Goal: Task Accomplishment & Management: Manage account settings

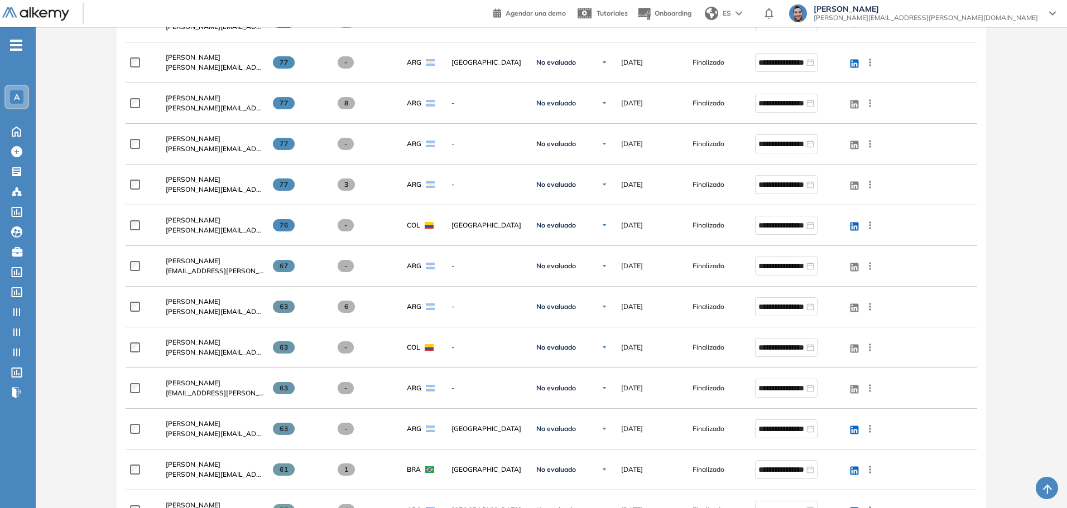
scroll to position [726, 0]
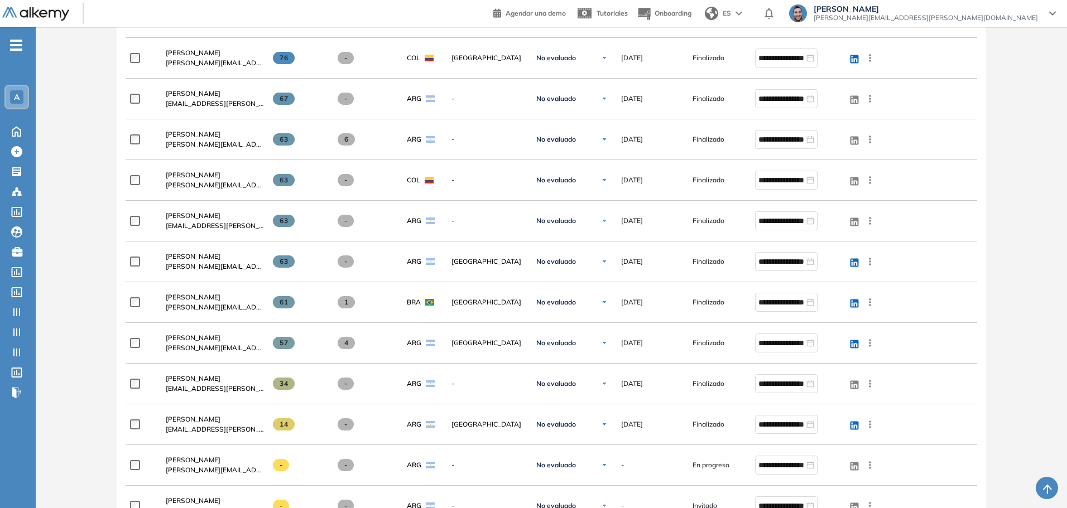
drag, startPoint x: 1005, startPoint y: 186, endPoint x: 991, endPoint y: 191, distance: 14.6
click at [1005, 186] on div "Evaluación : Evaluación inicial IA | Academy | Pomelo Abierta Ver evaluación Ce…" at bounding box center [551, 238] width 1022 height 1830
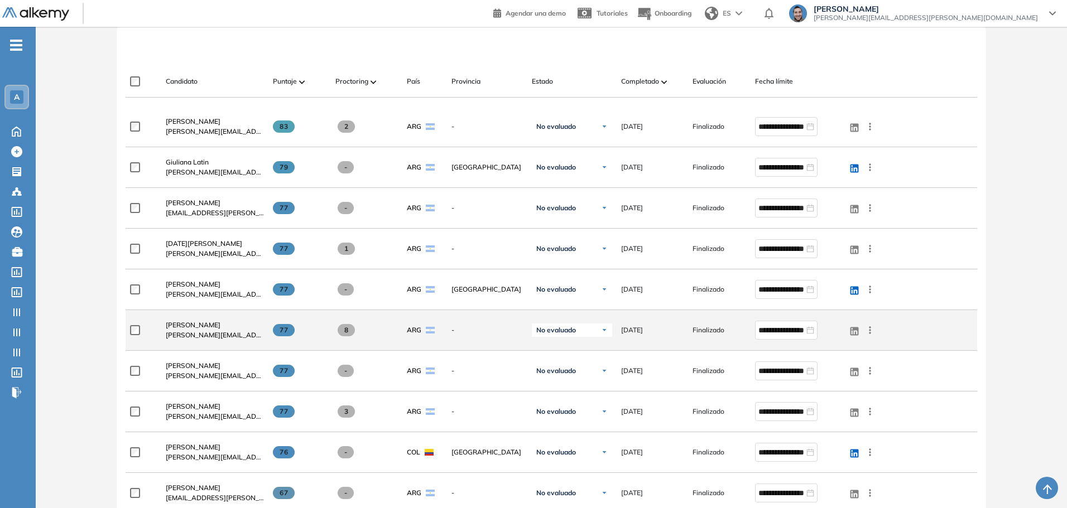
scroll to position [0, 0]
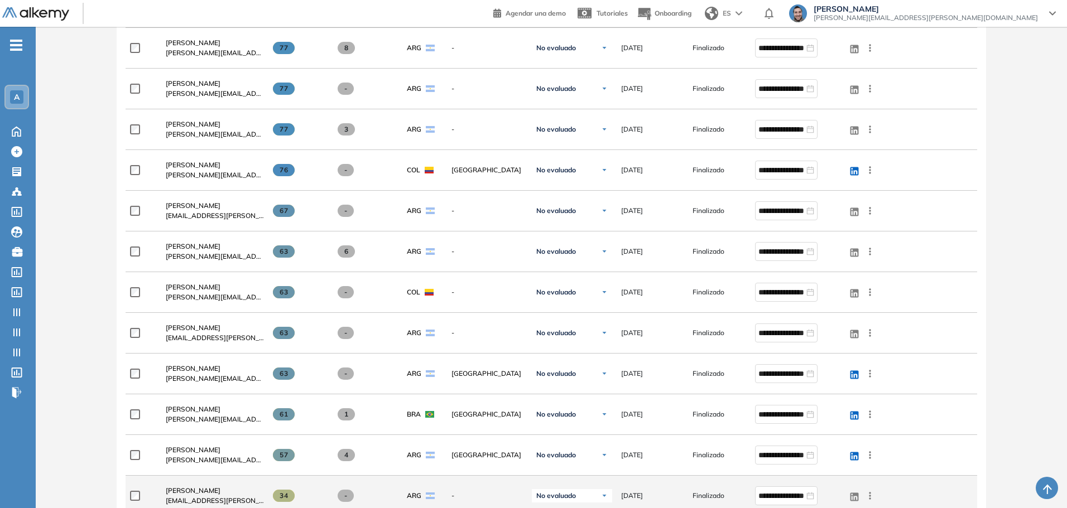
scroll to position [725, 0]
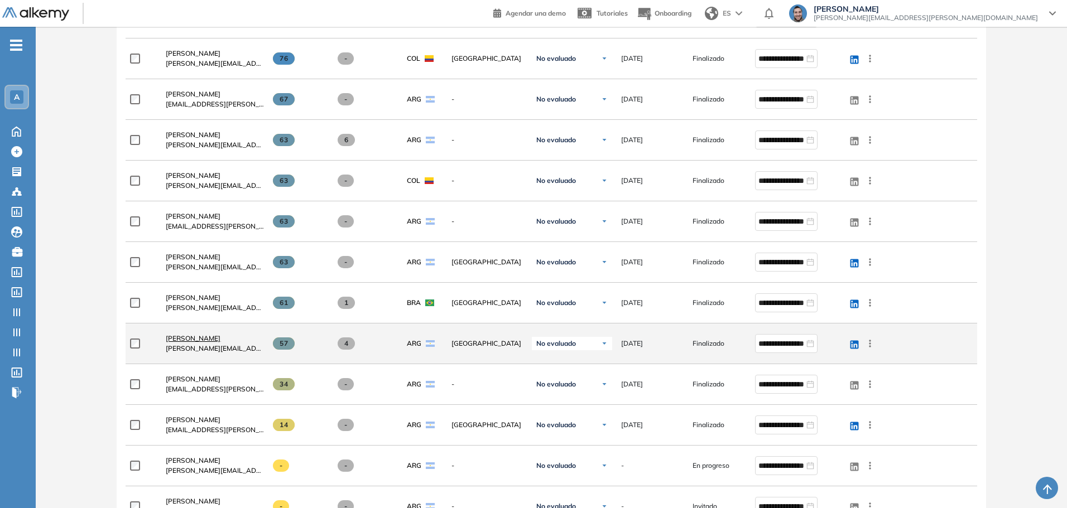
click at [196, 338] on span "Valentina Rodríguez" at bounding box center [193, 338] width 55 height 8
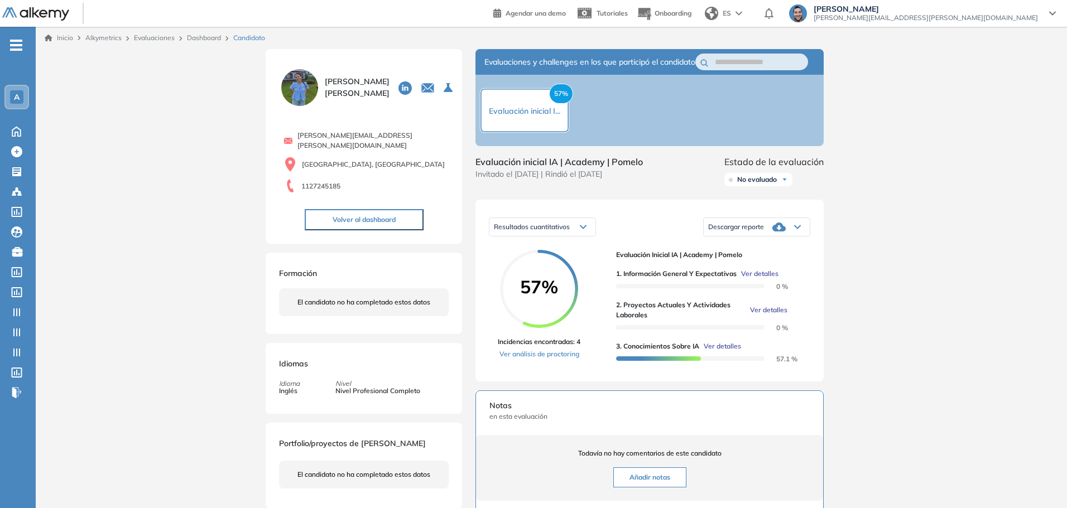
click at [773, 315] on span "Ver detalles" at bounding box center [768, 310] width 37 height 10
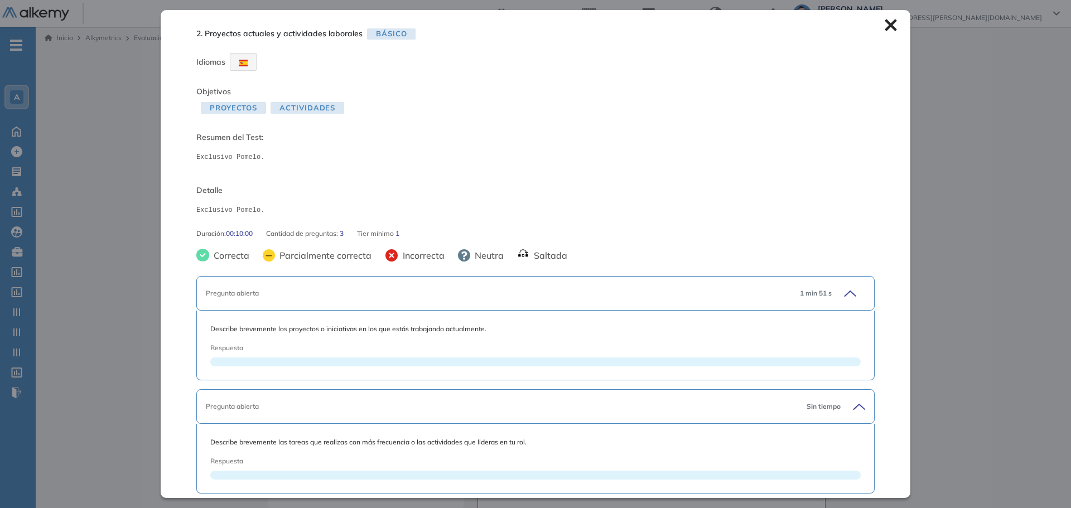
click at [885, 26] on icon at bounding box center [891, 25] width 12 height 12
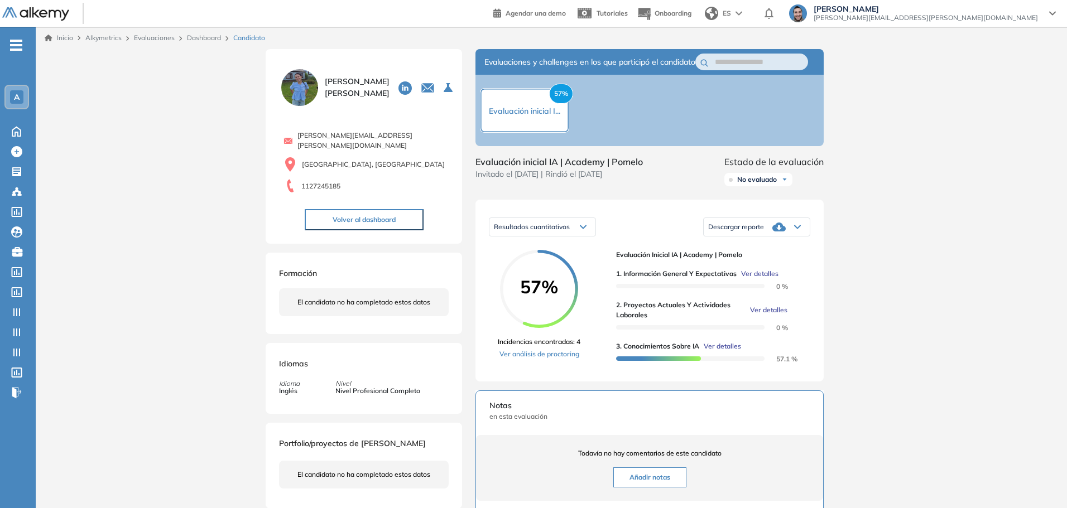
click at [902, 244] on div "Inicio Alkymetrics Evaluaciones Dashboard Candidato Duración : 00:00:00 Cantida…" at bounding box center [551, 366] width 1031 height 678
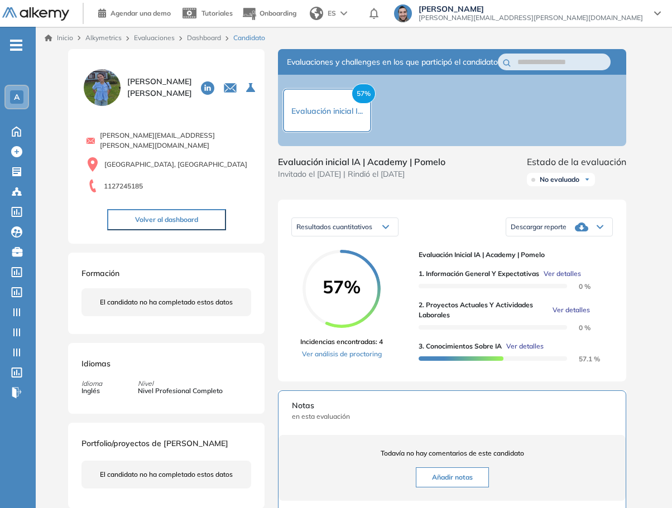
click at [661, 257] on div "Inicio Alkymetrics Evaluaciones Dashboard Candidato Duración : 00:00:00 Cantida…" at bounding box center [354, 366] width 636 height 678
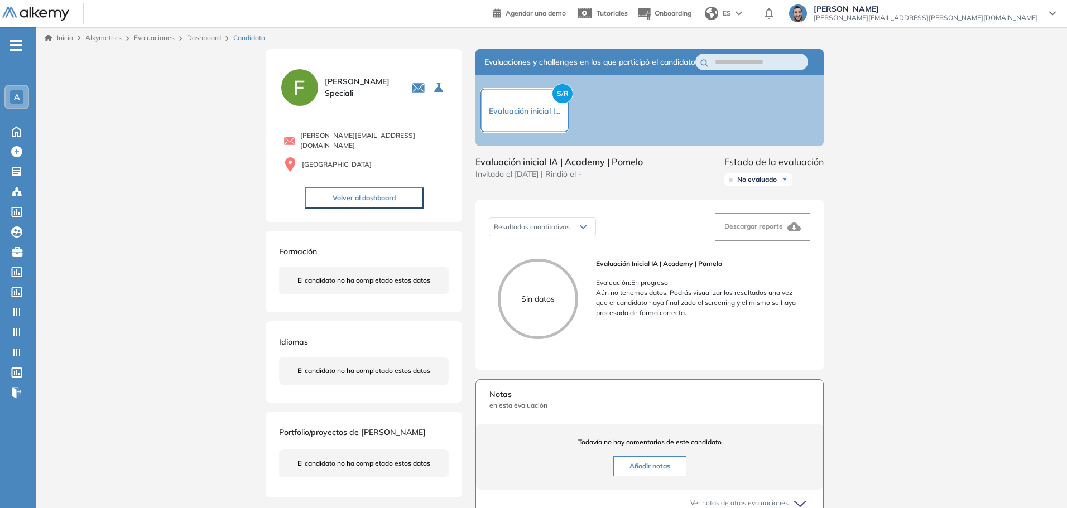
click at [943, 291] on div "Inicio Alkymetrics Evaluaciones Dashboard Candidato Duración : 00:00:00 Cantida…" at bounding box center [551, 356] width 1031 height 658
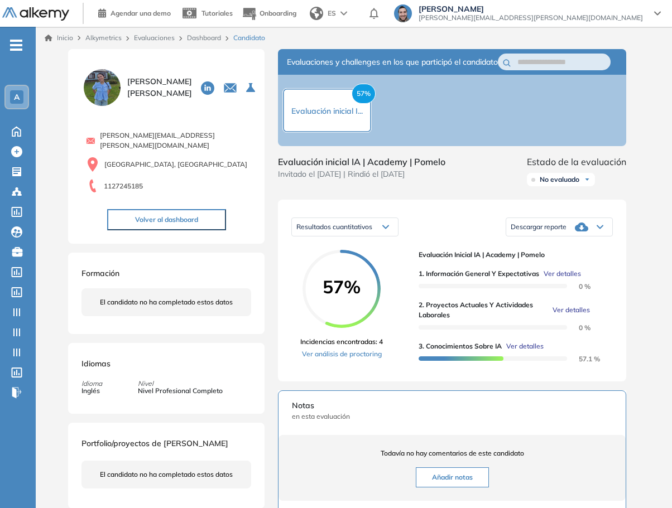
click at [652, 212] on div "Inicio Alkymetrics Evaluaciones Dashboard Candidato Duración : 00:00:00 Cantida…" at bounding box center [354, 362] width 636 height 670
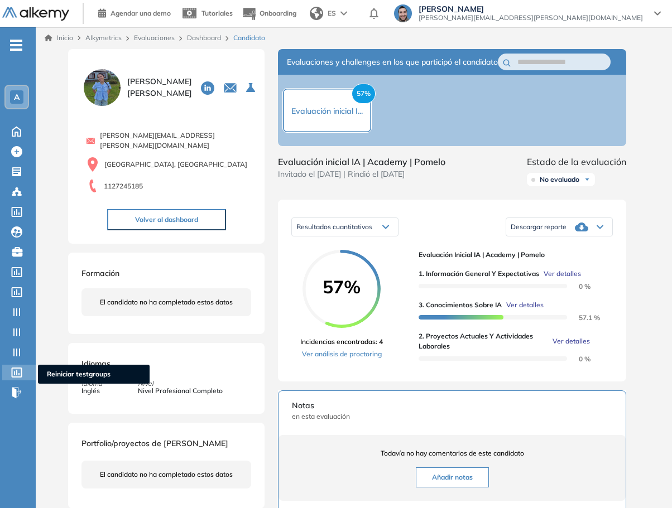
click at [80, 376] on span "Reiniciar testgroups" at bounding box center [94, 374] width 94 height 10
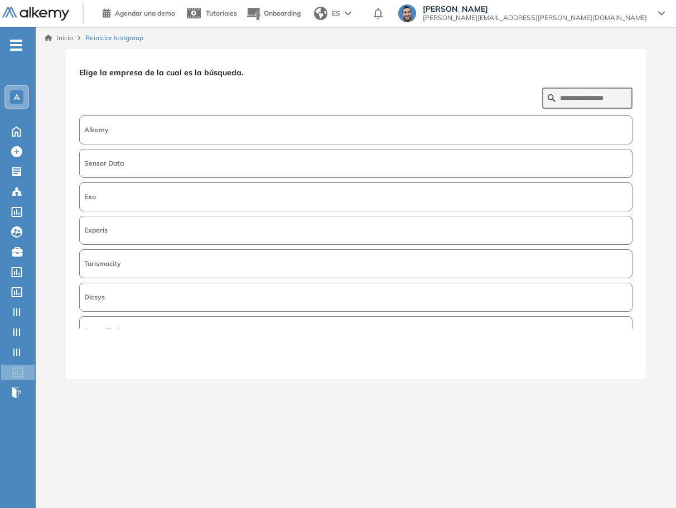
click at [183, 130] on button "Alkemy" at bounding box center [356, 130] width 554 height 29
click at [610, 362] on button "Siguiente" at bounding box center [609, 359] width 48 height 15
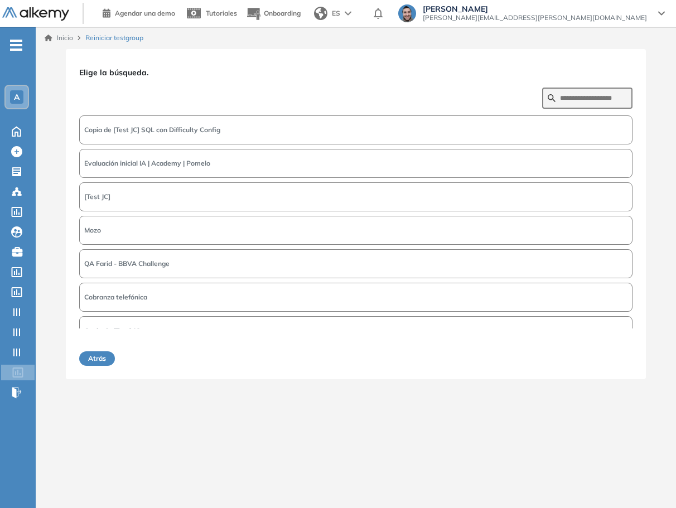
click at [208, 157] on button "Evaluación inicial IA | Academy | Pomelo" at bounding box center [356, 163] width 554 height 29
click at [614, 358] on button "Siguiente" at bounding box center [609, 359] width 48 height 15
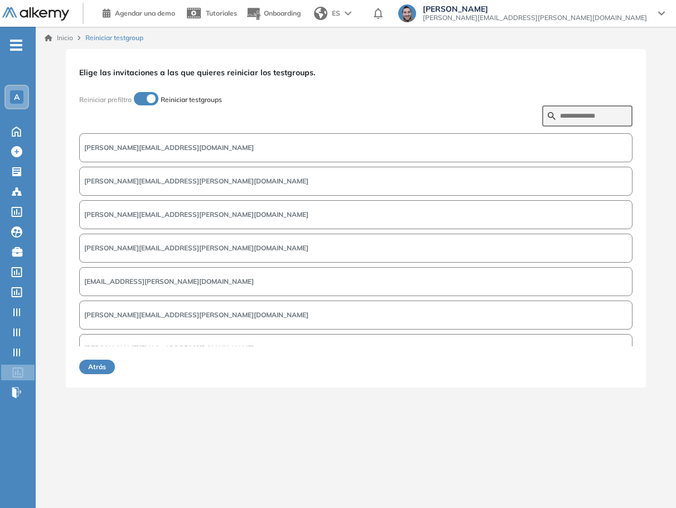
click at [234, 250] on button "valentina.rodriguez@pomelo.la" at bounding box center [356, 248] width 554 height 29
click at [612, 367] on button "Siguiente" at bounding box center [609, 367] width 48 height 15
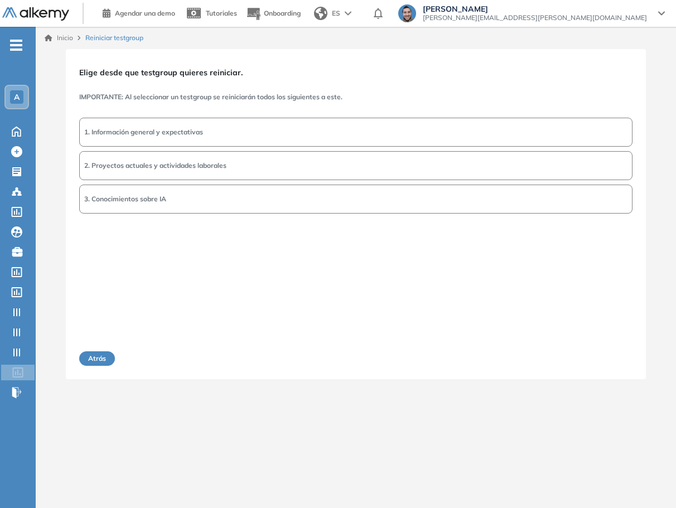
click at [217, 167] on span "2. Proyectos actuales y actividades laborales" at bounding box center [155, 166] width 142 height 10
click at [614, 357] on button "Siguiente" at bounding box center [609, 359] width 48 height 15
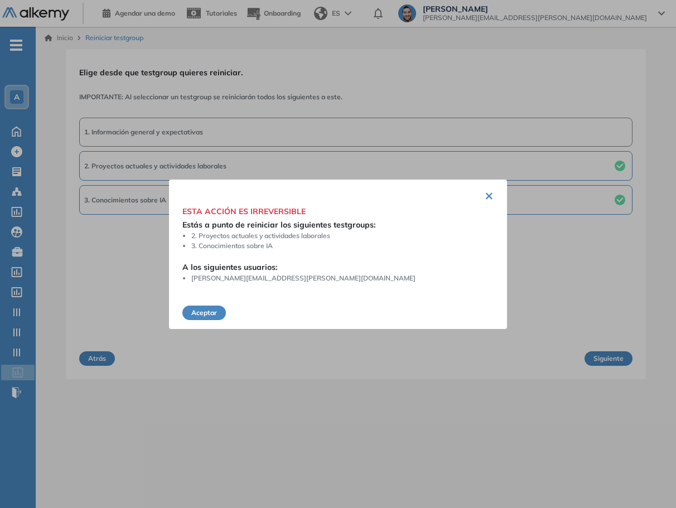
click at [204, 314] on button "Aceptar" at bounding box center [204, 313] width 44 height 15
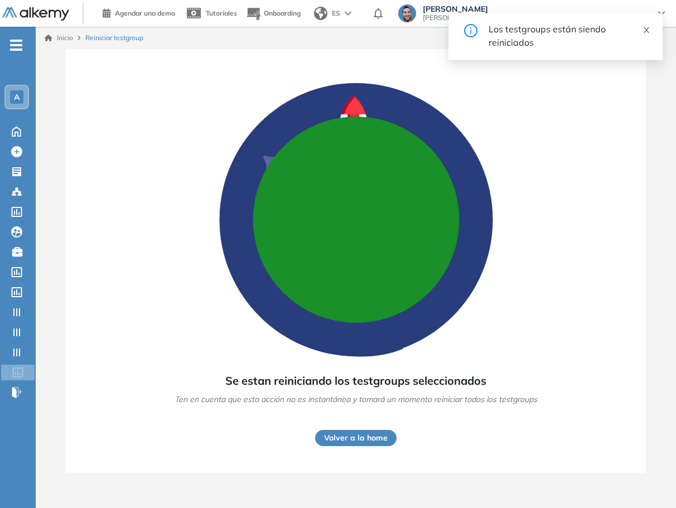
click at [647, 32] on icon "close" at bounding box center [647, 30] width 8 height 8
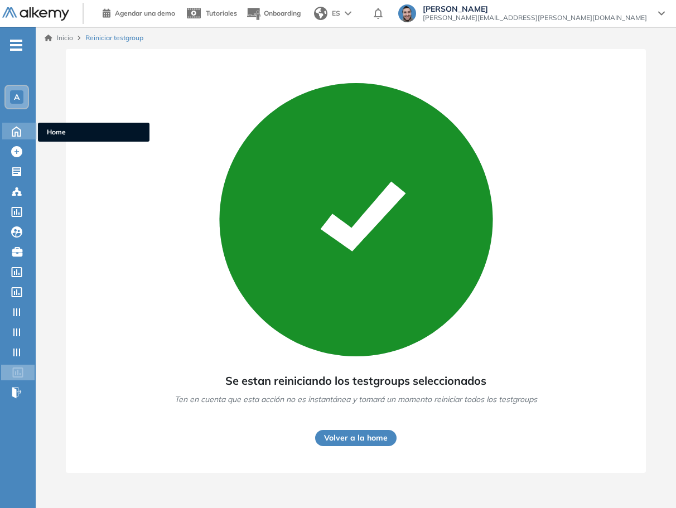
click at [15, 131] on icon at bounding box center [17, 130] width 20 height 13
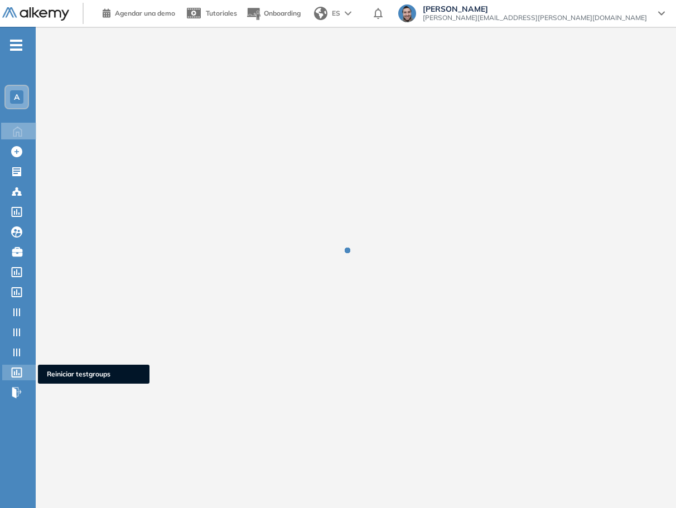
click at [13, 376] on icon at bounding box center [16, 373] width 11 height 10
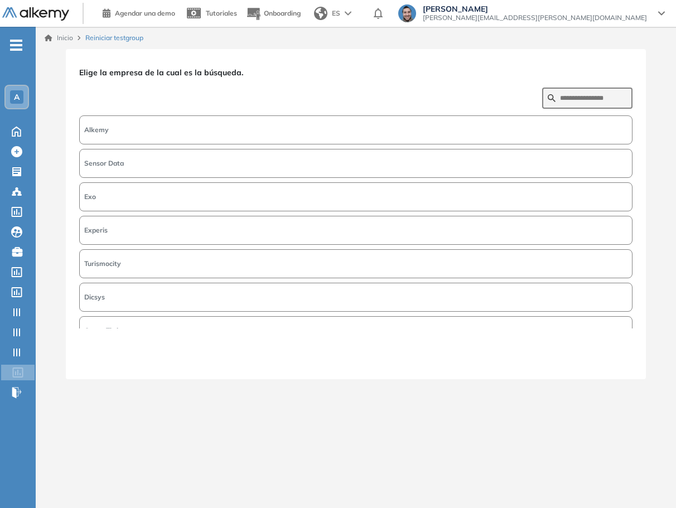
click at [132, 134] on button "Alkemy" at bounding box center [356, 130] width 554 height 29
click at [603, 352] on button "Siguiente" at bounding box center [609, 359] width 48 height 15
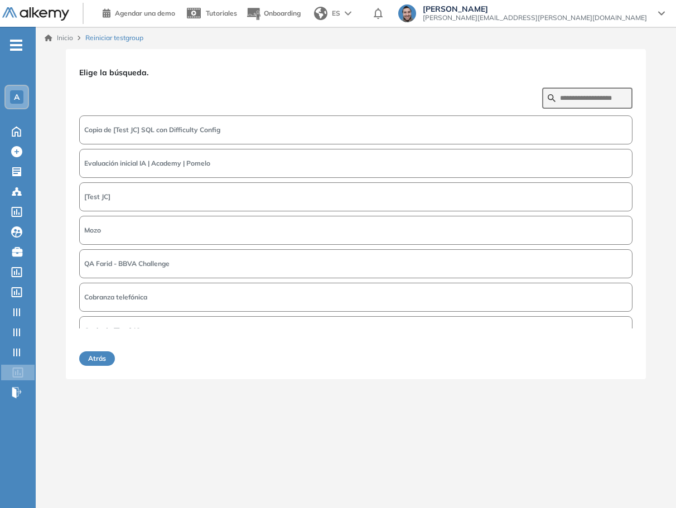
click at [176, 162] on span "Evaluación inicial IA | Academy | Pomelo" at bounding box center [147, 163] width 126 height 10
click at [624, 360] on button "Siguiente" at bounding box center [609, 359] width 48 height 15
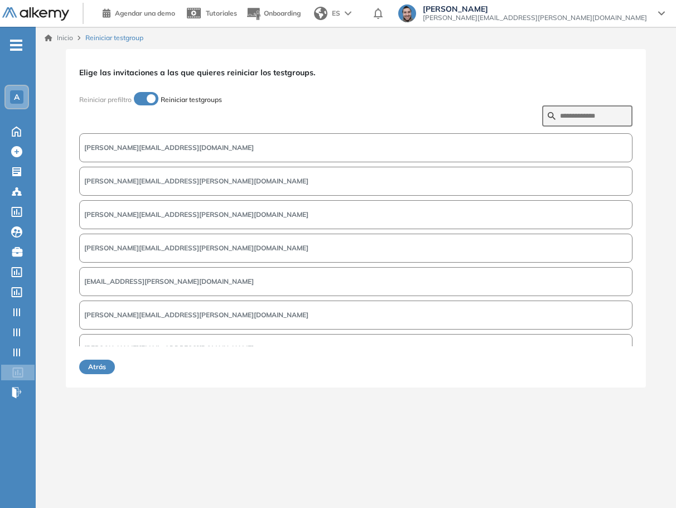
scroll to position [56, 0]
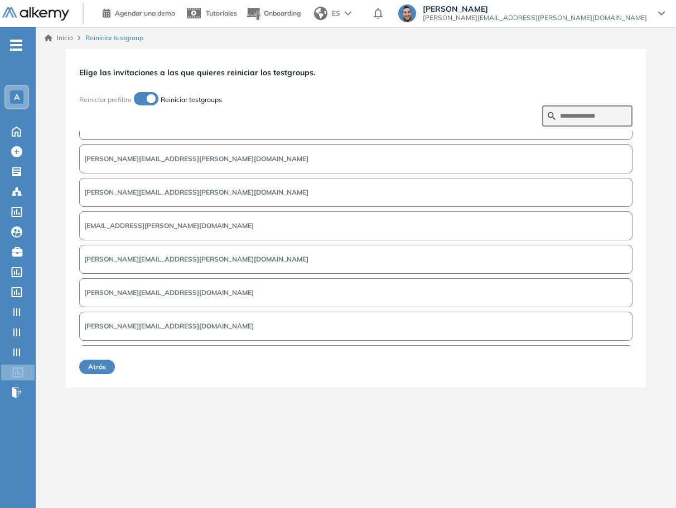
click at [137, 294] on span "[PERSON_NAME][EMAIL_ADDRESS][DOMAIN_NAME]" at bounding box center [169, 293] width 170 height 10
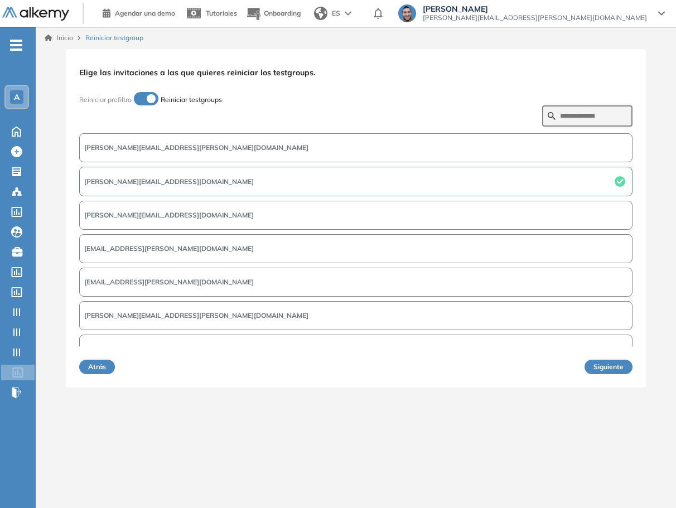
click at [146, 248] on span "[EMAIL_ADDRESS][PERSON_NAME][DOMAIN_NAME]" at bounding box center [169, 249] width 170 height 10
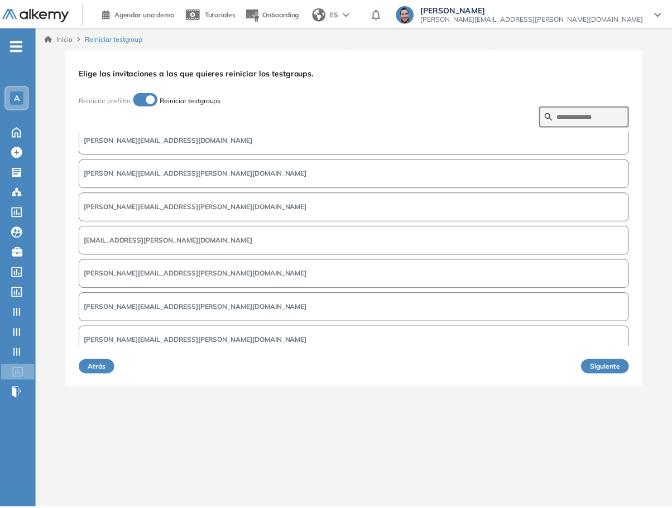
scroll to position [623, 0]
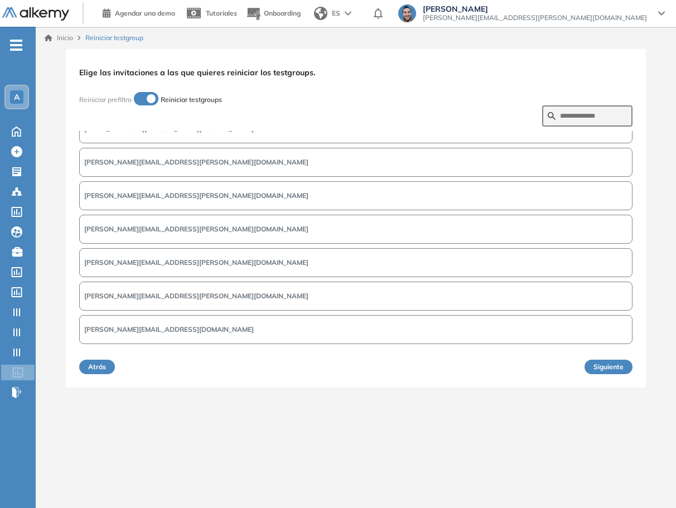
click at [136, 190] on button "[PERSON_NAME][EMAIL_ADDRESS][PERSON_NAME][DOMAIN_NAME]" at bounding box center [356, 195] width 554 height 29
click at [603, 369] on button "Siguiente" at bounding box center [609, 367] width 48 height 15
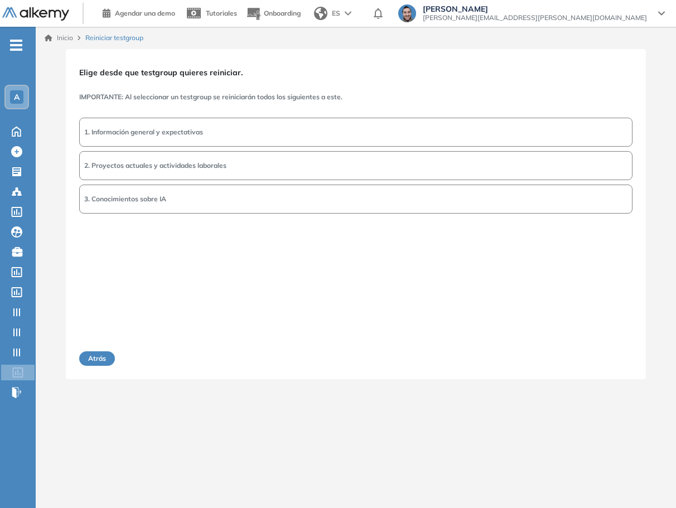
click at [195, 162] on span "2. Proyectos actuales y actividades laborales" at bounding box center [155, 166] width 142 height 10
click at [609, 360] on button "Siguiente" at bounding box center [609, 359] width 48 height 15
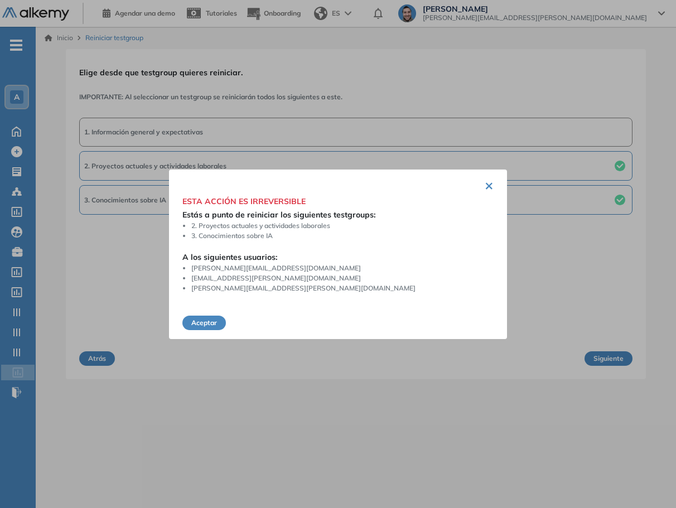
click at [209, 322] on button "Aceptar" at bounding box center [204, 323] width 44 height 15
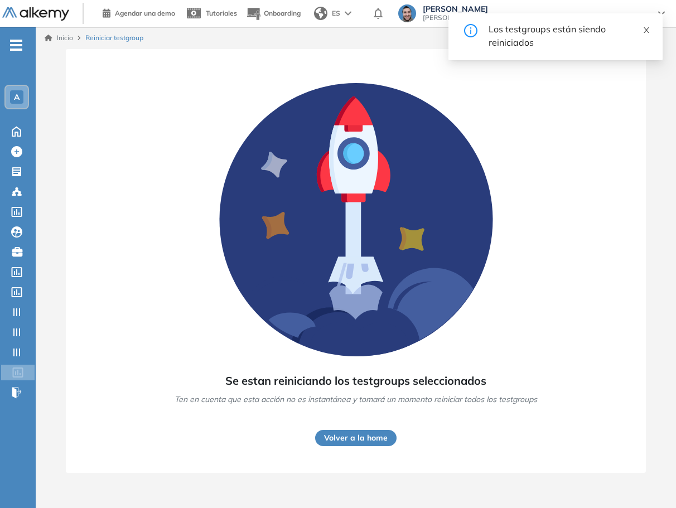
click at [645, 31] on icon "close" at bounding box center [647, 30] width 8 height 8
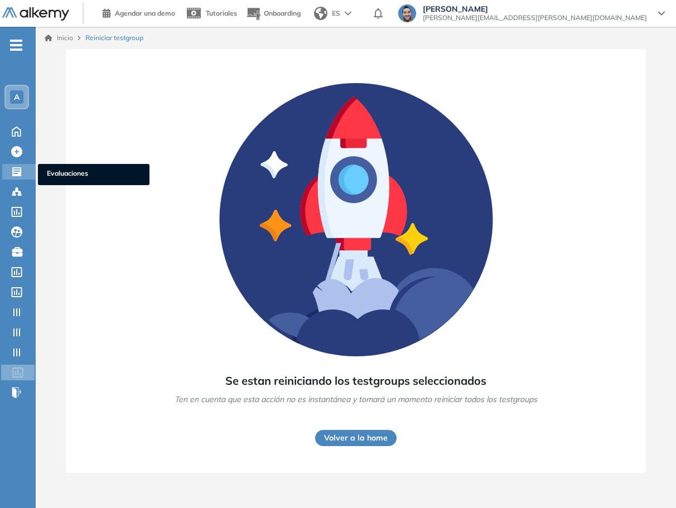
click at [75, 177] on span "Evaluaciones" at bounding box center [94, 175] width 94 height 12
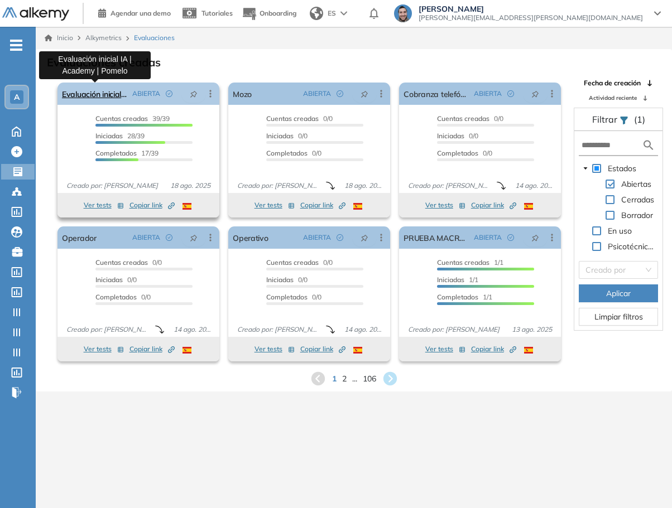
click at [80, 92] on link "Evaluación inicial IA | Academy | Pomelo" at bounding box center [95, 94] width 66 height 22
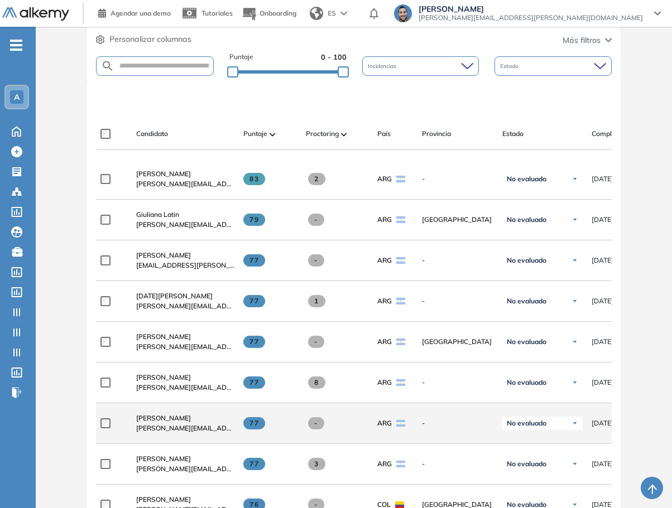
scroll to position [335, 0]
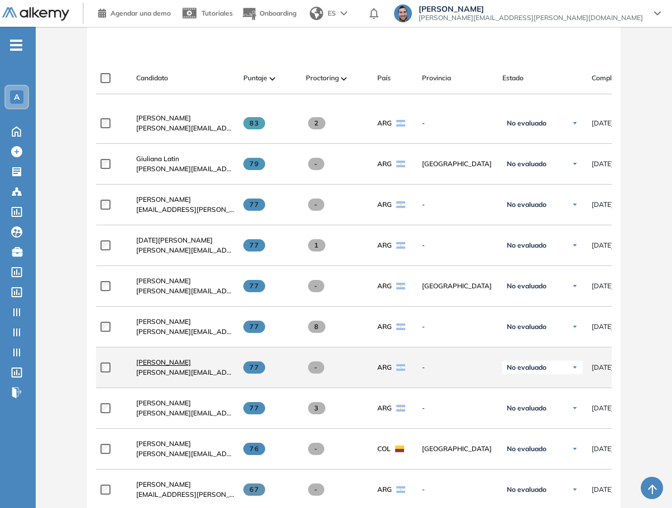
click at [148, 366] on span "[PERSON_NAME]" at bounding box center [163, 362] width 55 height 8
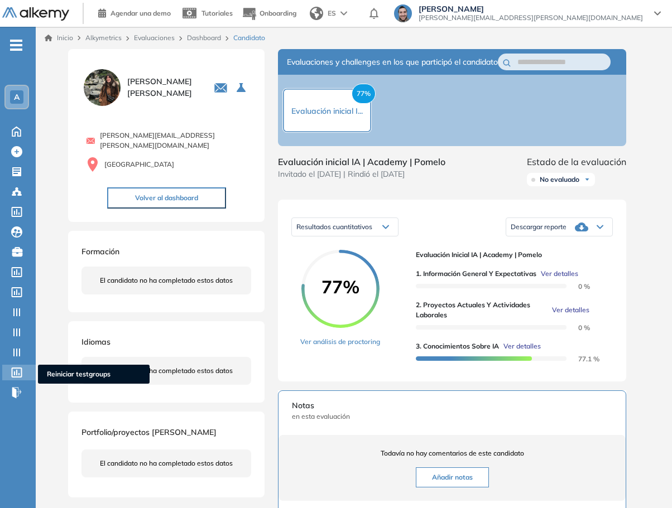
click at [65, 374] on span "Reiniciar testgroups" at bounding box center [94, 374] width 94 height 10
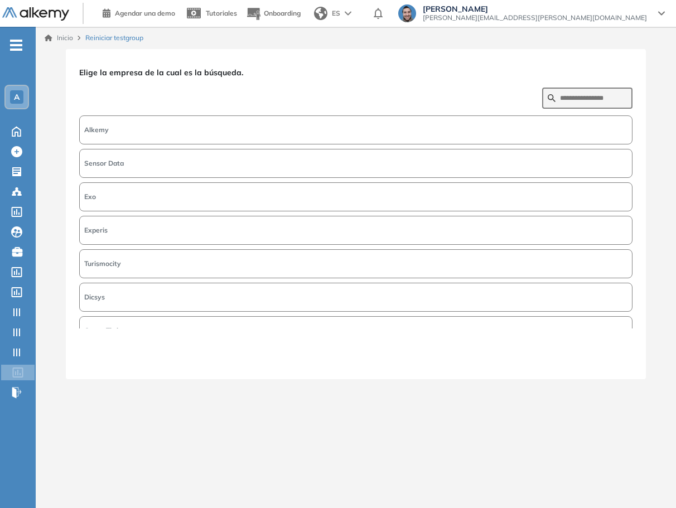
click at [136, 129] on button "Alkemy" at bounding box center [356, 130] width 554 height 29
click at [600, 359] on button "Siguiente" at bounding box center [609, 359] width 48 height 15
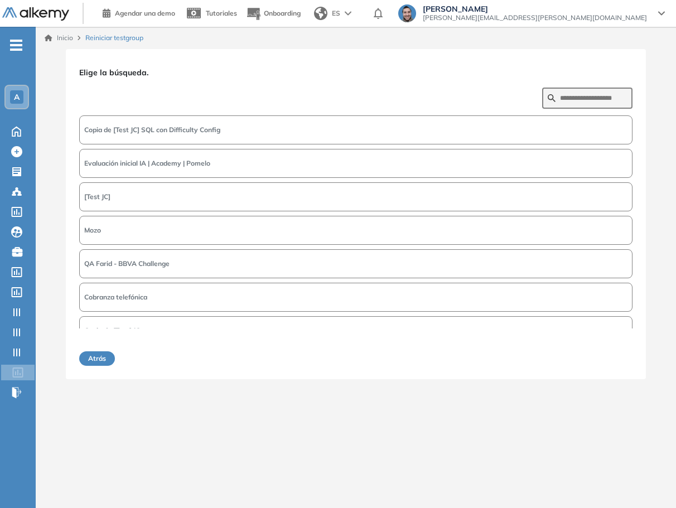
click at [153, 165] on span "Evaluación inicial IA | Academy | Pomelo" at bounding box center [147, 163] width 126 height 10
click at [609, 358] on button "Siguiente" at bounding box center [609, 359] width 48 height 15
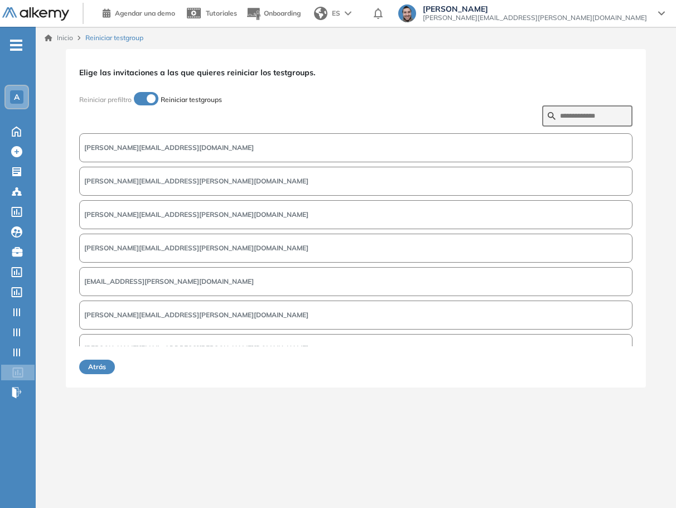
click at [582, 109] on form at bounding box center [587, 115] width 90 height 21
click at [584, 116] on input "text" at bounding box center [593, 116] width 67 height 10
type input "***"
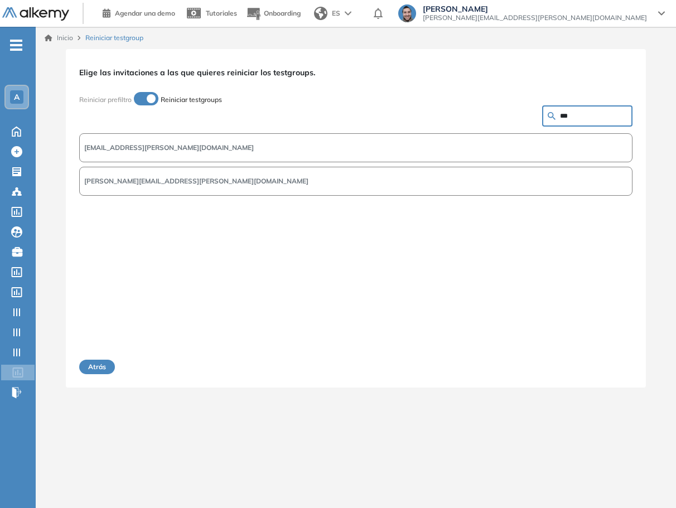
click at [168, 187] on button "[PERSON_NAME][EMAIL_ADDRESS][PERSON_NAME][DOMAIN_NAME]" at bounding box center [356, 181] width 554 height 29
click at [624, 366] on button "Siguiente" at bounding box center [609, 367] width 48 height 15
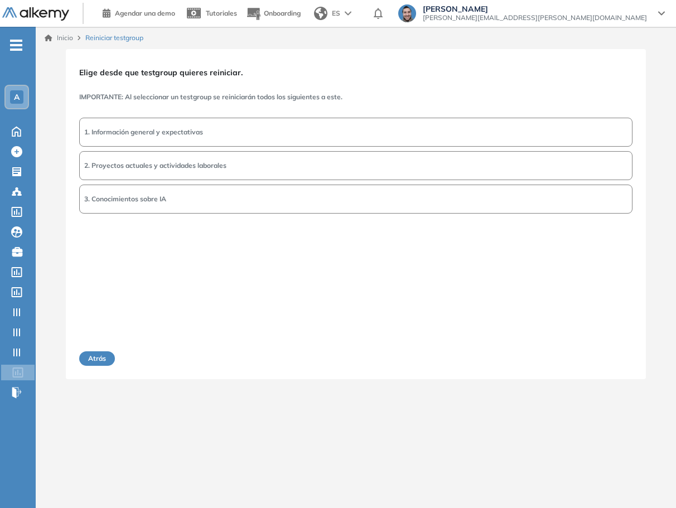
click at [203, 164] on span "2. Proyectos actuales y actividades laborales" at bounding box center [155, 166] width 142 height 10
click at [607, 359] on button "Siguiente" at bounding box center [609, 359] width 48 height 15
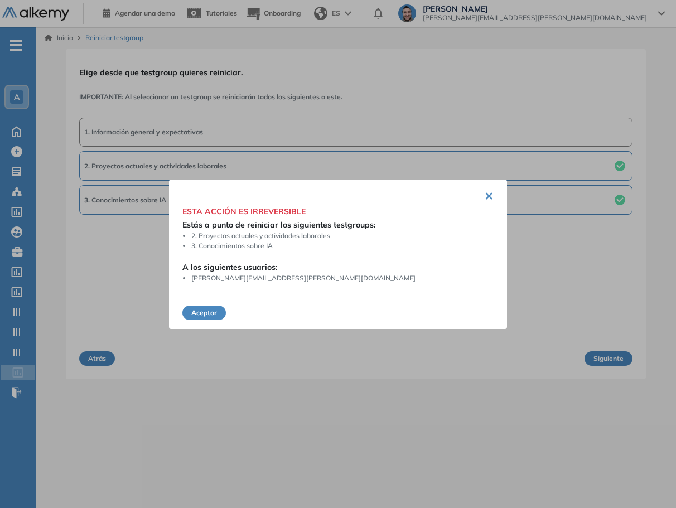
click at [215, 312] on button "Aceptar" at bounding box center [204, 313] width 44 height 15
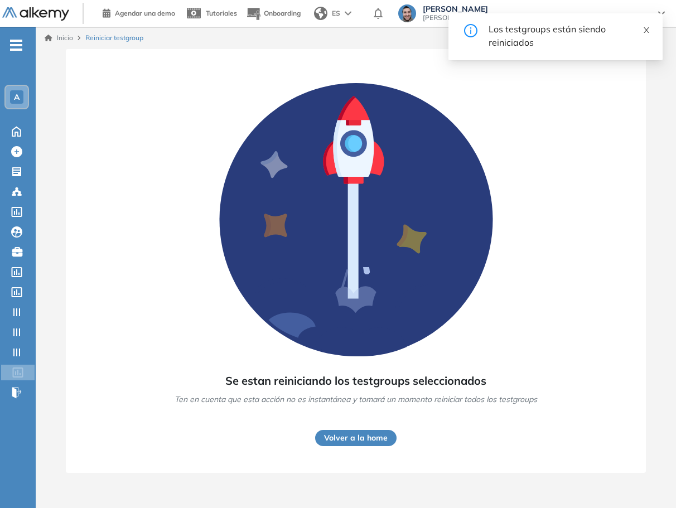
click at [647, 31] on icon "close" at bounding box center [647, 30] width 6 height 6
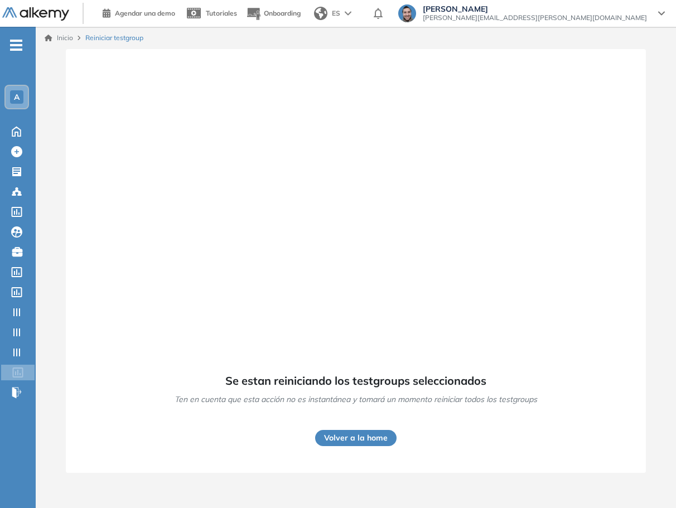
click at [103, 206] on div "Se estan reiniciando los testgroups seleccionados Ten en cuenta que esta acción…" at bounding box center [356, 260] width 554 height 397
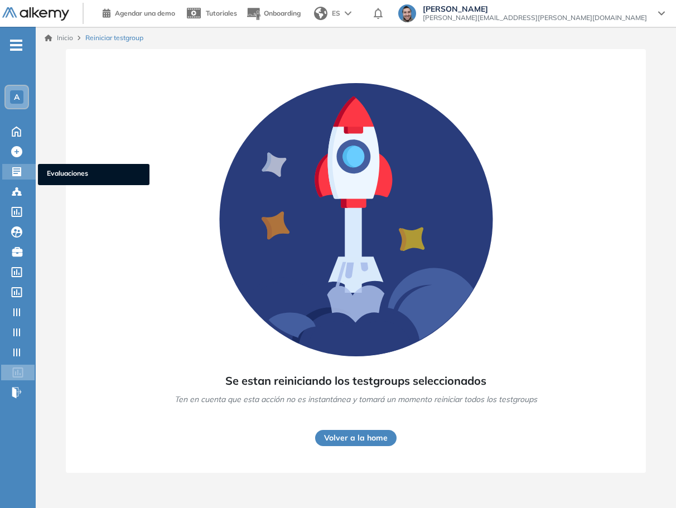
click at [51, 170] on span "Evaluaciones" at bounding box center [94, 175] width 94 height 12
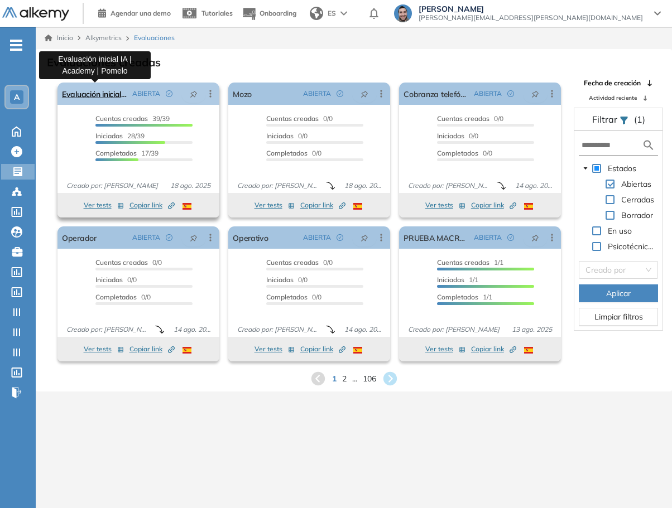
click at [96, 93] on link "Evaluación inicial IA | Academy | Pomelo" at bounding box center [95, 94] width 66 height 22
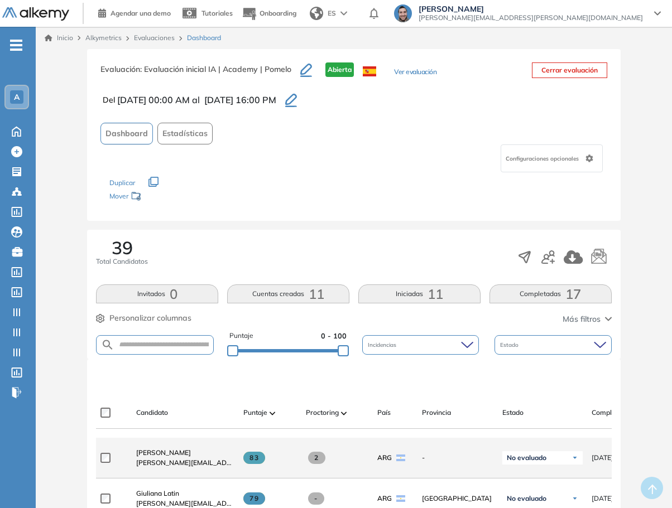
scroll to position [112, 0]
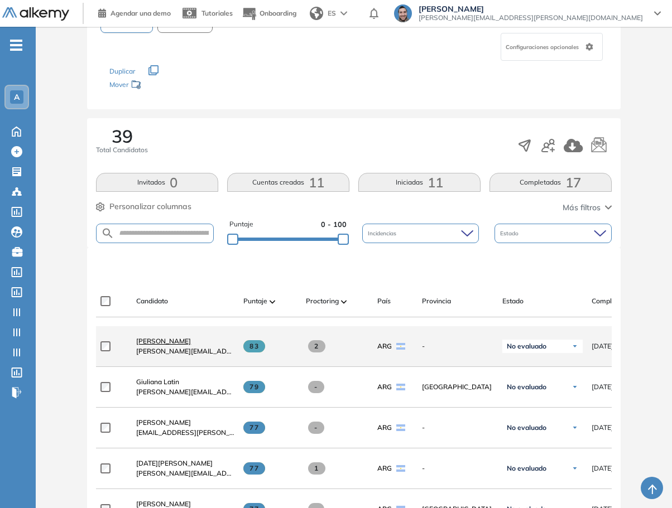
click at [158, 345] on span "[PERSON_NAME]" at bounding box center [163, 341] width 55 height 8
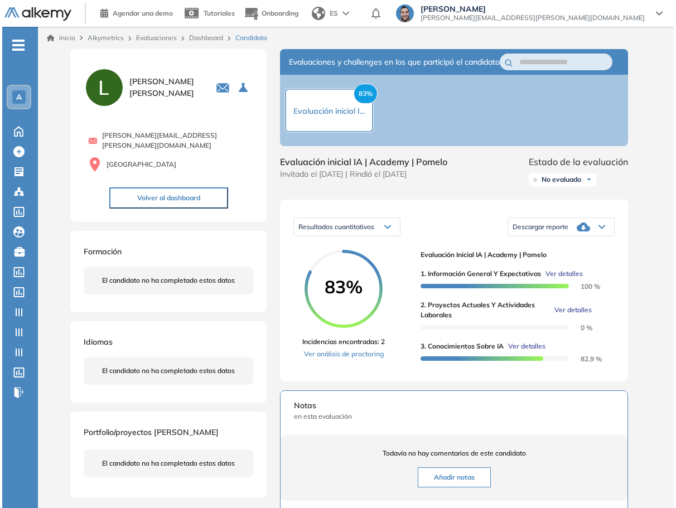
scroll to position [56, 0]
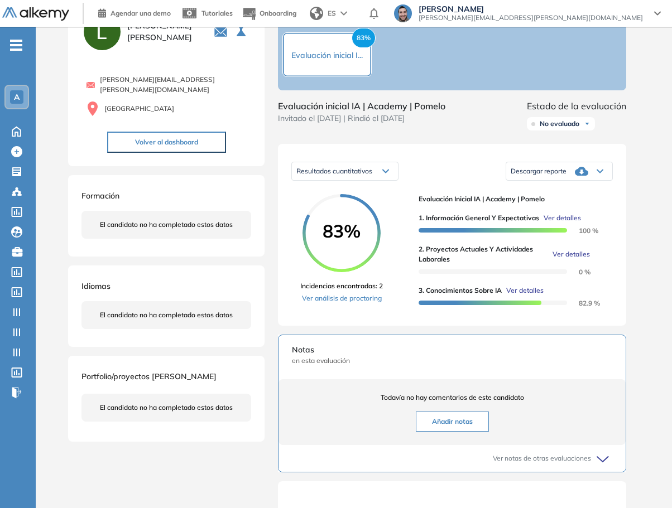
click at [573, 259] on span "Ver detalles" at bounding box center [570, 254] width 37 height 10
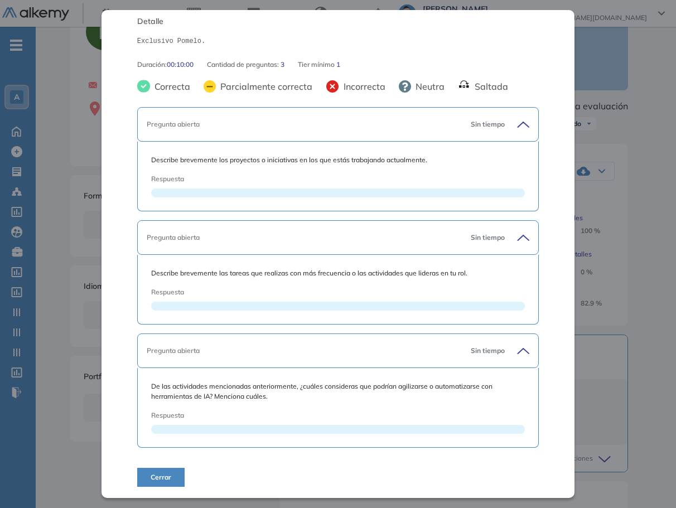
scroll to position [0, 0]
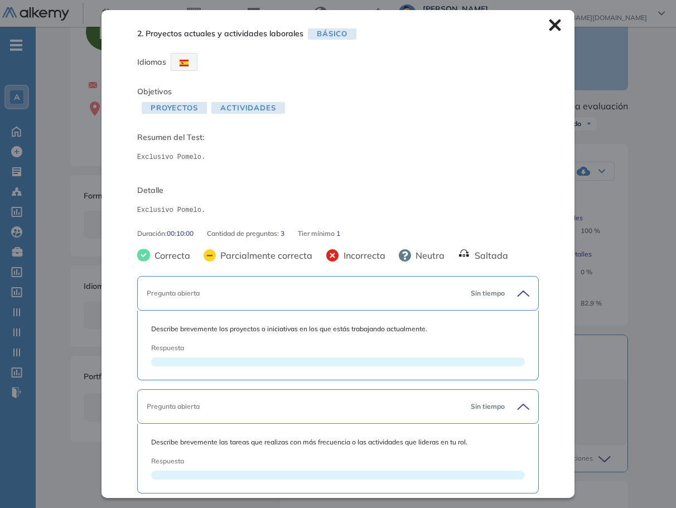
click at [550, 27] on icon at bounding box center [556, 26] width 12 height 12
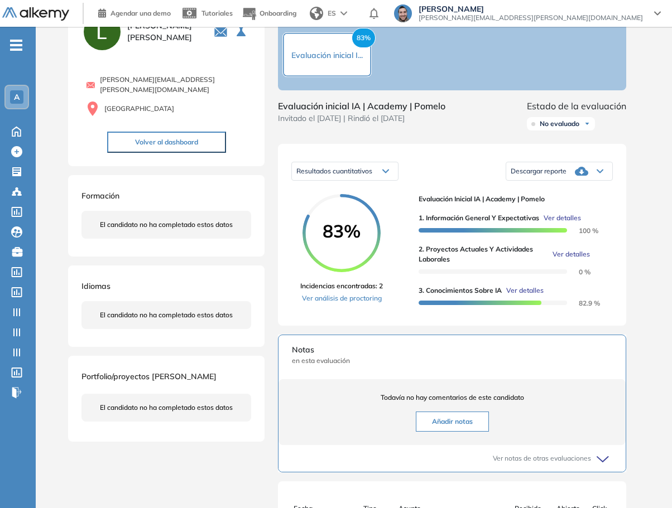
click at [564, 223] on span "Ver detalles" at bounding box center [562, 218] width 37 height 10
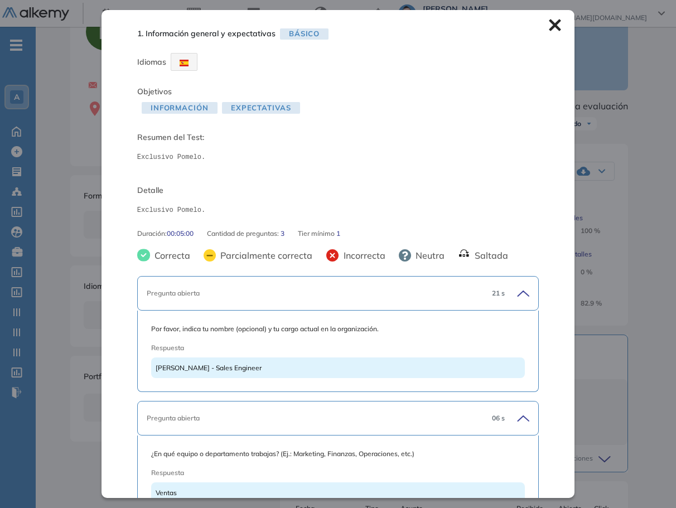
click at [550, 25] on icon at bounding box center [556, 26] width 12 height 12
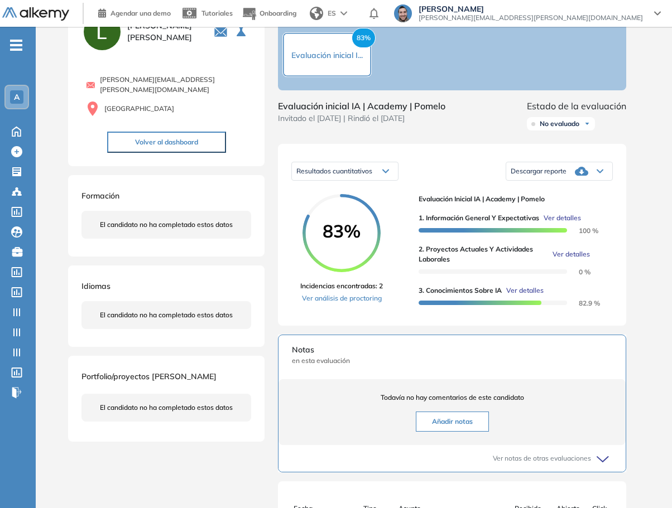
click at [526, 296] on span "Ver detalles" at bounding box center [524, 291] width 37 height 10
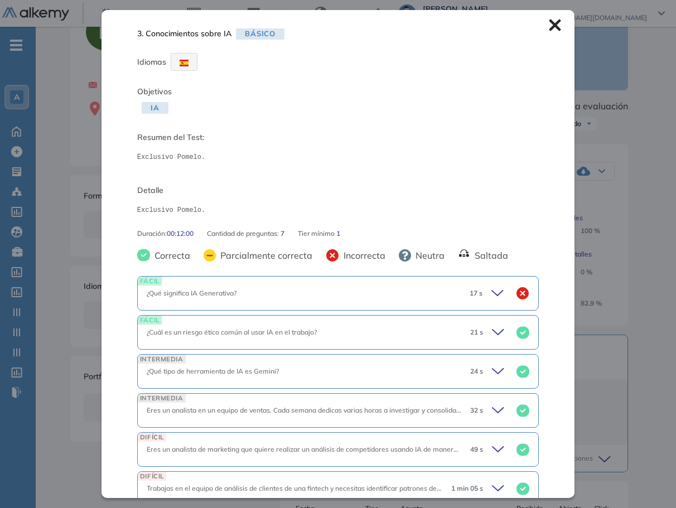
click at [552, 21] on icon at bounding box center [556, 26] width 12 height 12
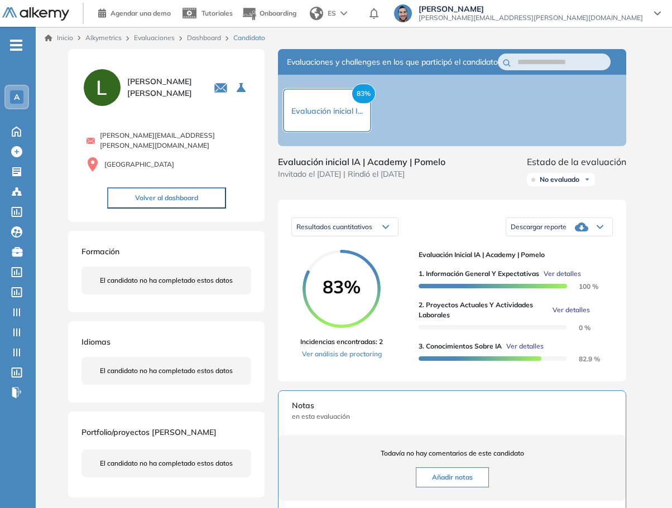
click at [650, 357] on div "Inicio Alkymetrics Evaluaciones Dashboard Candidato Duración : 00:00:00 Cantida…" at bounding box center [354, 362] width 636 height 670
drag, startPoint x: 205, startPoint y: 38, endPoint x: 211, endPoint y: 9, distance: 29.0
click at [205, 37] on link "Dashboard" at bounding box center [204, 37] width 34 height 8
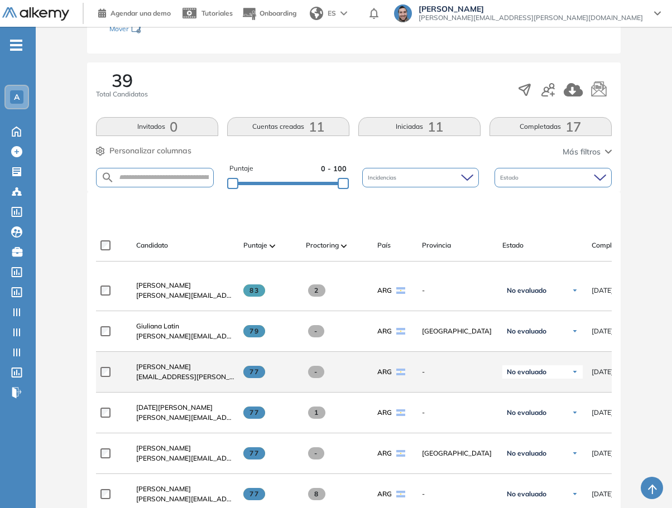
scroll to position [279, 0]
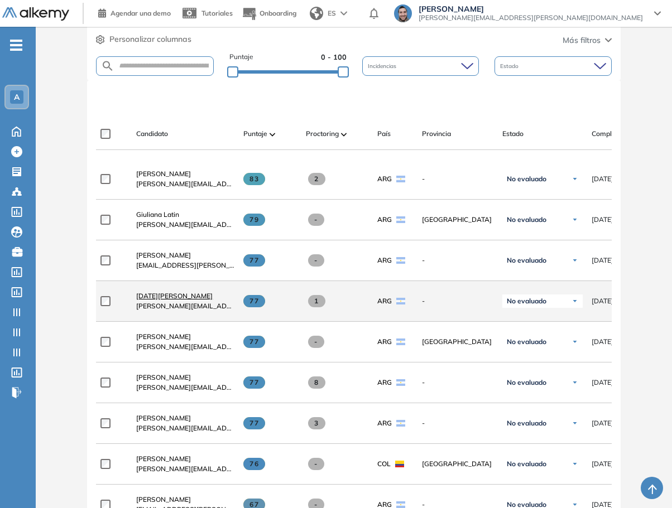
click at [150, 300] on span "[DATE][PERSON_NAME]" at bounding box center [174, 296] width 76 height 8
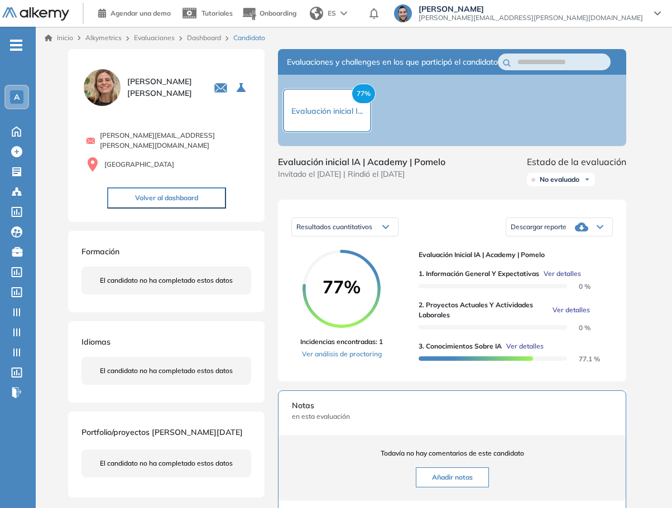
click at [573, 279] on span "Ver detalles" at bounding box center [562, 274] width 37 height 10
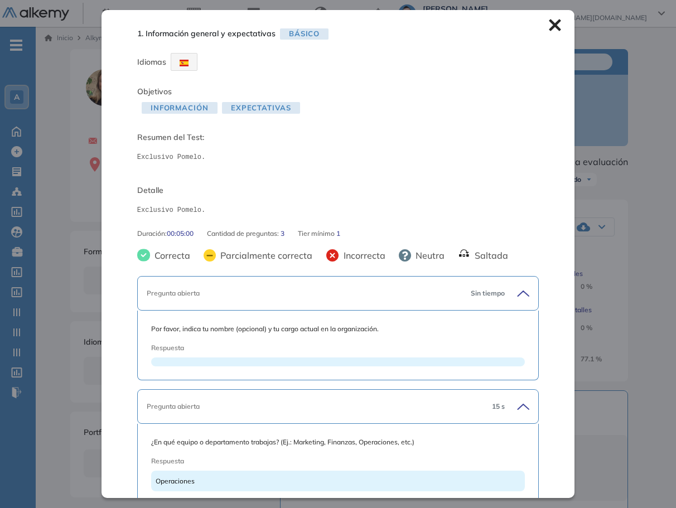
scroll to position [97, 0]
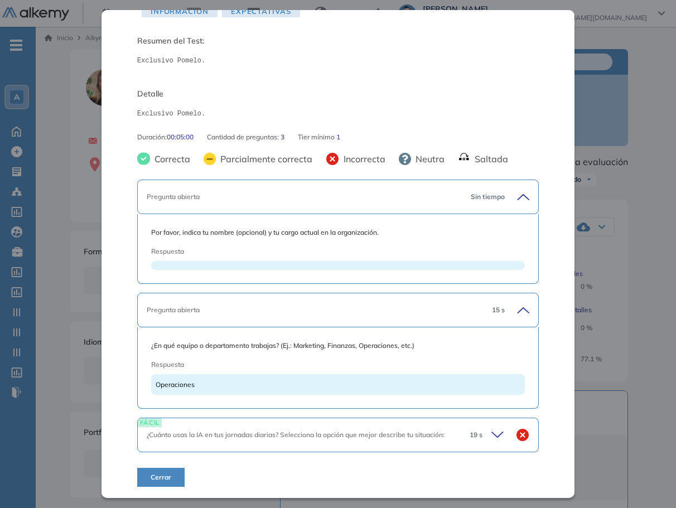
click at [499, 440] on div "19 s" at bounding box center [495, 435] width 69 height 16
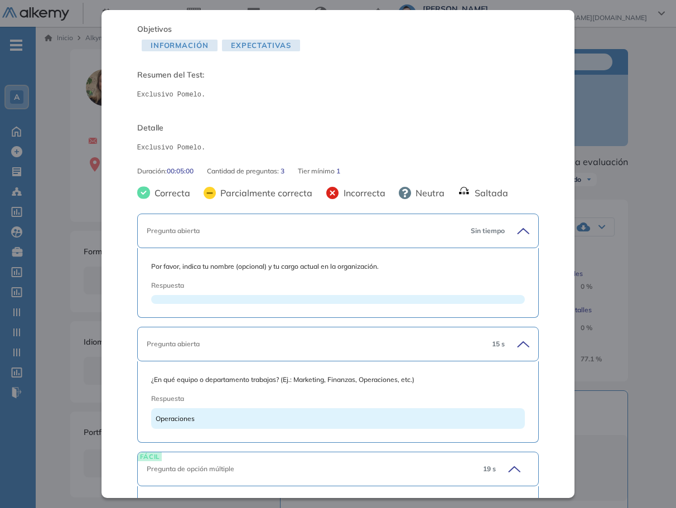
scroll to position [0, 0]
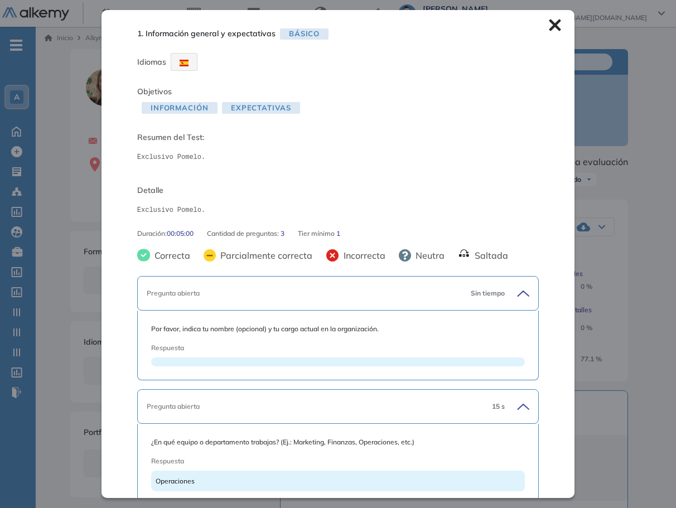
click at [550, 25] on icon at bounding box center [556, 26] width 12 height 12
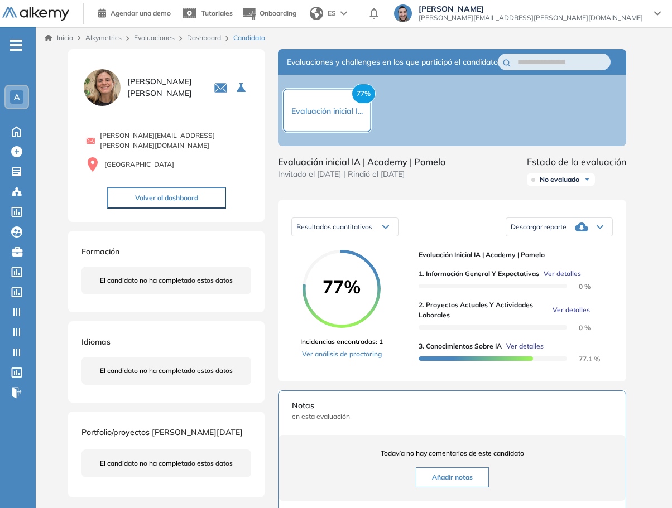
click at [569, 315] on span "Ver detalles" at bounding box center [570, 310] width 37 height 10
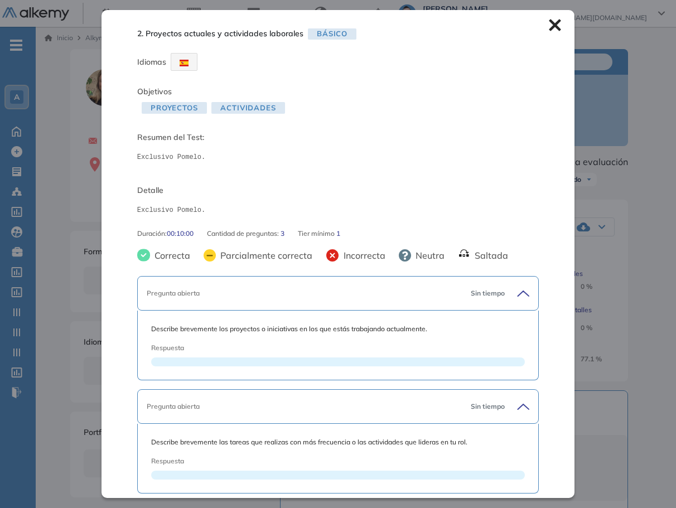
click at [550, 30] on icon at bounding box center [556, 26] width 12 height 12
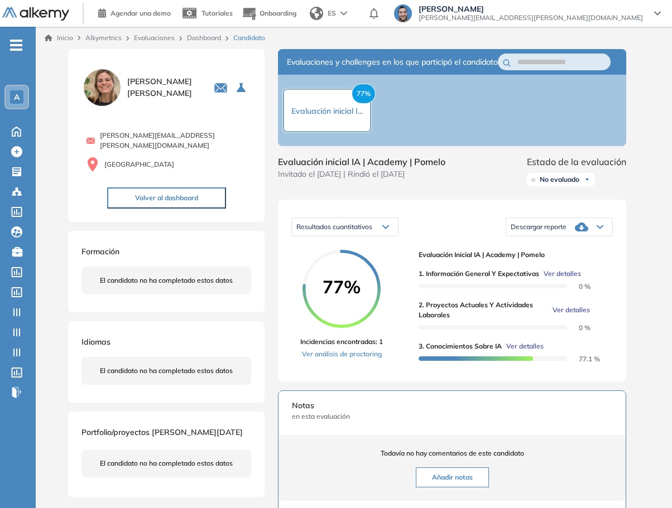
click at [555, 279] on span "Ver detalles" at bounding box center [562, 274] width 37 height 10
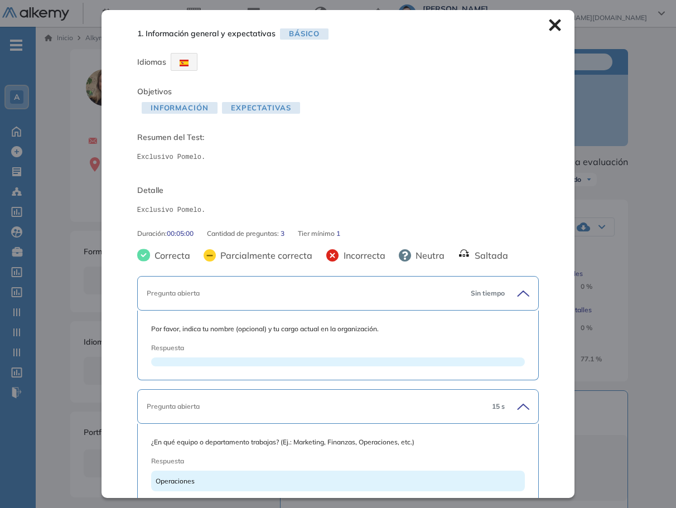
scroll to position [97, 0]
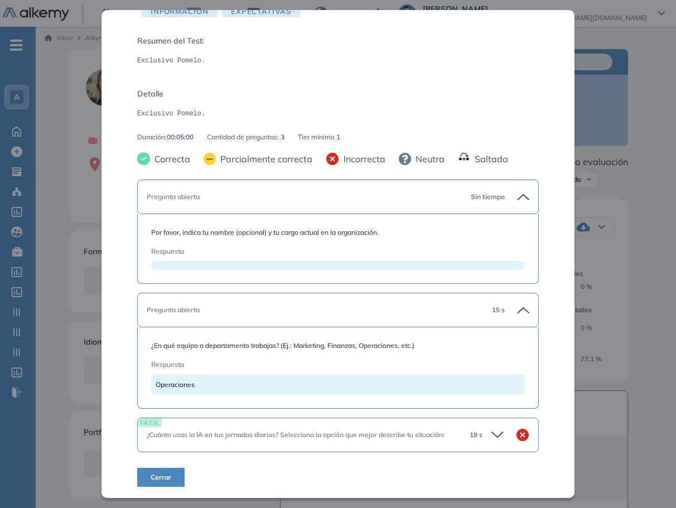
click at [482, 436] on div "19 s" at bounding box center [495, 435] width 69 height 16
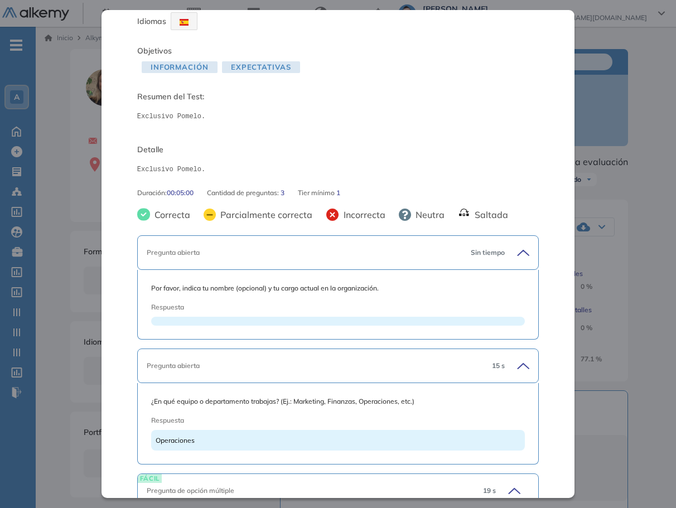
scroll to position [0, 0]
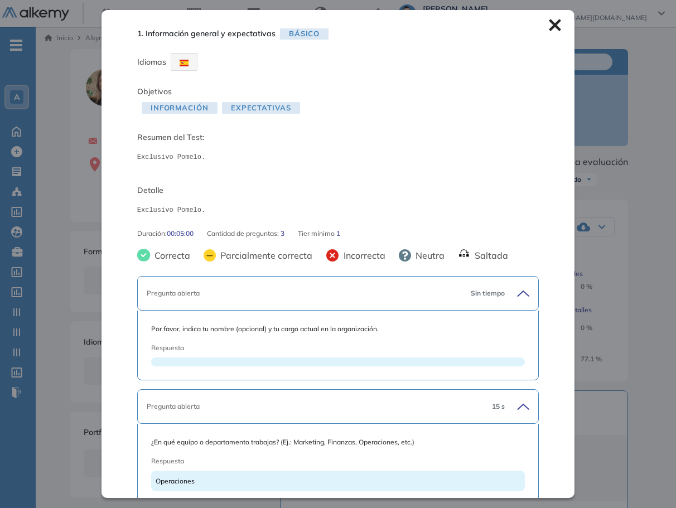
click at [550, 28] on icon at bounding box center [556, 26] width 12 height 12
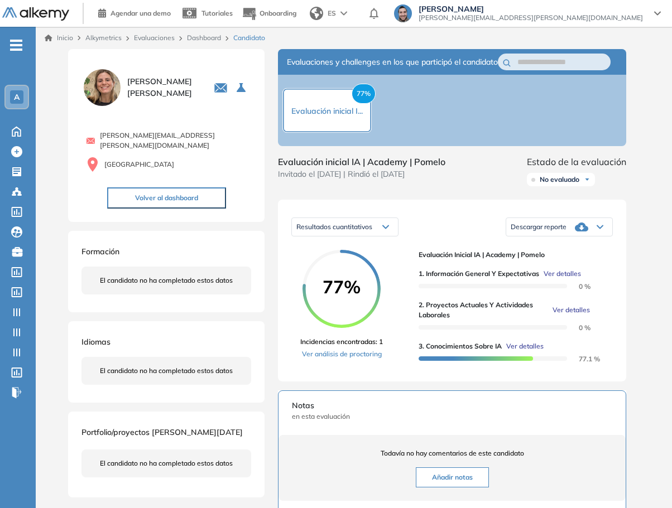
click at [566, 279] on span "Ver detalles" at bounding box center [562, 274] width 37 height 10
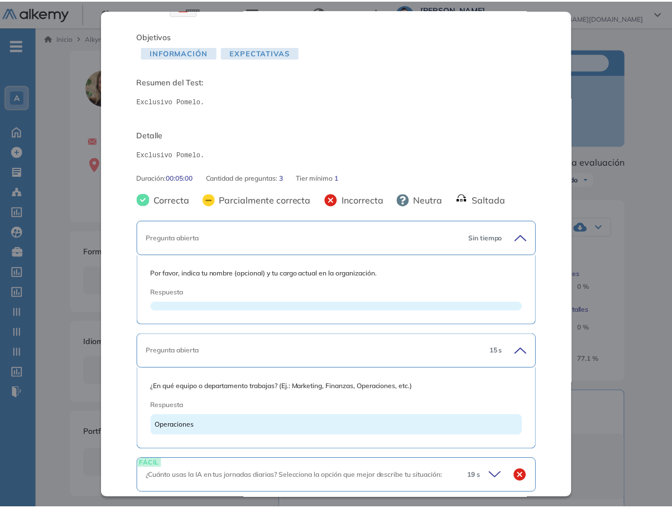
scroll to position [97, 0]
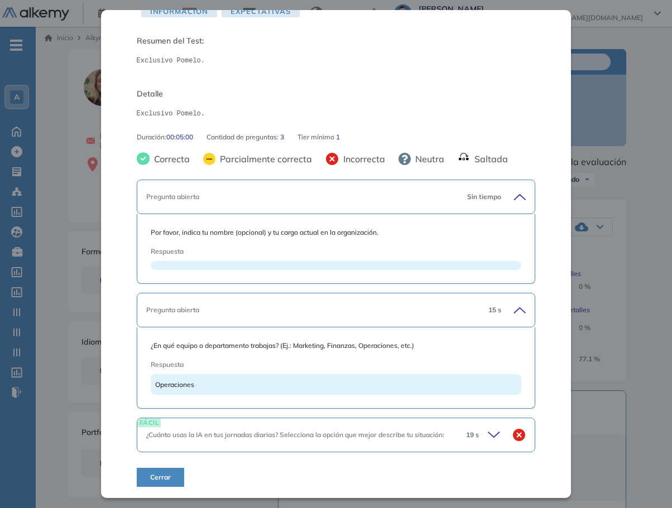
click at [625, 260] on div "1. Información general y expectativas Básico Idiomas Objetivos Información Expe…" at bounding box center [354, 359] width 580 height 621
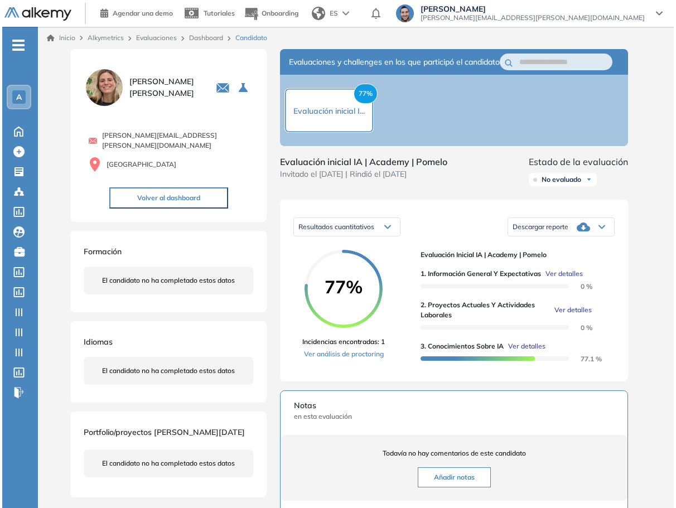
scroll to position [0, 0]
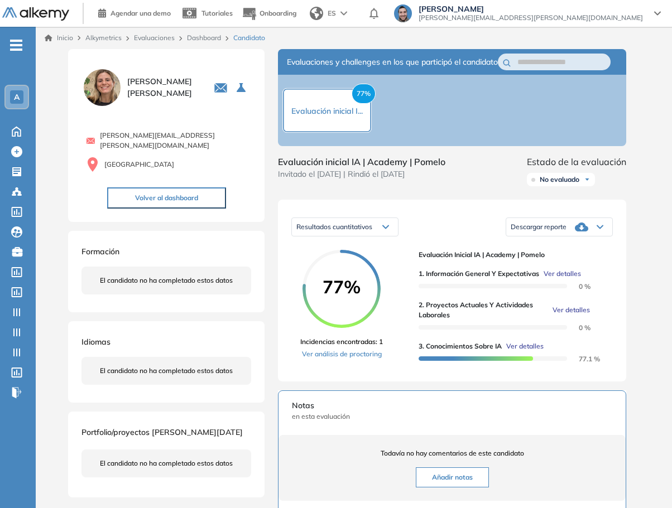
click at [526, 352] on span "Ver detalles" at bounding box center [524, 347] width 37 height 10
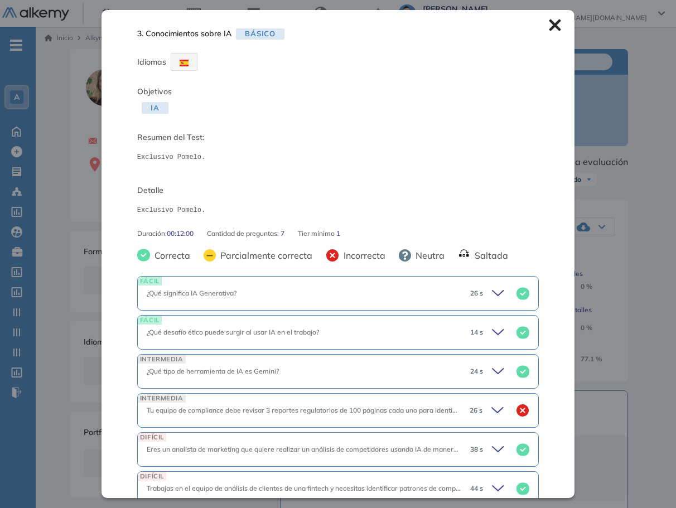
click at [540, 28] on div "3. Conocimientos sobre IA Básico Idiomas Objetivos IA Resumen del Test: Exclusi…" at bounding box center [338, 254] width 473 height 488
click at [549, 27] on icon at bounding box center [555, 25] width 12 height 12
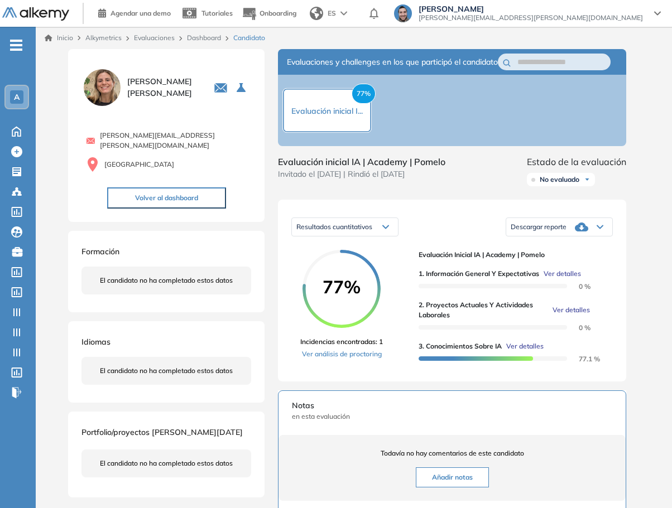
click at [566, 279] on span "Ver detalles" at bounding box center [562, 274] width 37 height 10
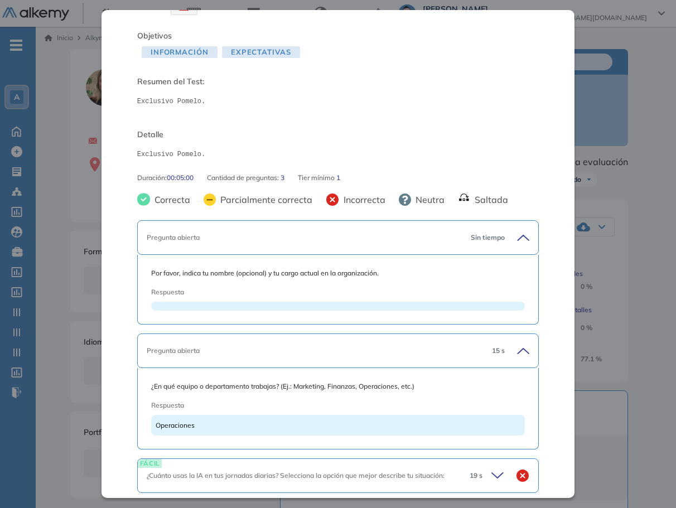
scroll to position [97, 0]
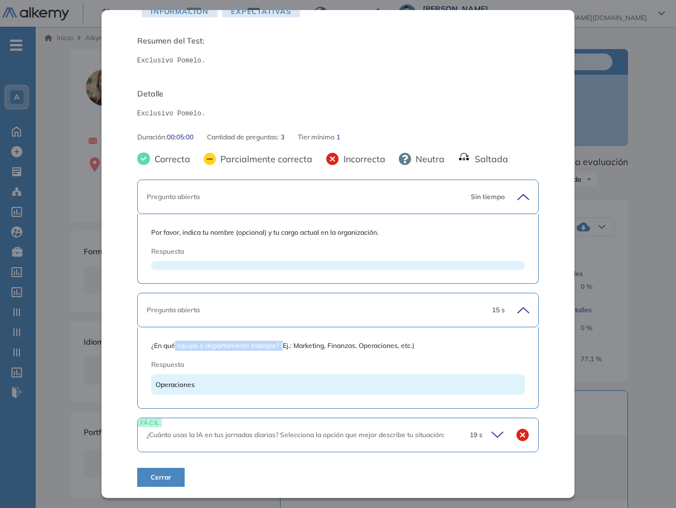
drag, startPoint x: 175, startPoint y: 344, endPoint x: 284, endPoint y: 345, distance: 109.4
click at [284, 345] on span "¿En qué equipo o departamento trabajas? (Ej.: Marketing, Finanzas, Operaciones,…" at bounding box center [338, 346] width 374 height 10
click at [476, 437] on div "19 s" at bounding box center [495, 435] width 69 height 16
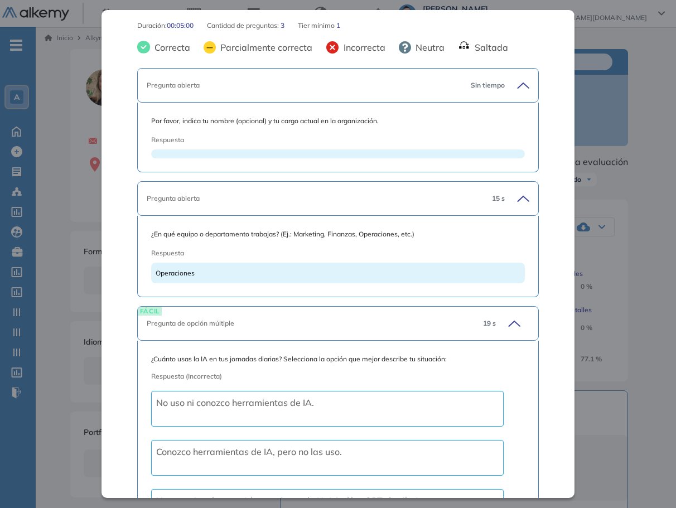
scroll to position [152, 0]
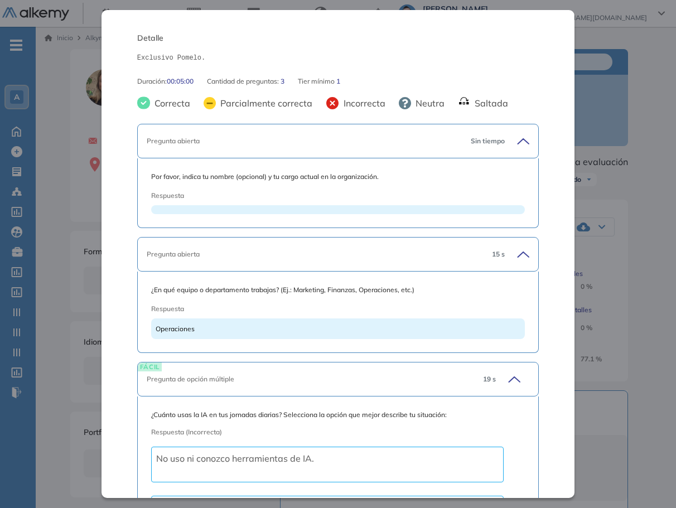
click at [509, 383] on icon at bounding box center [513, 380] width 16 height 16
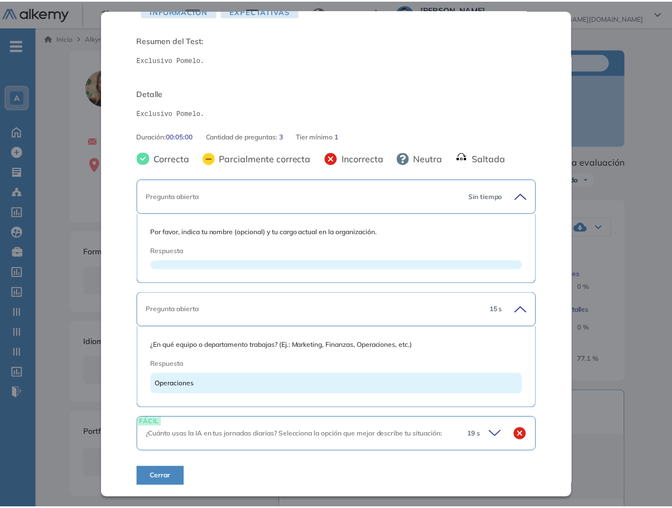
scroll to position [0, 0]
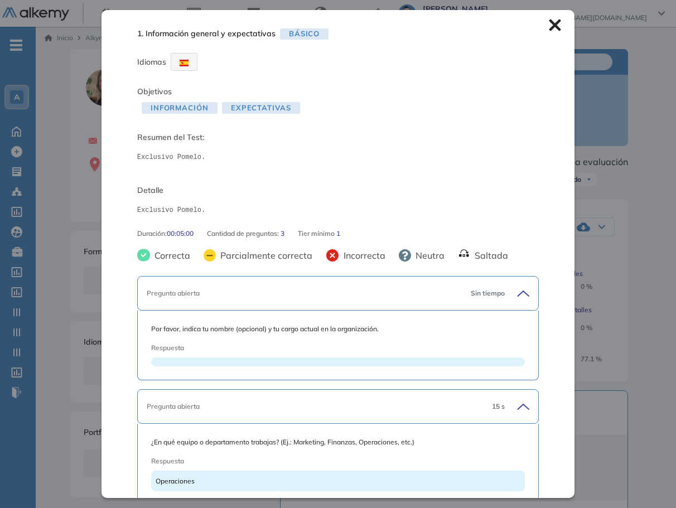
click at [543, 34] on div "1. Información general y expectativas Básico Idiomas Objetivos Información Expe…" at bounding box center [338, 254] width 473 height 488
click at [550, 27] on icon at bounding box center [556, 26] width 12 height 12
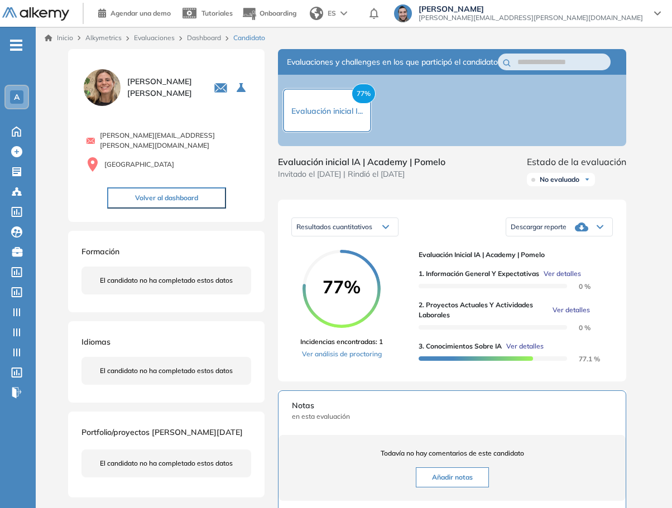
click at [642, 373] on div "Duración : 00:00:00 Cantidad de preguntas: Correcta Parcialmente correcta Incor…" at bounding box center [354, 359] width 580 height 621
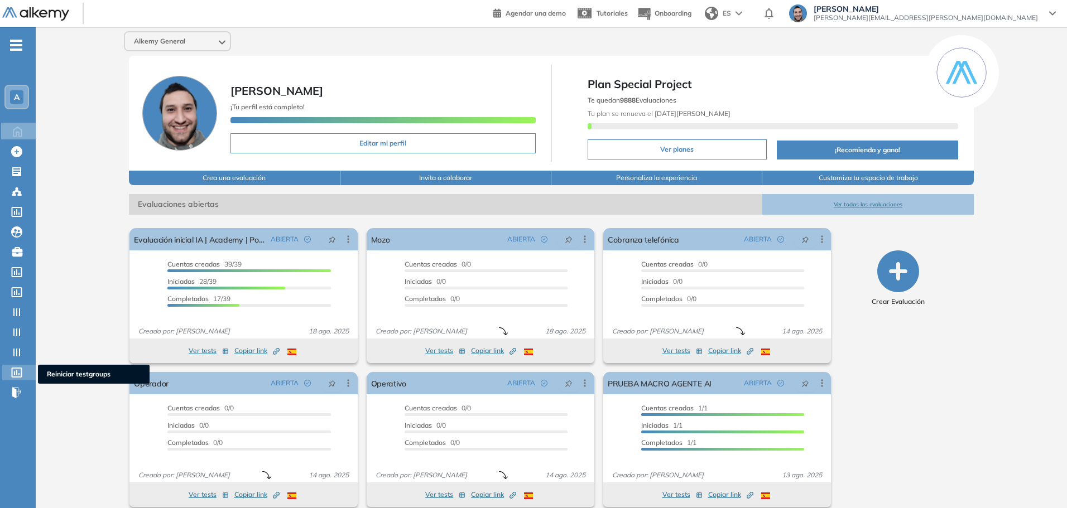
click at [74, 376] on span "Reiniciar testgroups" at bounding box center [94, 374] width 94 height 10
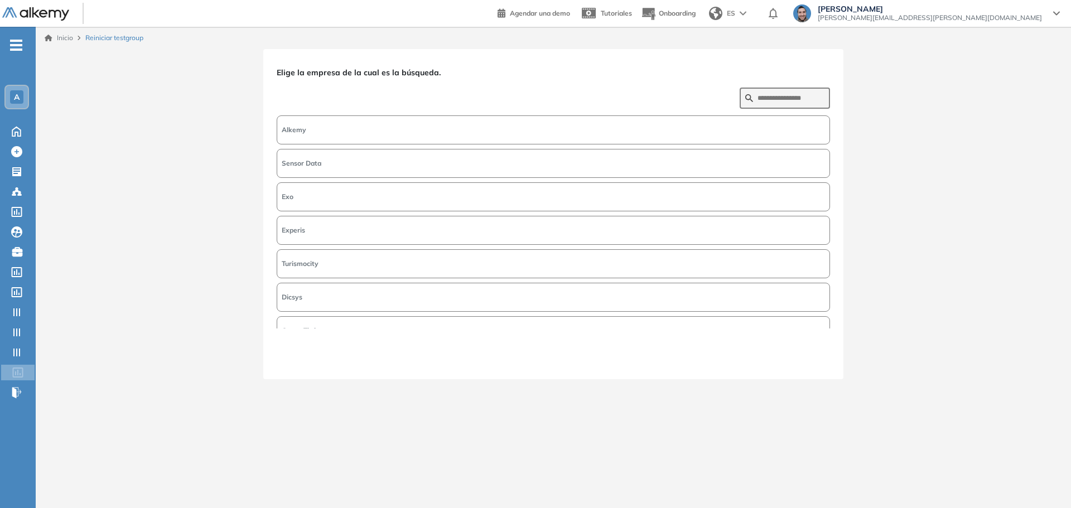
click at [360, 125] on button "Alkemy" at bounding box center [554, 130] width 554 height 29
click at [676, 357] on button "Siguiente" at bounding box center [806, 359] width 48 height 15
click at [344, 157] on button "Evaluación inicial IA | Academy | Pomelo" at bounding box center [554, 163] width 554 height 29
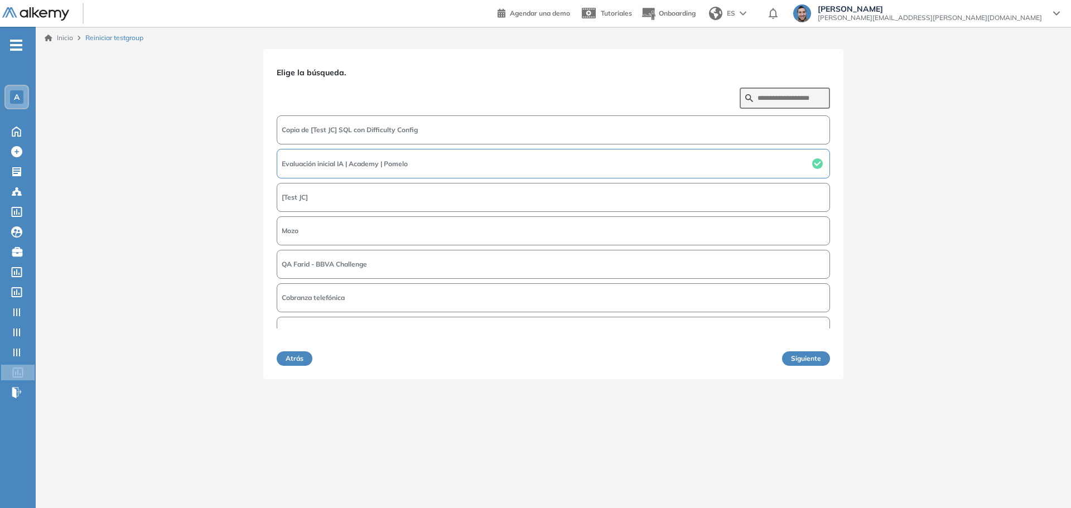
click at [676, 359] on button "Siguiente" at bounding box center [806, 359] width 48 height 15
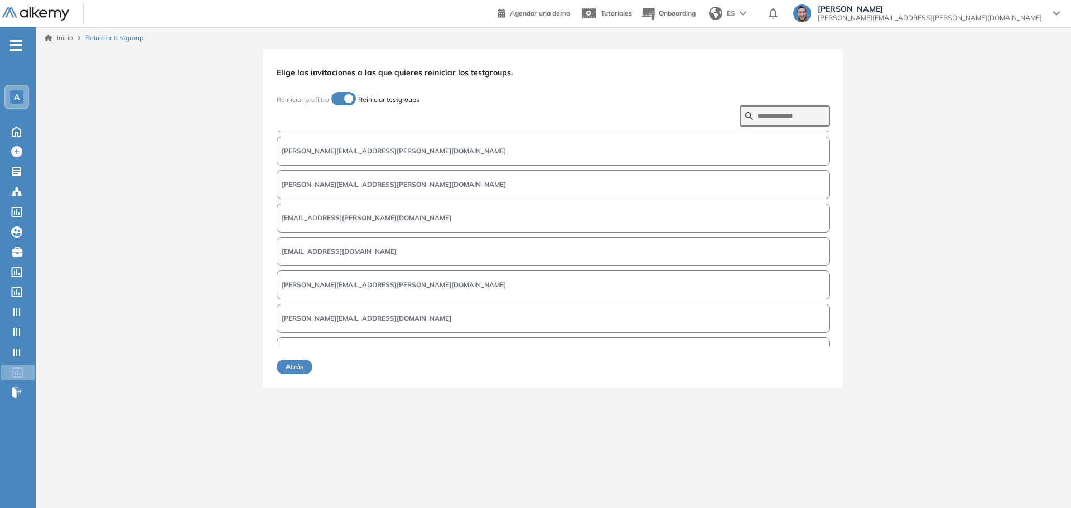
scroll to position [421, 0]
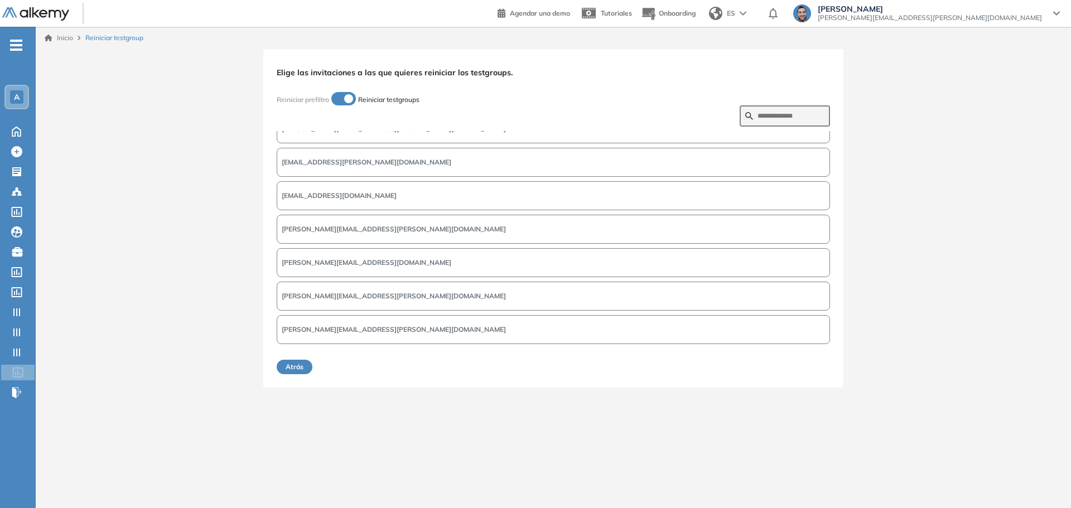
click at [379, 294] on button "[PERSON_NAME][EMAIL_ADDRESS][PERSON_NAME][DOMAIN_NAME]" at bounding box center [554, 296] width 554 height 29
click at [676, 367] on button "Siguiente" at bounding box center [806, 367] width 48 height 15
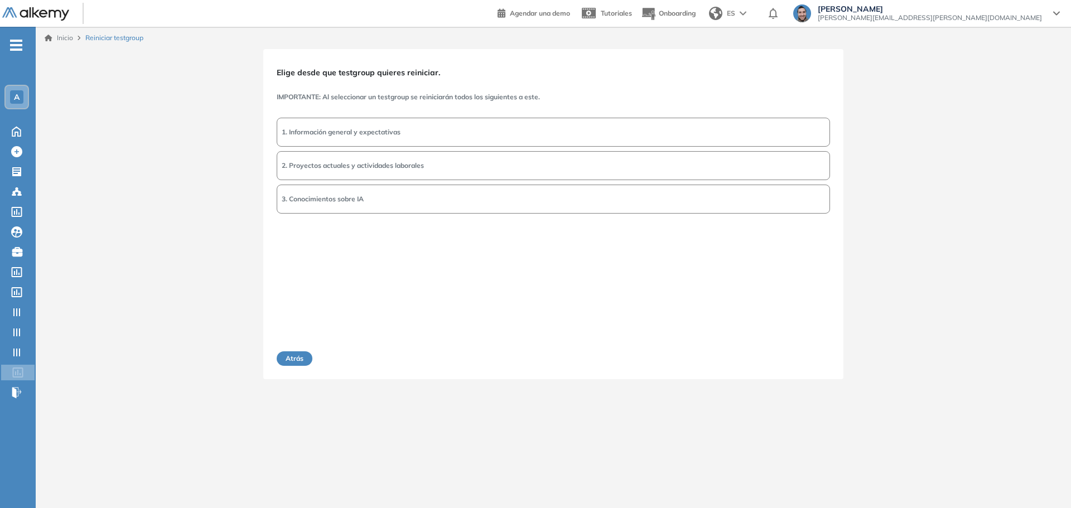
click at [383, 161] on span "2. Proyectos actuales y actividades laborales" at bounding box center [353, 166] width 142 height 10
click at [676, 356] on button "Siguiente" at bounding box center [806, 359] width 48 height 15
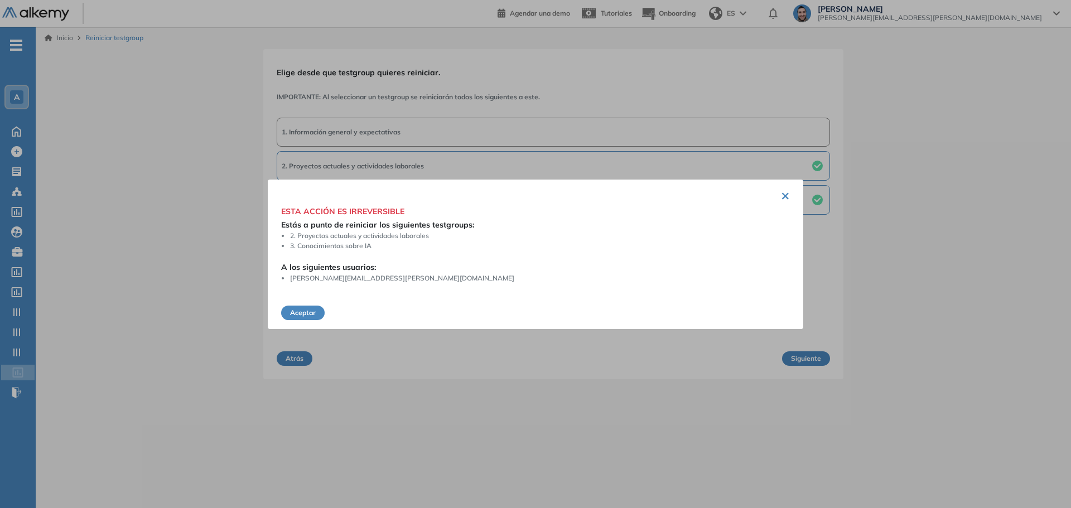
click at [311, 312] on button "Aceptar" at bounding box center [303, 313] width 44 height 15
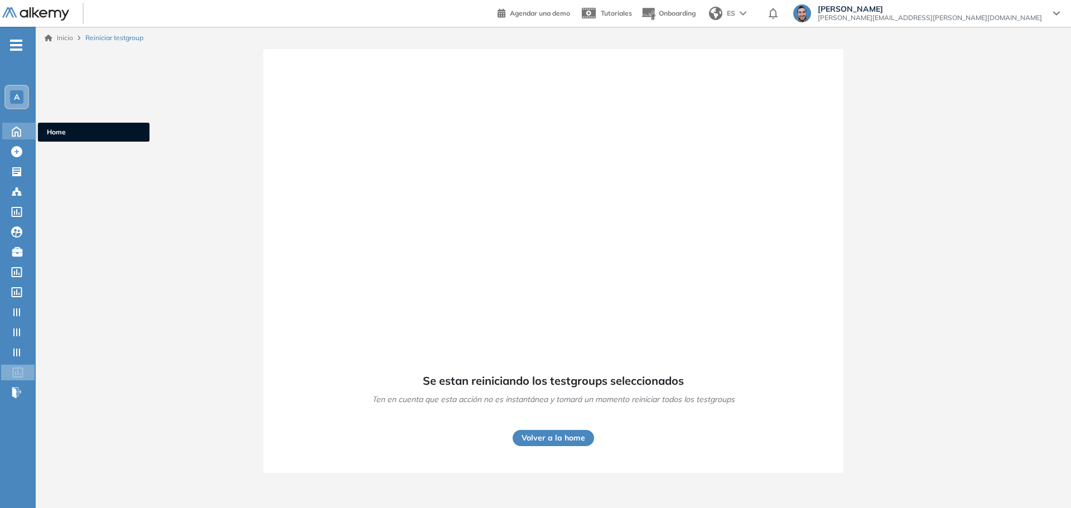
click at [12, 127] on icon at bounding box center [17, 130] width 20 height 13
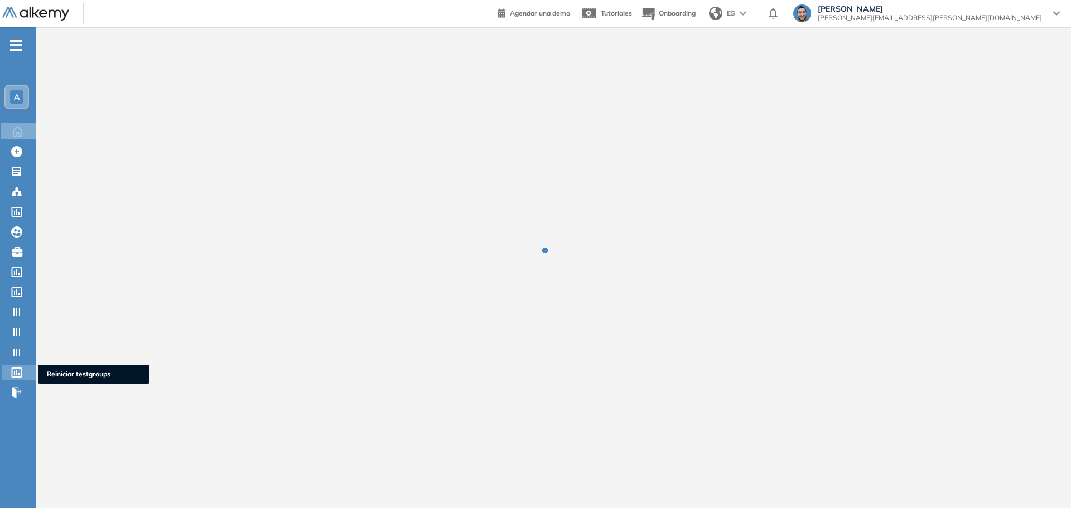
click at [19, 374] on icon at bounding box center [17, 373] width 11 height 10
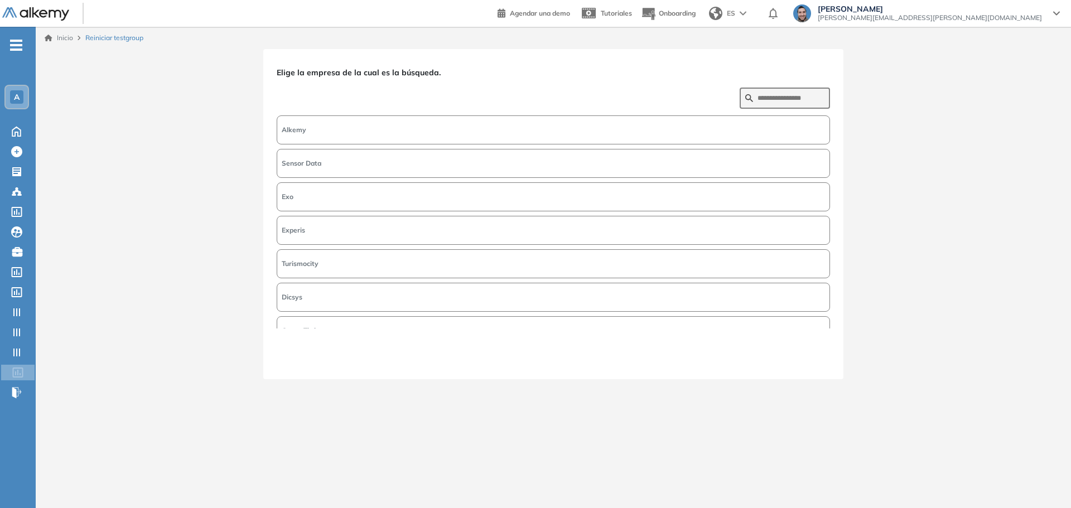
click at [459, 121] on button "Alkemy" at bounding box center [554, 130] width 554 height 29
click at [676, 355] on button "Siguiente" at bounding box center [806, 359] width 48 height 15
click at [348, 162] on span "Evaluación inicial IA | Academy | Pomelo" at bounding box center [345, 163] width 126 height 10
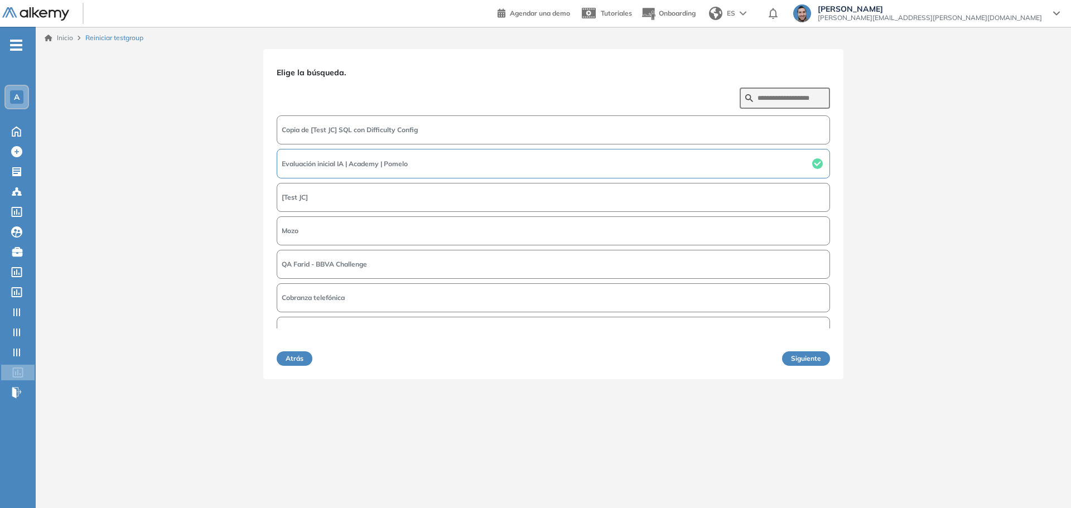
click at [676, 355] on button "Siguiente" at bounding box center [806, 359] width 48 height 15
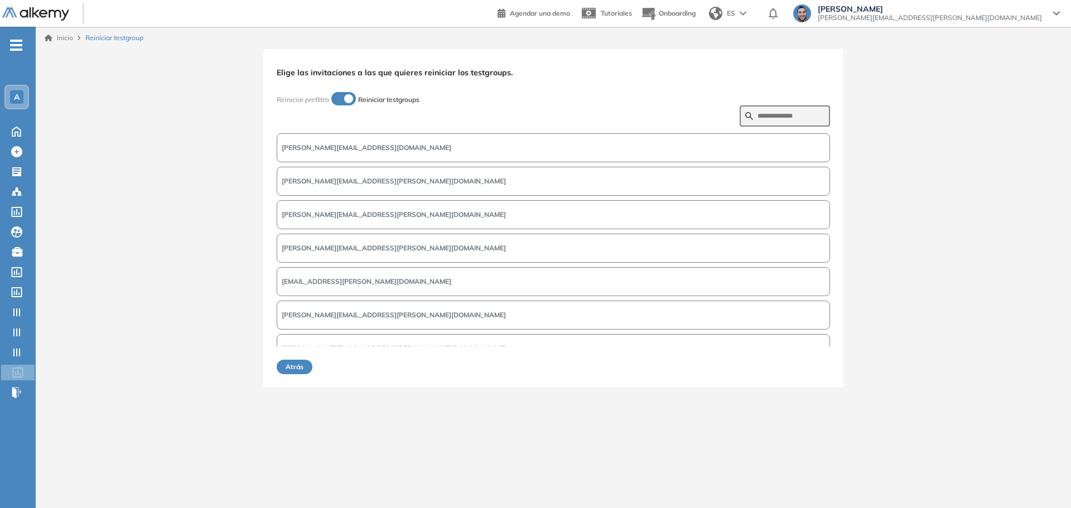
scroll to position [56, 0]
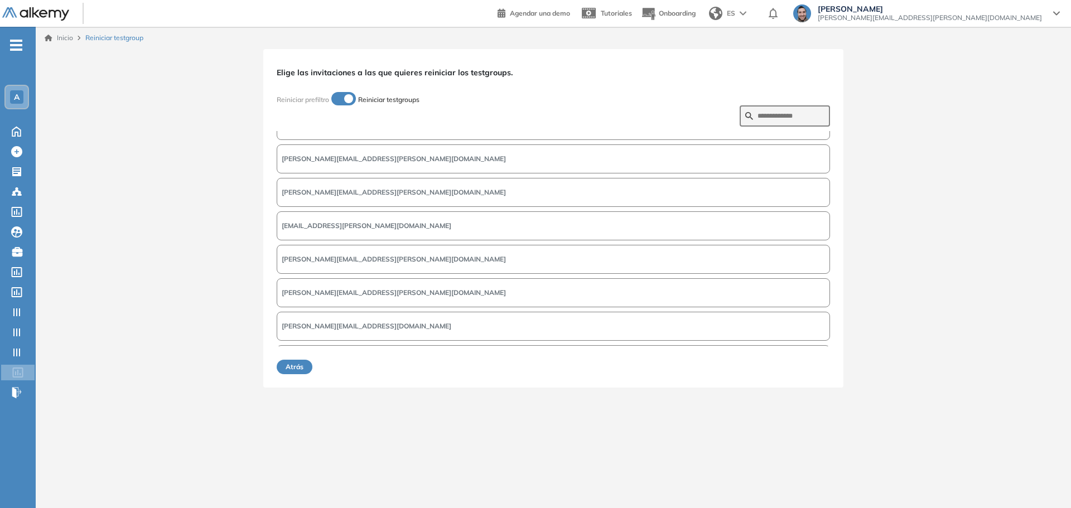
click at [348, 259] on span "[PERSON_NAME][EMAIL_ADDRESS][PERSON_NAME][DOMAIN_NAME]" at bounding box center [394, 259] width 224 height 10
click at [676, 369] on button "Siguiente" at bounding box center [806, 367] width 48 height 15
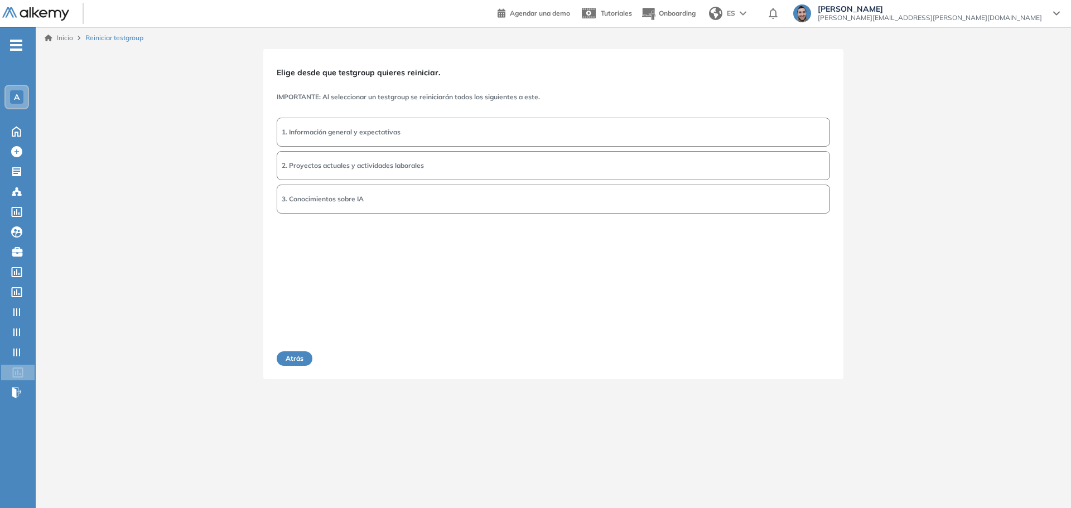
drag, startPoint x: 33, startPoint y: 222, endPoint x: 47, endPoint y: 223, distance: 13.4
click at [35, 222] on ul "A Home Home Crear Evaluación Crear Evaluación Evaluaciones Evaluaciones Candida…" at bounding box center [18, 224] width 36 height 358
click at [361, 166] on span "2. Proyectos actuales y actividades laborales" at bounding box center [353, 166] width 142 height 10
click at [676, 357] on button "Siguiente" at bounding box center [806, 359] width 48 height 15
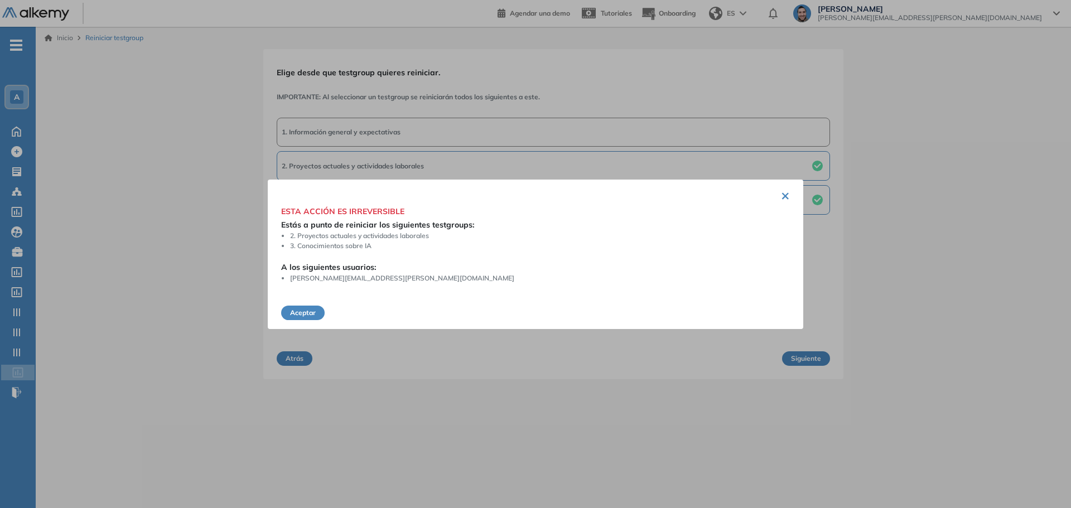
click at [304, 312] on button "Aceptar" at bounding box center [303, 313] width 44 height 15
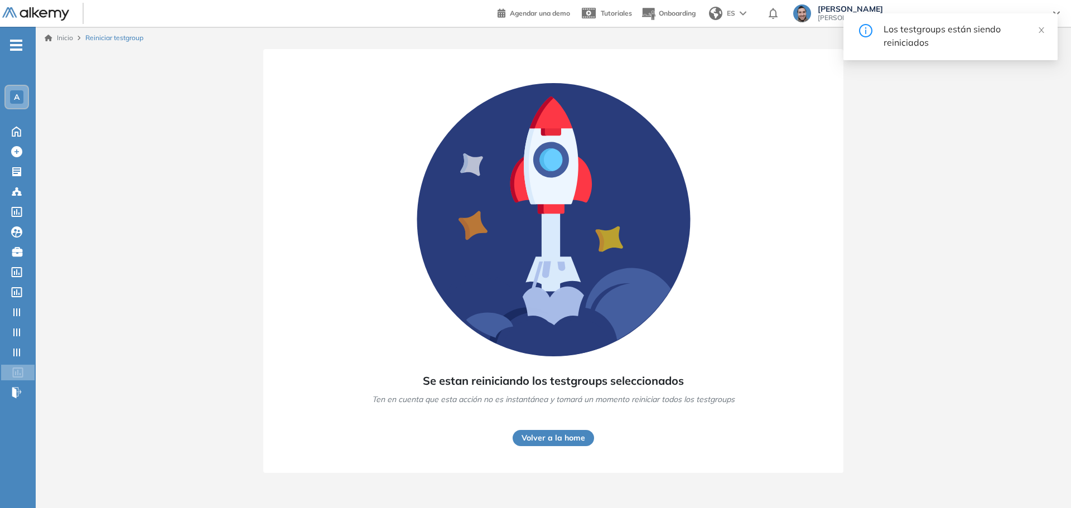
click at [559, 437] on button "Volver a la home" at bounding box center [553, 438] width 81 height 16
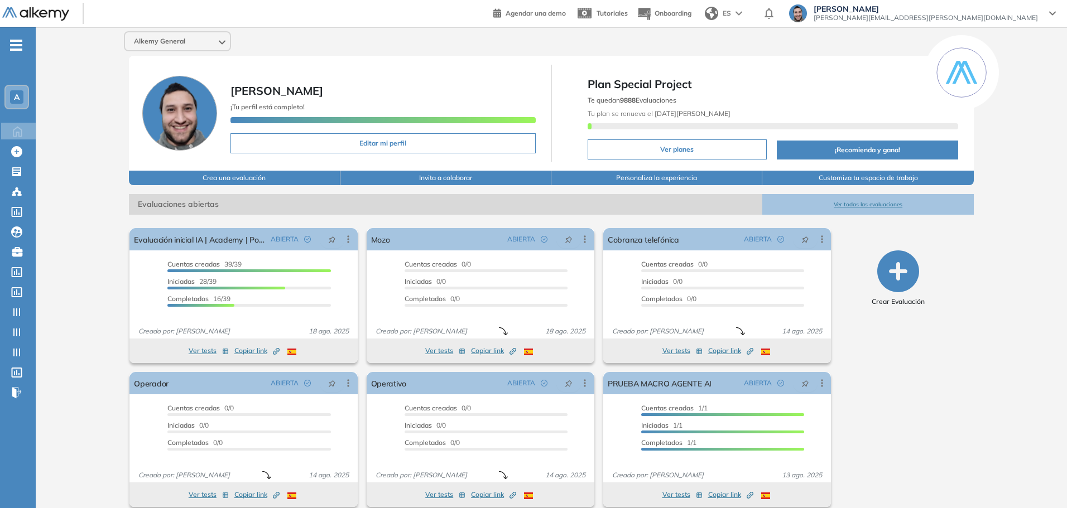
drag, startPoint x: 78, startPoint y: 176, endPoint x: 93, endPoint y: 177, distance: 14.6
click at [78, 176] on div "Alkemy General Lucas Ruiz ¡Tu perfil está completo! Editar mi perfil Plan Speci…" at bounding box center [551, 274] width 1031 height 494
click at [20, 368] on icon at bounding box center [17, 373] width 11 height 10
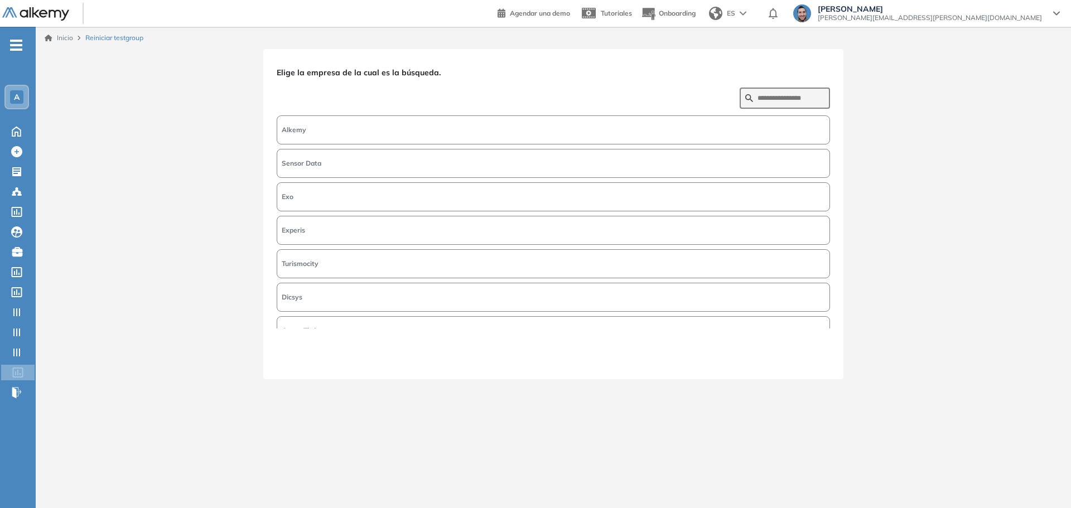
click at [360, 128] on button "Alkemy" at bounding box center [554, 130] width 554 height 29
click at [676, 352] on button "Siguiente" at bounding box center [806, 359] width 48 height 15
click at [398, 158] on button "Evaluación inicial IA | Academy | Pomelo" at bounding box center [554, 163] width 554 height 29
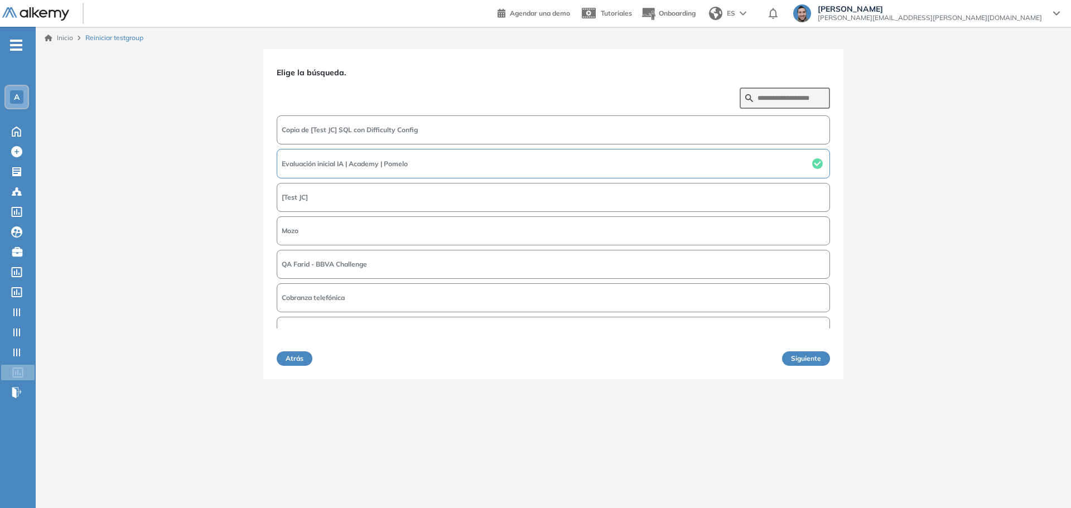
click at [676, 354] on button "Siguiente" at bounding box center [806, 359] width 48 height 15
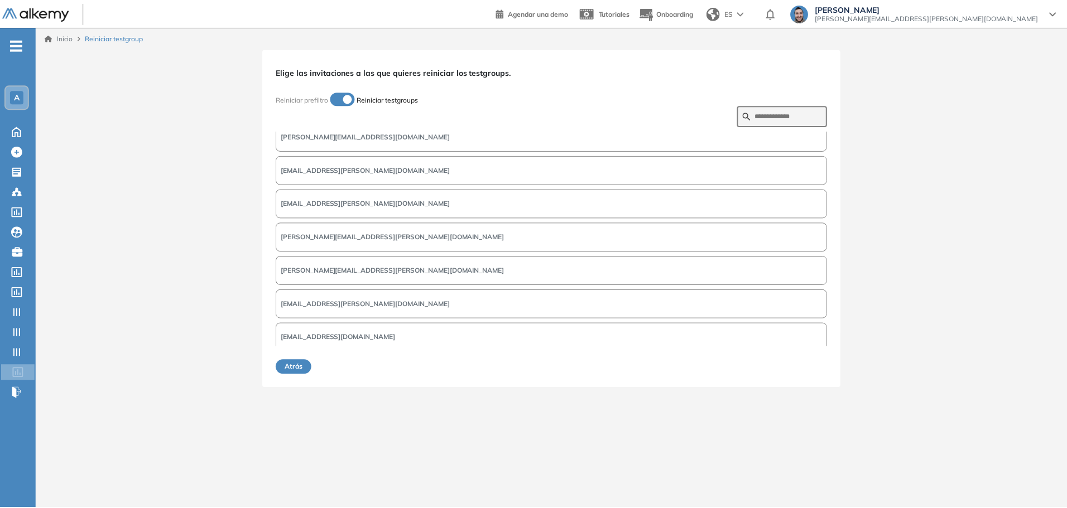
scroll to position [287, 0]
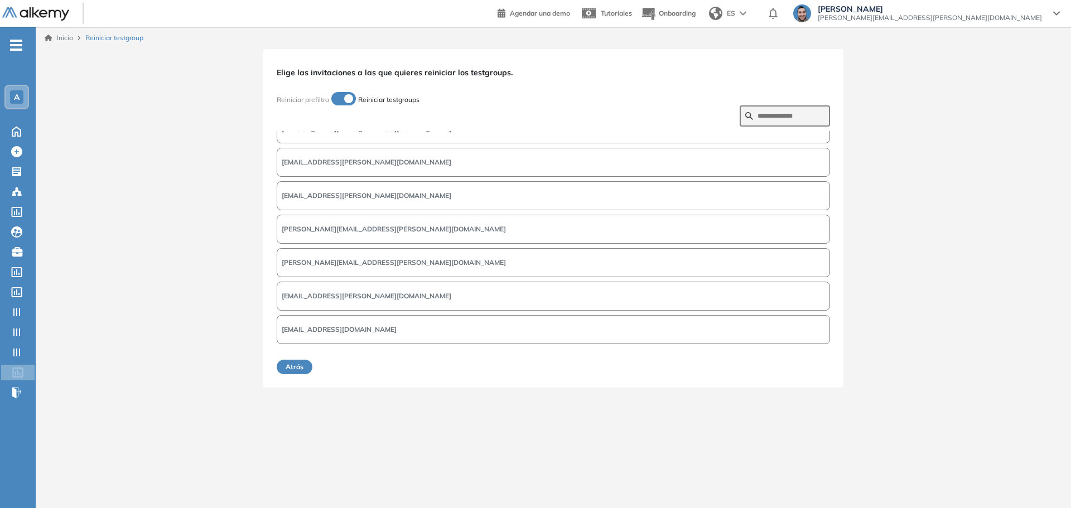
click at [402, 328] on button "[PERSON_NAME][EMAIL_ADDRESS][DOMAIN_NAME]" at bounding box center [554, 329] width 554 height 29
click at [676, 369] on button "Siguiente" at bounding box center [806, 367] width 48 height 15
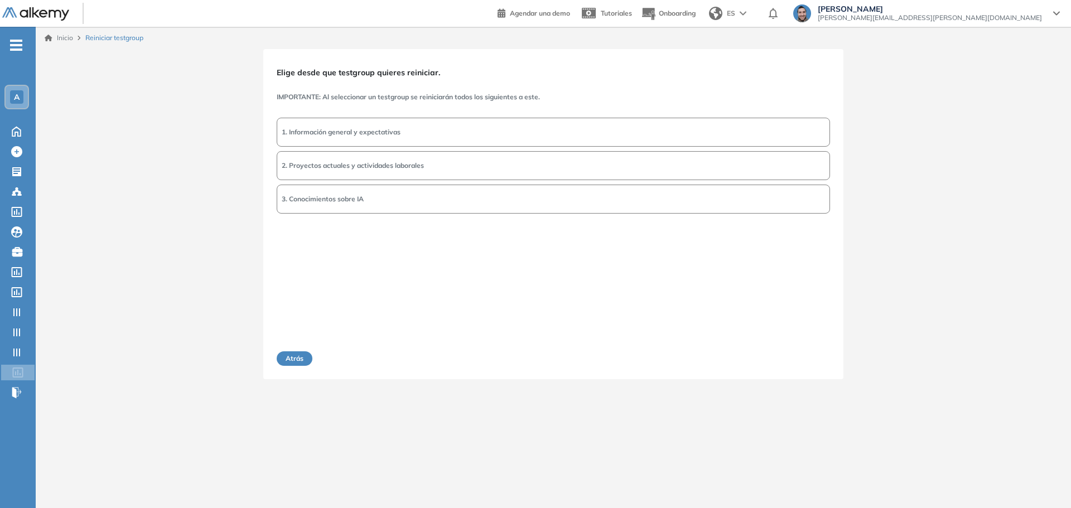
drag, startPoint x: 347, startPoint y: 166, endPoint x: 610, endPoint y: 258, distance: 279.5
click at [347, 166] on span "2. Proyectos actuales y actividades laborales" at bounding box center [353, 166] width 142 height 10
click at [676, 355] on button "Siguiente" at bounding box center [806, 359] width 48 height 15
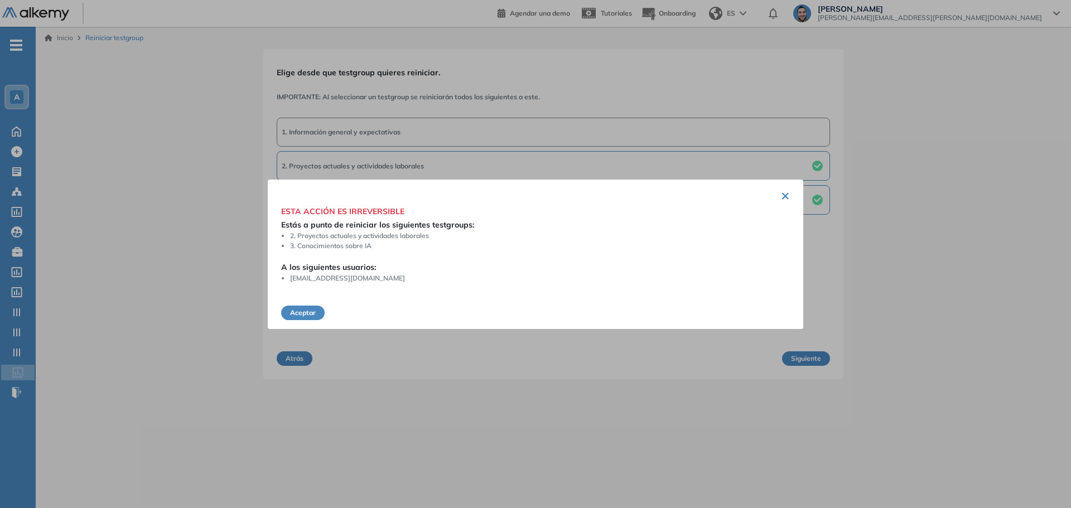
click at [307, 312] on button "Aceptar" at bounding box center [303, 313] width 44 height 15
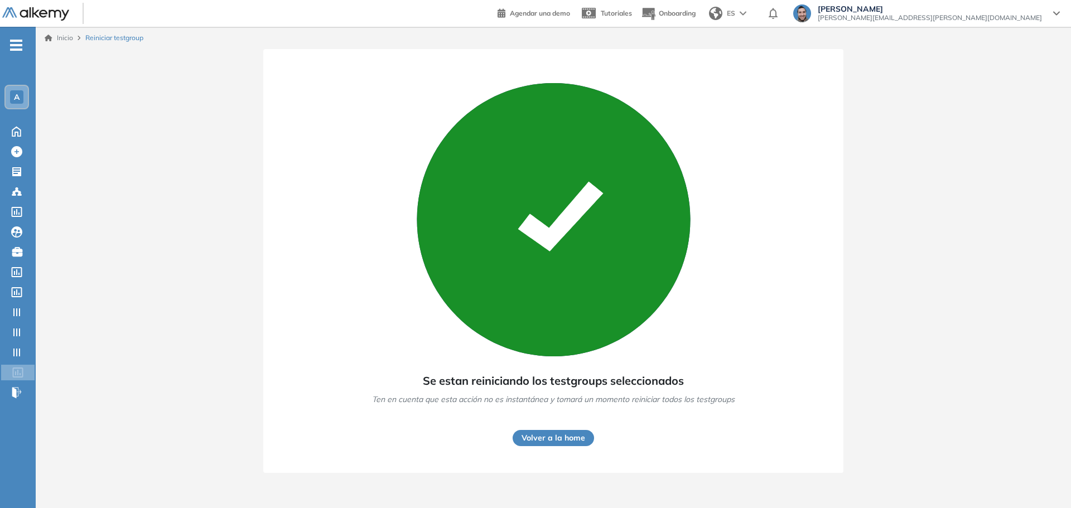
drag, startPoint x: 537, startPoint y: 436, endPoint x: 530, endPoint y: 435, distance: 7.3
click at [537, 435] on button "Volver a la home" at bounding box center [553, 438] width 81 height 16
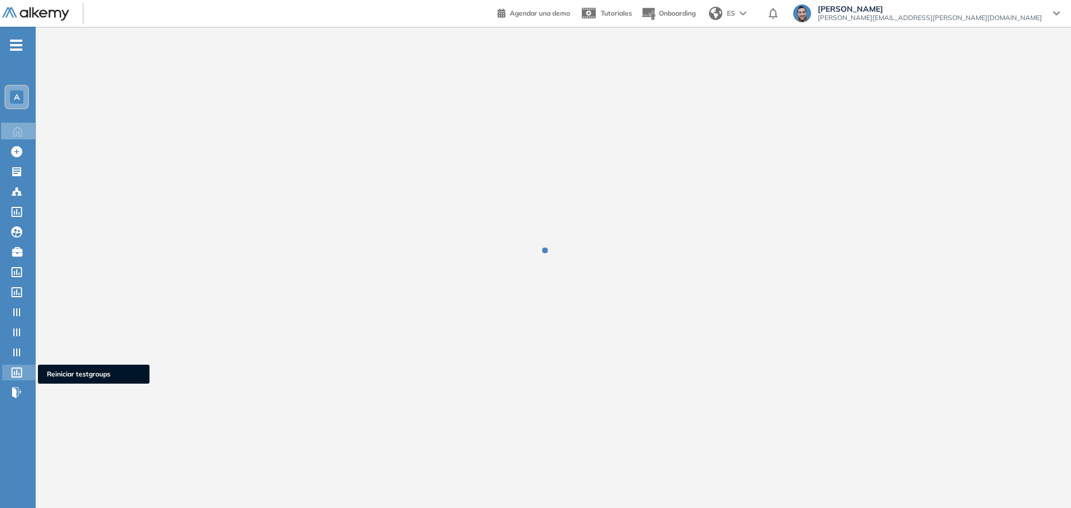
click at [21, 371] on icon at bounding box center [16, 373] width 11 height 10
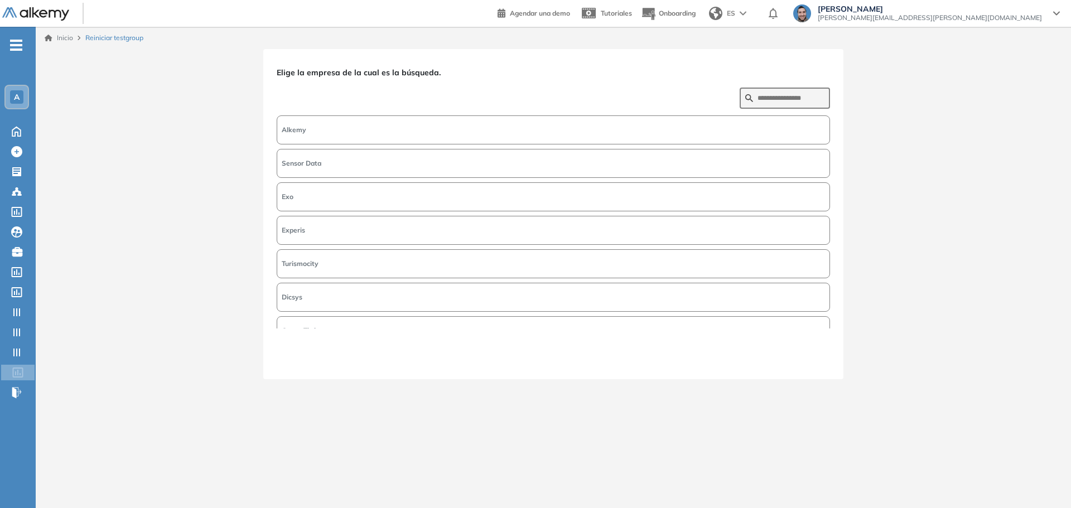
click at [352, 128] on button "Alkemy" at bounding box center [554, 130] width 554 height 29
click at [676, 362] on button "Siguiente" at bounding box center [806, 359] width 48 height 15
click at [348, 165] on span "Evaluación inicial IA | Academy | Pomelo" at bounding box center [345, 163] width 126 height 10
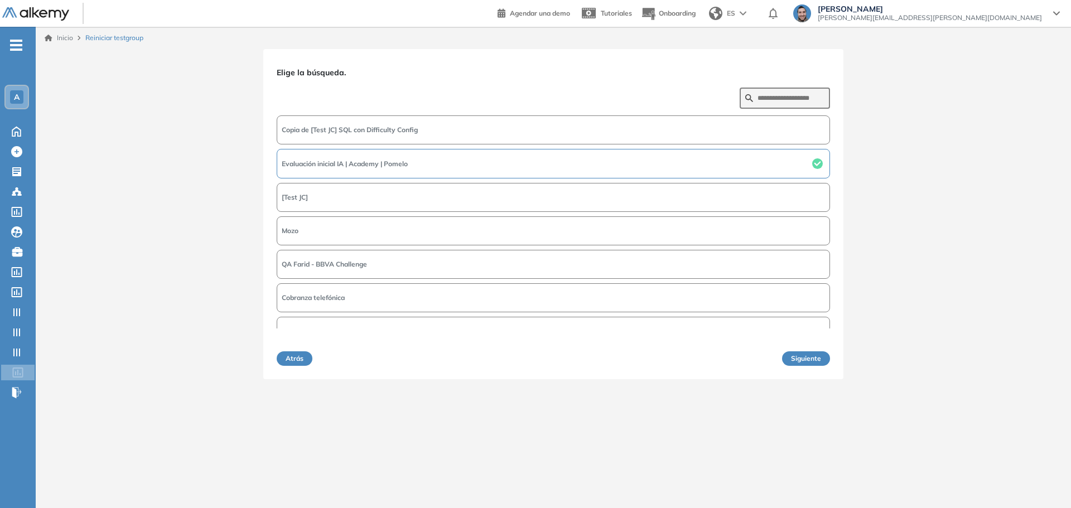
click at [676, 358] on button "Siguiente" at bounding box center [806, 359] width 48 height 15
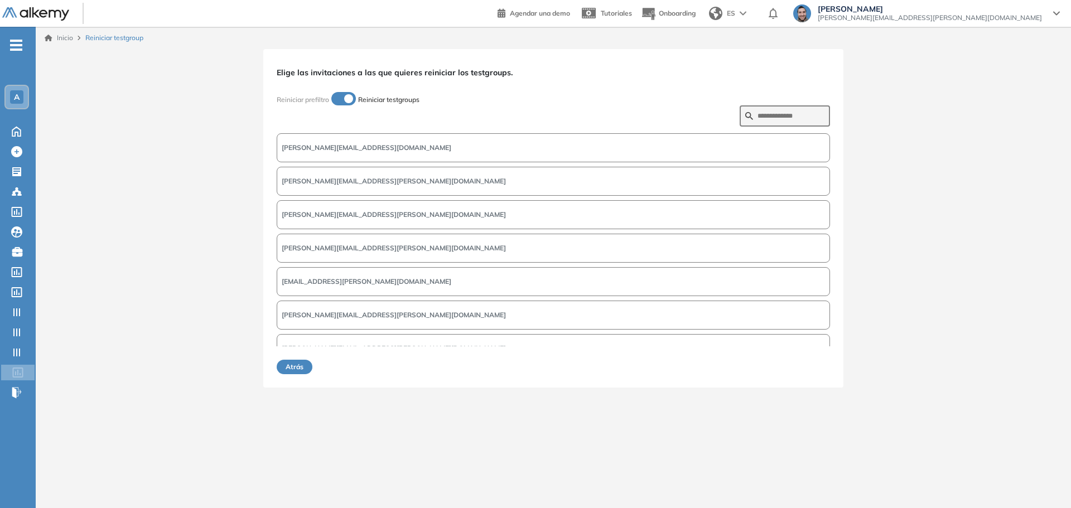
click at [354, 182] on span "[PERSON_NAME][EMAIL_ADDRESS][PERSON_NAME][DOMAIN_NAME]" at bounding box center [394, 181] width 224 height 10
click at [676, 367] on button "Siguiente" at bounding box center [806, 367] width 48 height 15
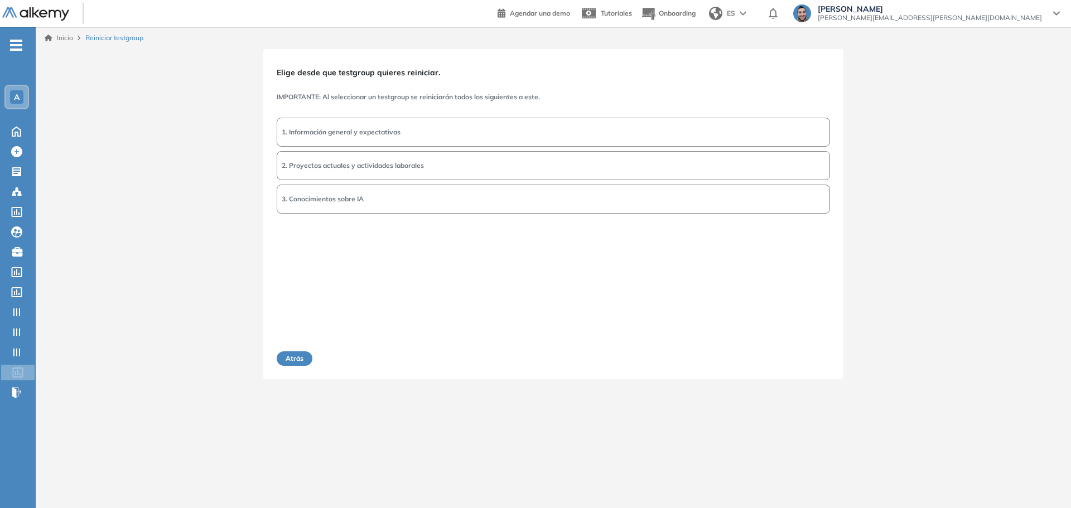
click at [373, 165] on span "2. Proyectos actuales y actividades laborales" at bounding box center [353, 166] width 142 height 10
click at [676, 358] on button "Siguiente" at bounding box center [806, 359] width 48 height 15
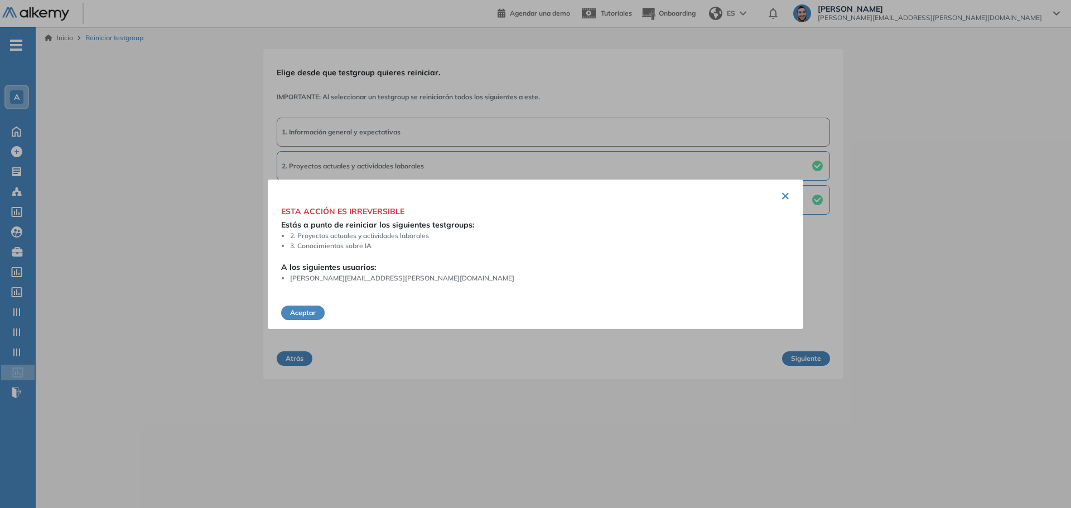
click at [305, 316] on button "Aceptar" at bounding box center [303, 313] width 44 height 15
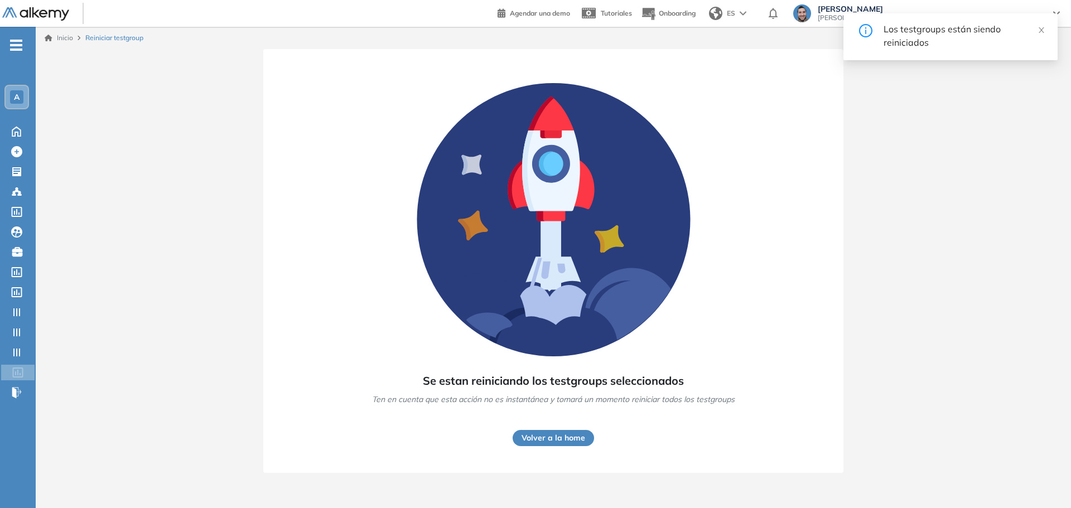
click at [564, 437] on button "Volver a la home" at bounding box center [553, 438] width 81 height 16
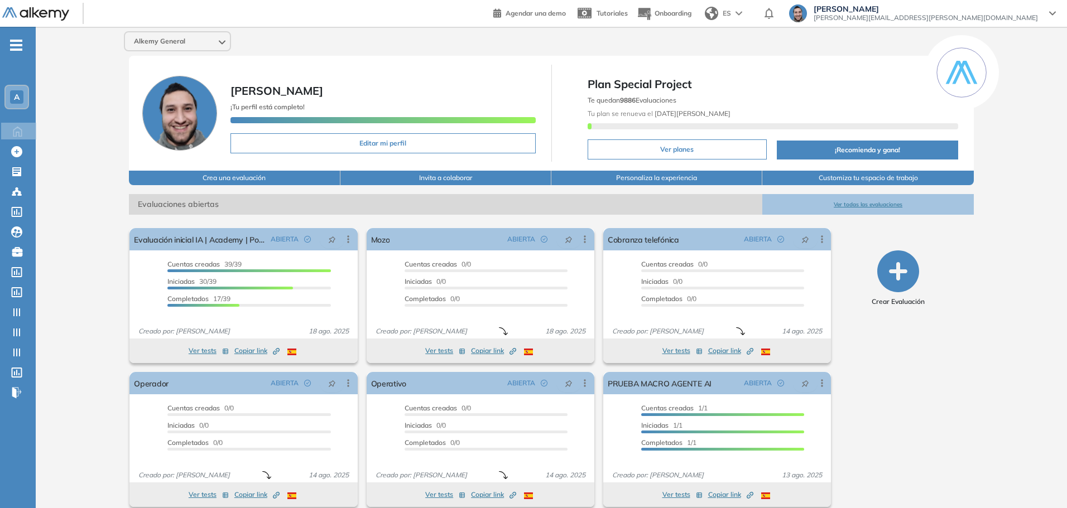
click at [101, 191] on div "Alkemy General Lucas Ruiz ¡Tu perfil está completo! Editar mi perfil Plan Speci…" at bounding box center [551, 274] width 1031 height 494
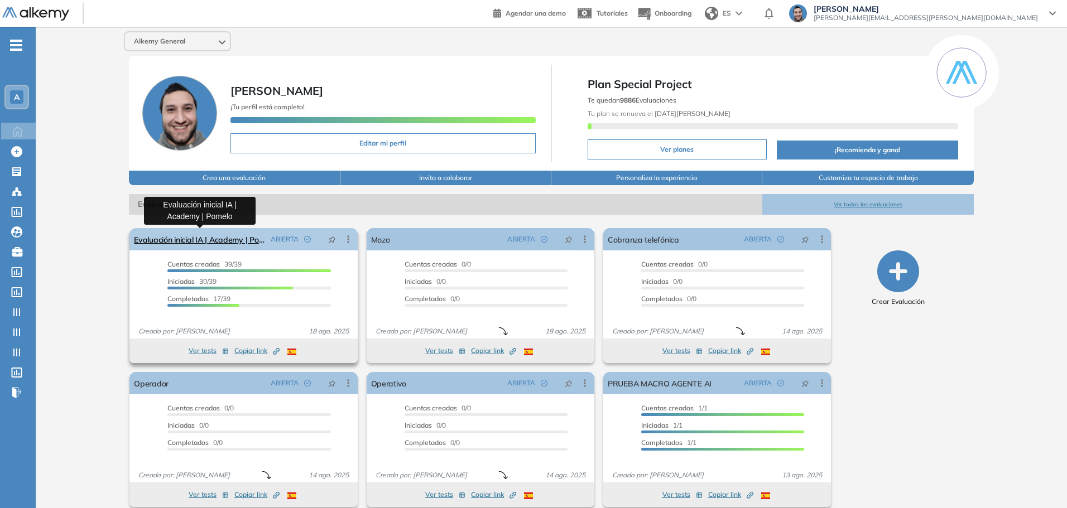
click at [199, 243] on link "Evaluación inicial IA | Academy | Pomelo" at bounding box center [200, 239] width 132 height 22
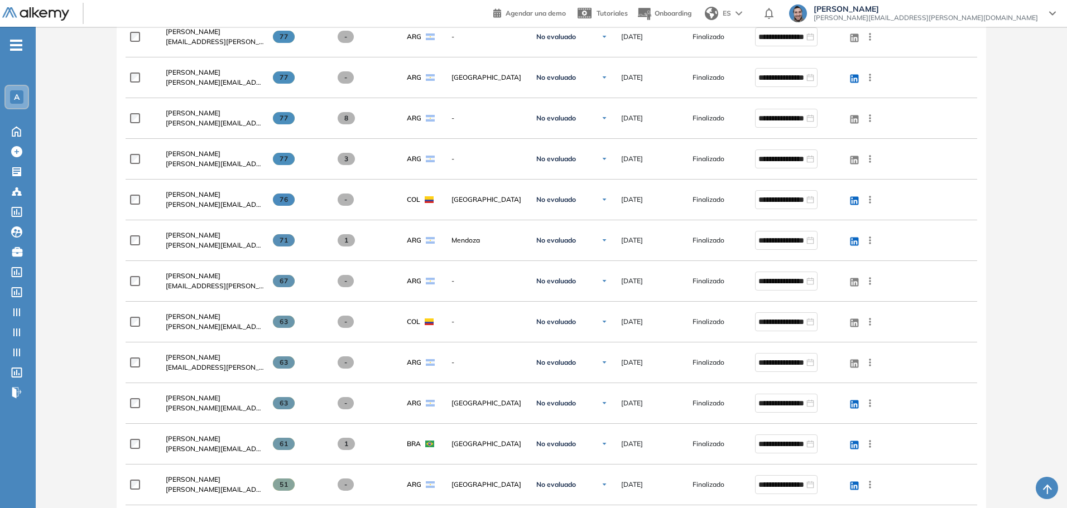
scroll to position [112, 0]
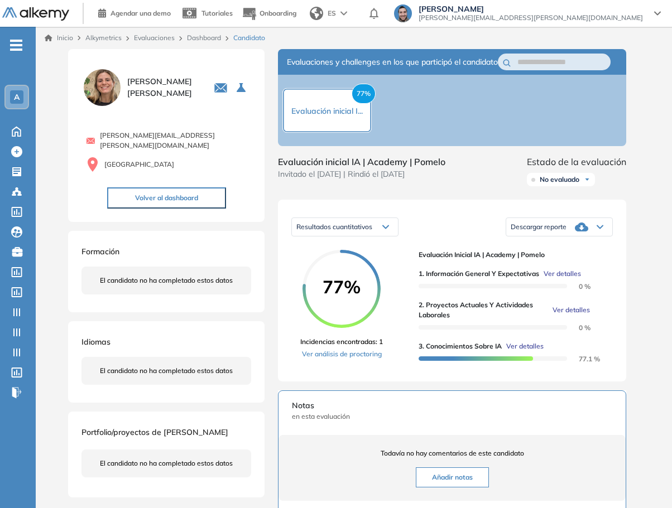
click at [208, 39] on link "Dashboard" at bounding box center [204, 37] width 34 height 8
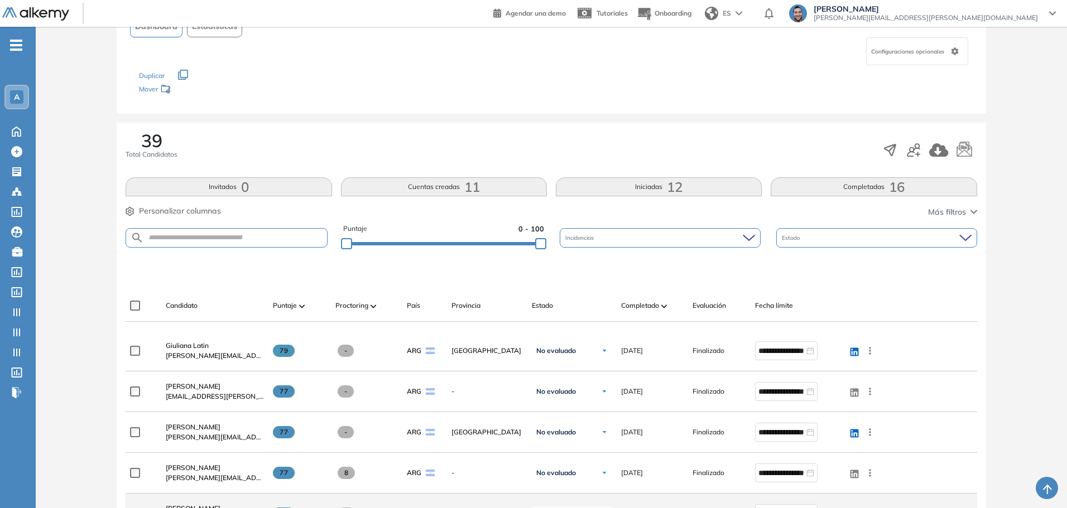
scroll to position [219, 0]
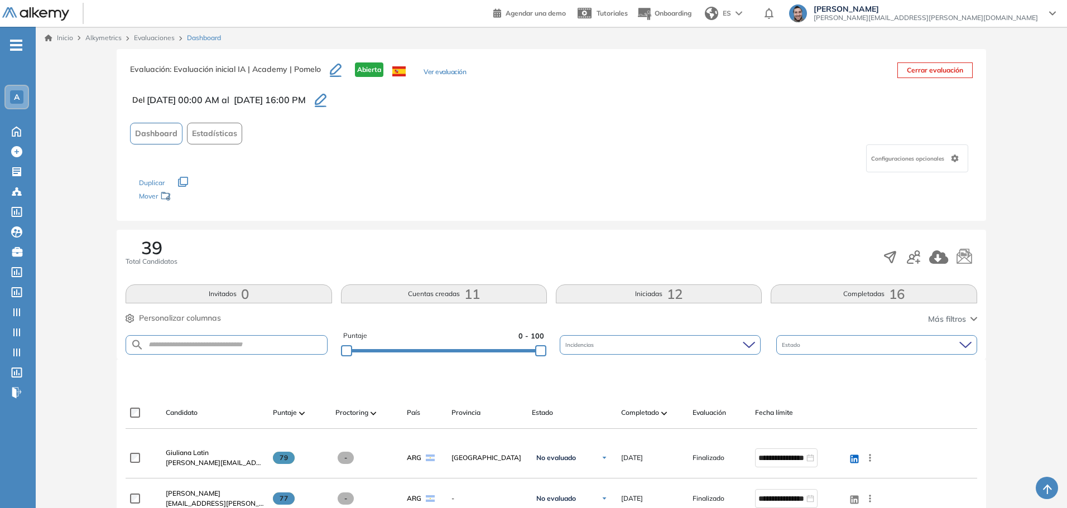
scroll to position [335, 0]
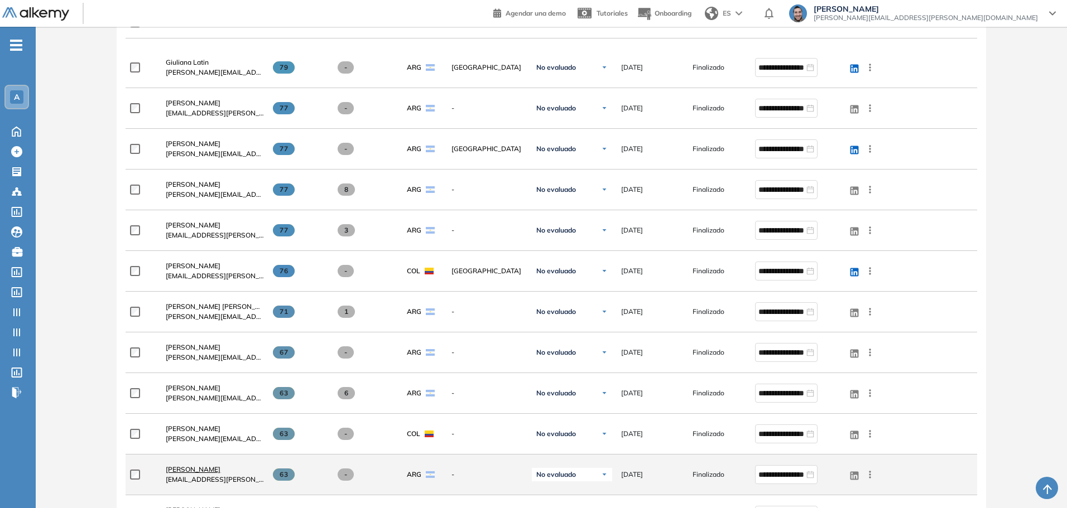
scroll to position [446, 0]
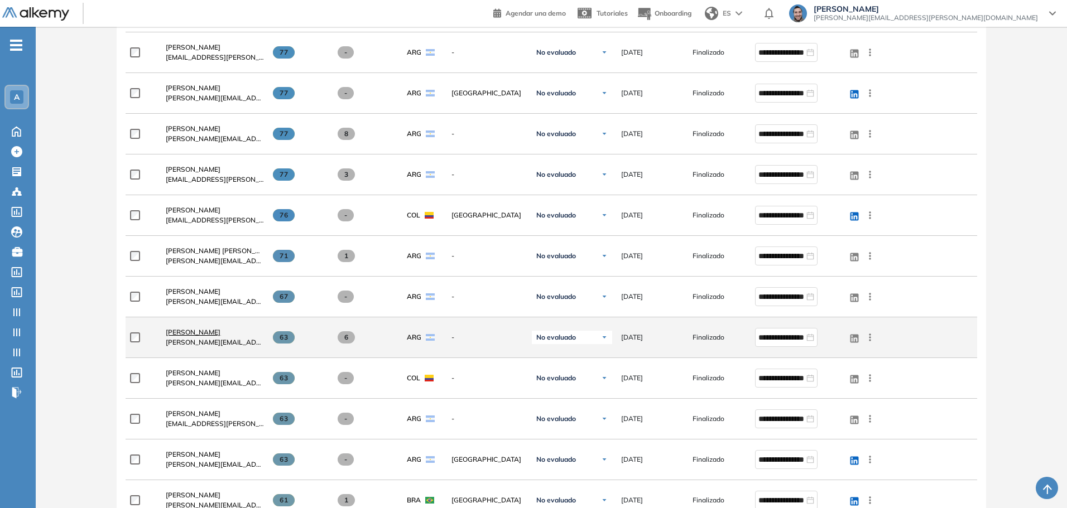
click at [198, 335] on span "[PERSON_NAME]" at bounding box center [193, 332] width 55 height 8
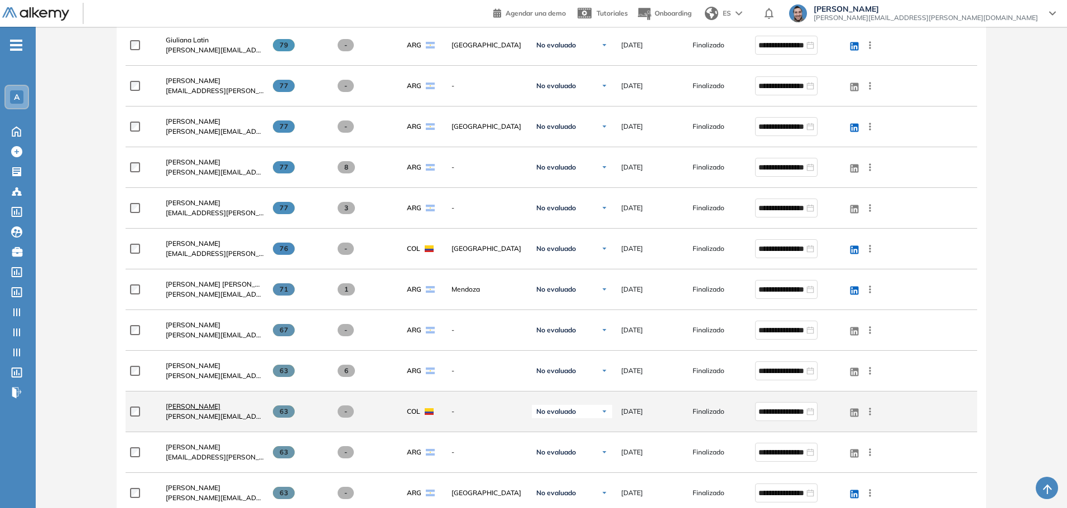
scroll to position [509, 0]
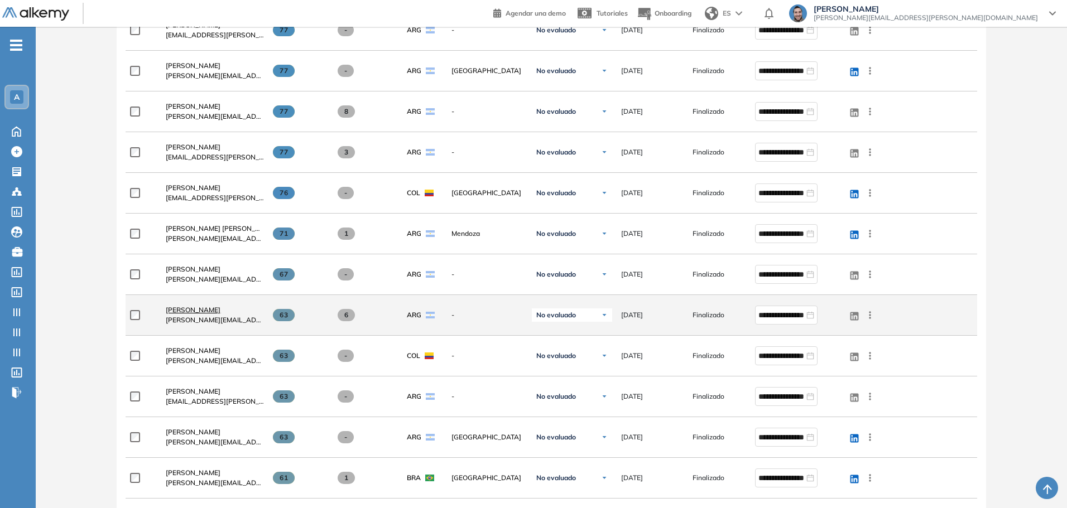
click at [194, 310] on span "Valeria Savino" at bounding box center [193, 310] width 55 height 8
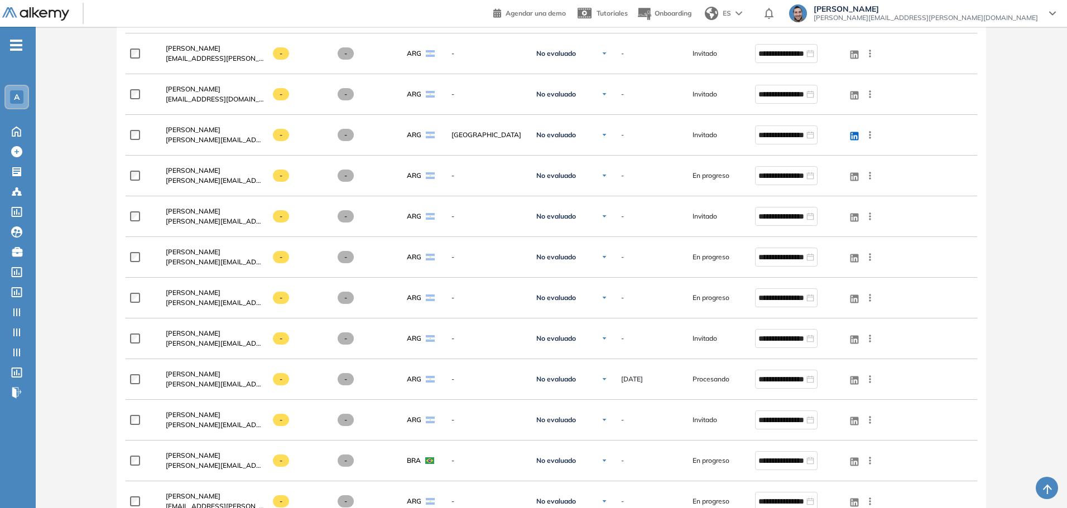
scroll to position [1560, 0]
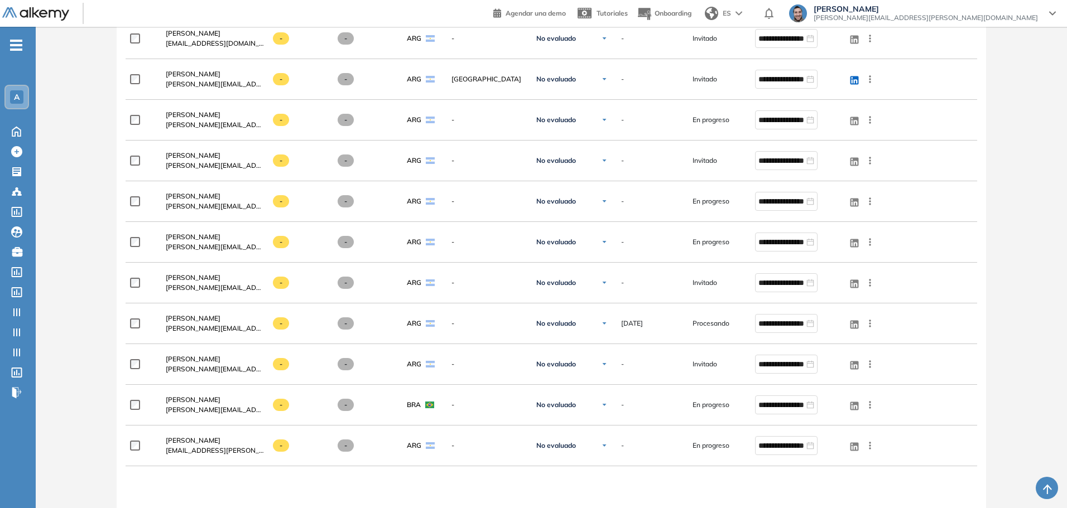
click at [193, 315] on span "Paula Barnes" at bounding box center [193, 318] width 55 height 8
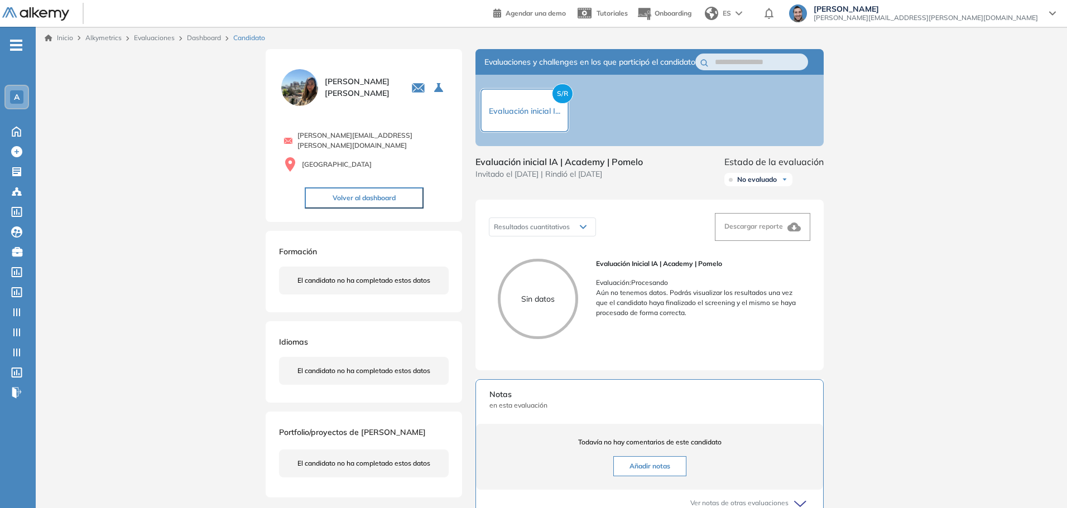
click at [676, 298] on div "Inicio Alkymetrics Evaluaciones Dashboard Candidato Duración : 00:00:00 Cantida…" at bounding box center [551, 356] width 1031 height 658
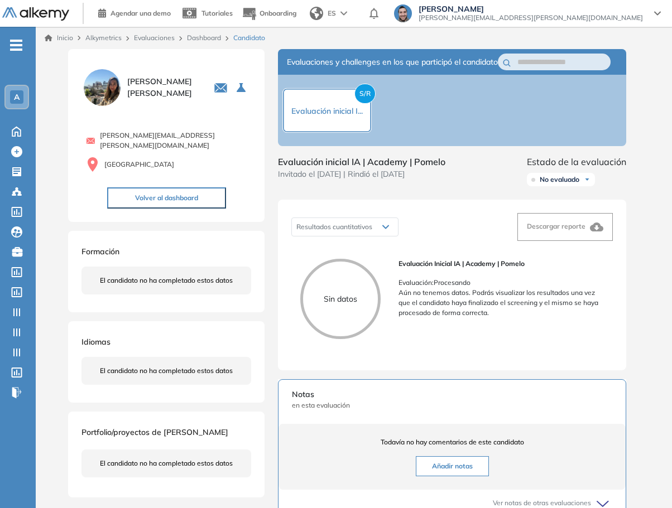
click at [650, 231] on div "Inicio Alkymetrics Evaluaciones Dashboard Candidato Duración : 00:00:00 Cantida…" at bounding box center [354, 356] width 636 height 658
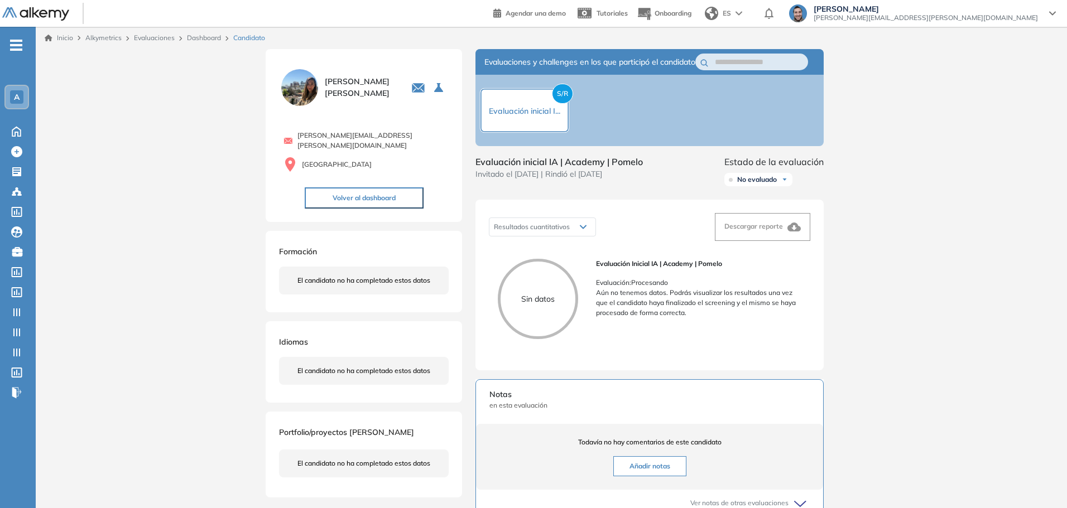
click at [885, 250] on div "Inicio Alkymetrics Evaluaciones Dashboard Candidato Duración : 00:00:00 Cantida…" at bounding box center [551, 356] width 1031 height 658
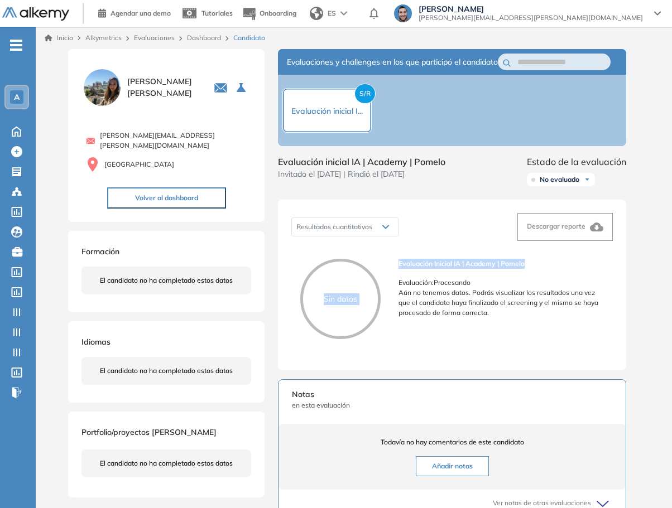
click at [654, 256] on div "Inicio Alkymetrics Evaluaciones Dashboard Candidato Duración : 00:00:00 Cantida…" at bounding box center [354, 356] width 636 height 658
click at [644, 456] on div "Inicio Alkymetrics Evaluaciones Dashboard Candidato Duración : 00:00:00 Cantida…" at bounding box center [354, 356] width 636 height 658
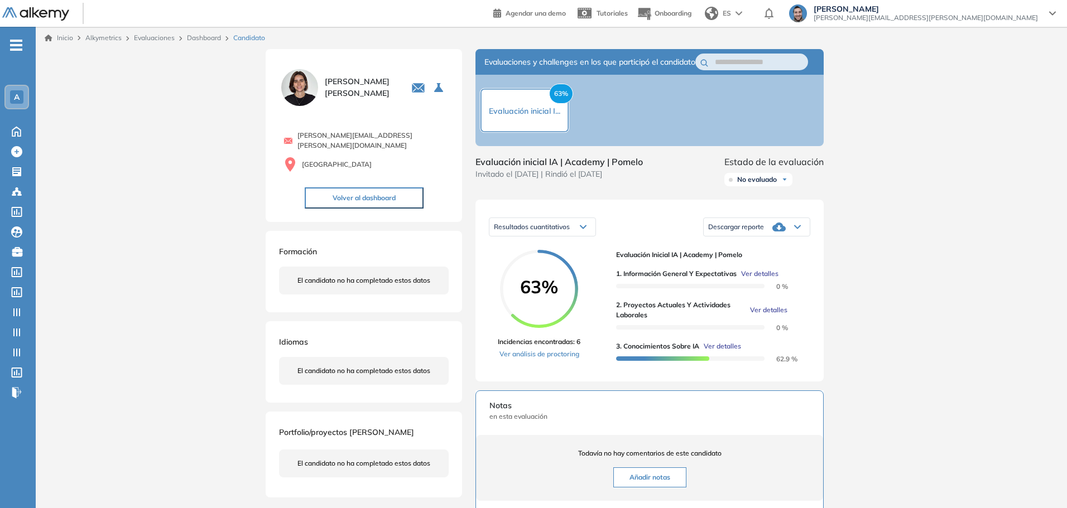
click at [891, 286] on div "Inicio Alkymetrics Evaluaciones Dashboard Candidato Duración : 00:00:00 Cantida…" at bounding box center [551, 366] width 1031 height 678
click at [762, 279] on span "Ver detalles" at bounding box center [759, 274] width 37 height 10
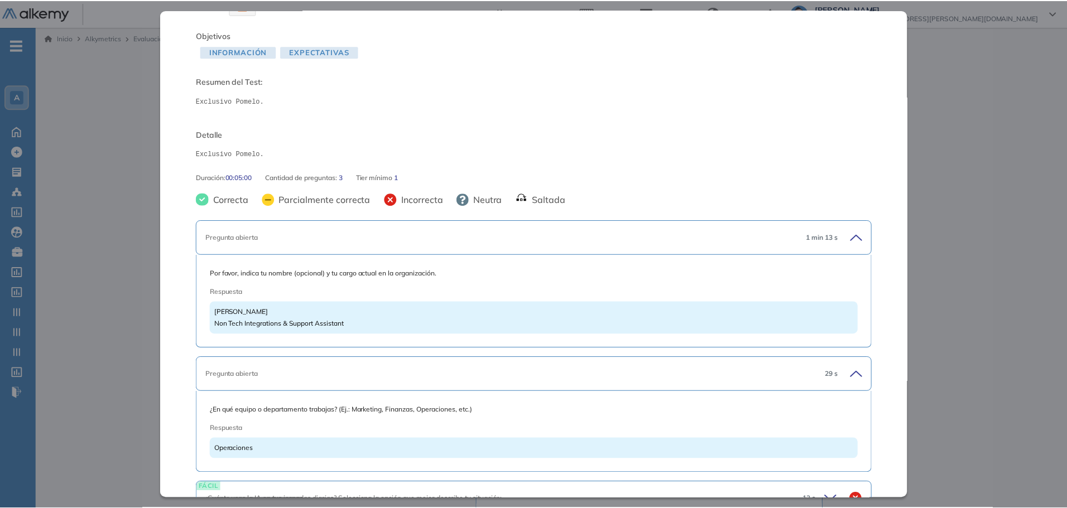
scroll to position [120, 0]
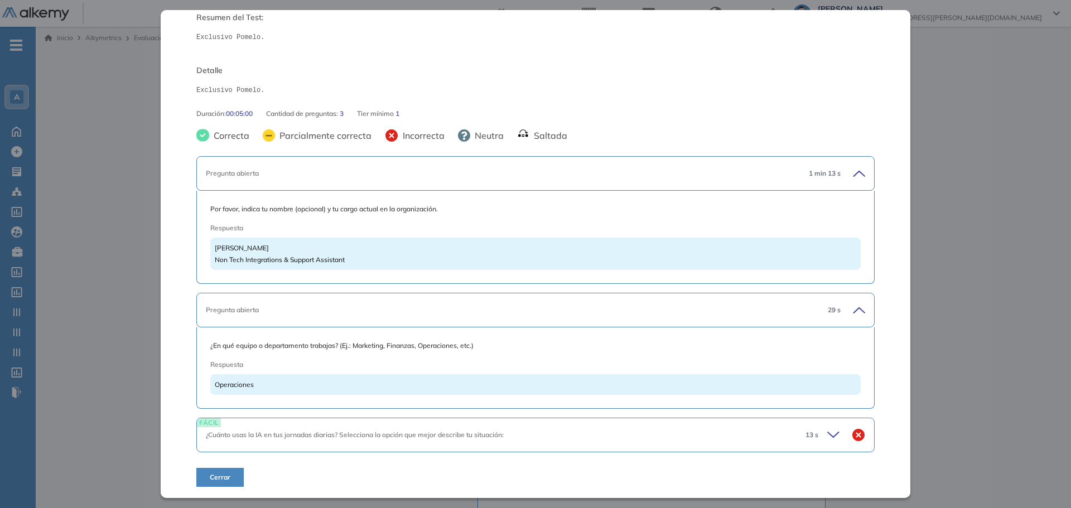
click at [956, 114] on div "Inicio Alkymetrics Evaluaciones Dashboard Candidato 1. Información general y ex…" at bounding box center [554, 366] width 1036 height 678
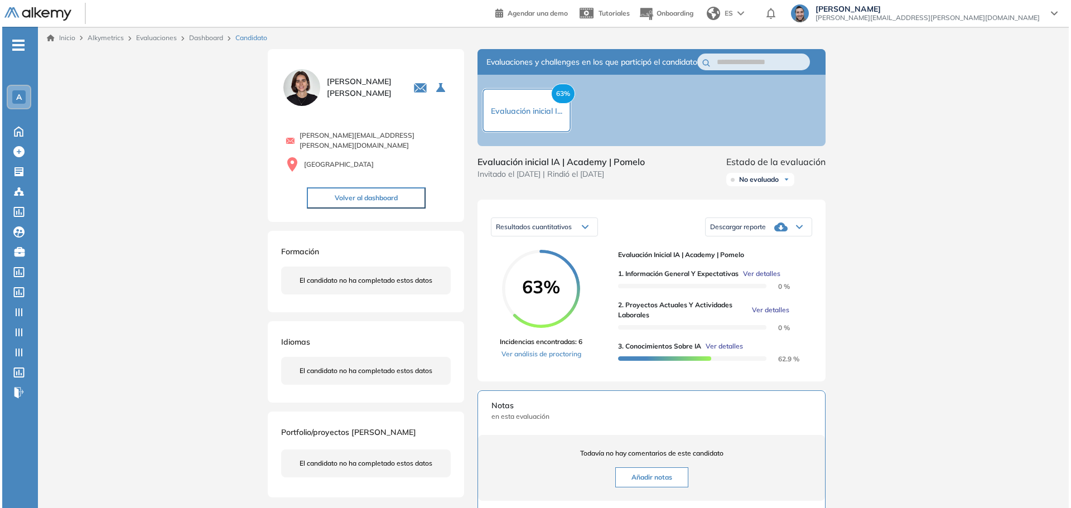
scroll to position [0, 0]
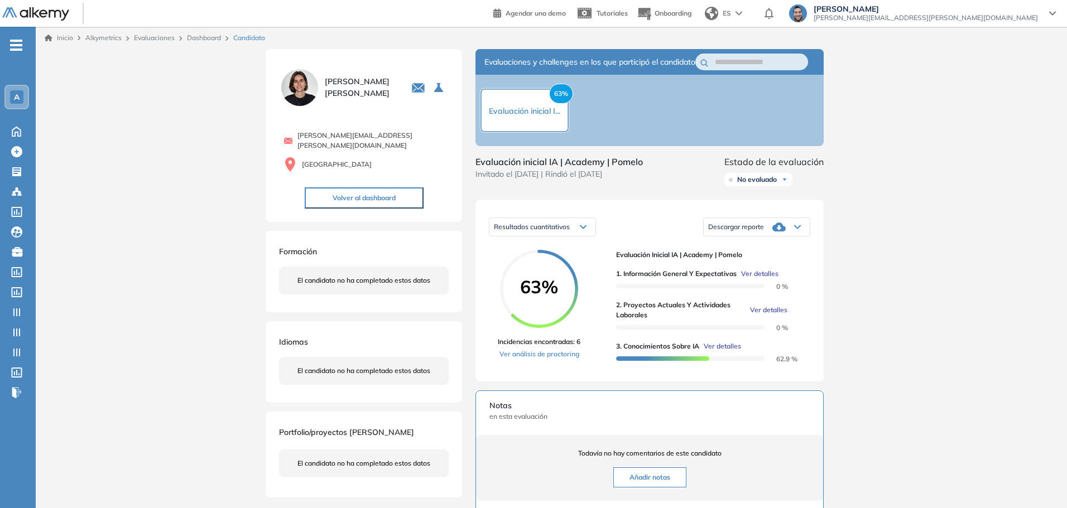
click at [762, 315] on span "Ver detalles" at bounding box center [768, 310] width 37 height 10
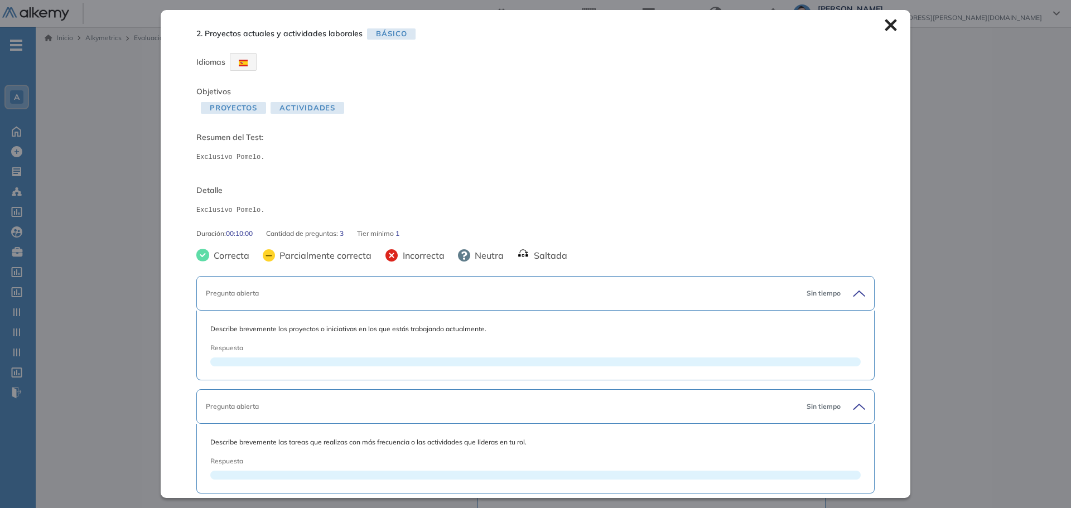
click at [889, 27] on div "2. Proyectos actuales y actividades laborales Básico Idiomas Objetivos Proyecto…" at bounding box center [536, 254] width 750 height 488
click at [886, 27] on icon at bounding box center [891, 25] width 12 height 12
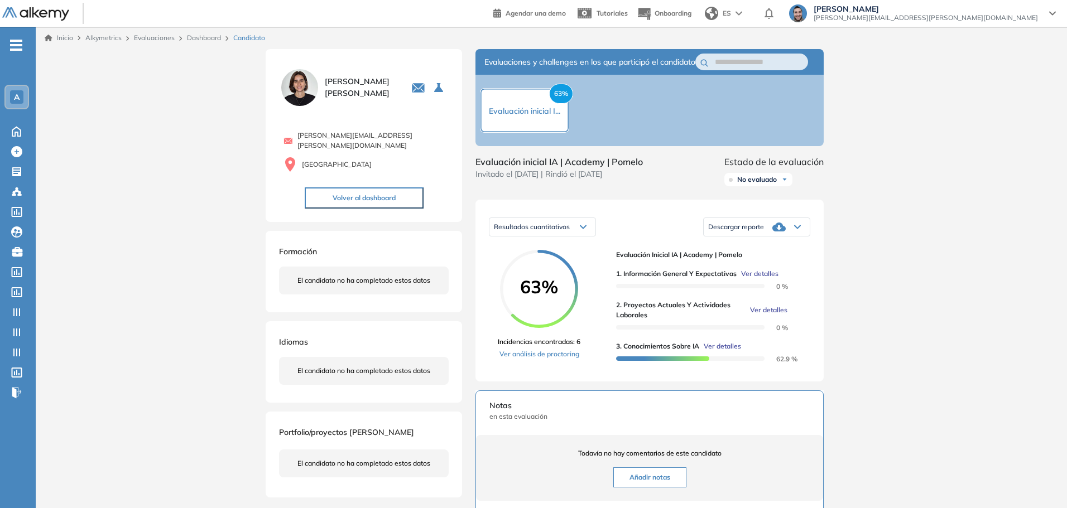
click at [880, 328] on div "Inicio Alkymetrics Evaluaciones Dashboard Candidato Duración : 00:00:00 Cantida…" at bounding box center [551, 366] width 1031 height 678
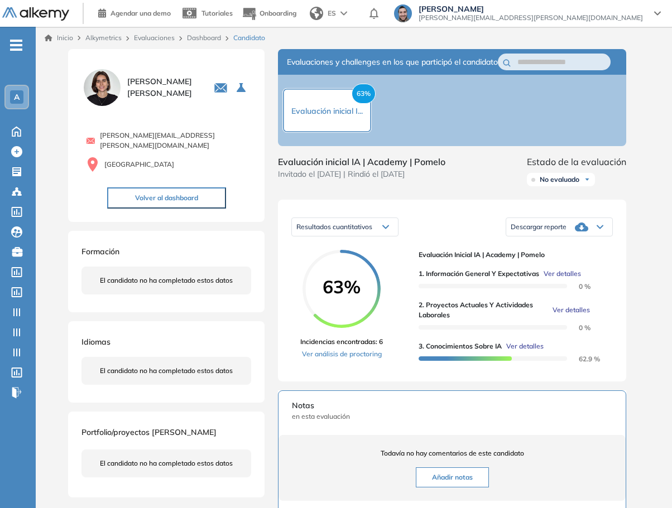
click at [650, 230] on div "Inicio Alkymetrics Evaluaciones Dashboard Candidato Duración : 00:00:00 Cantida…" at bounding box center [354, 362] width 636 height 670
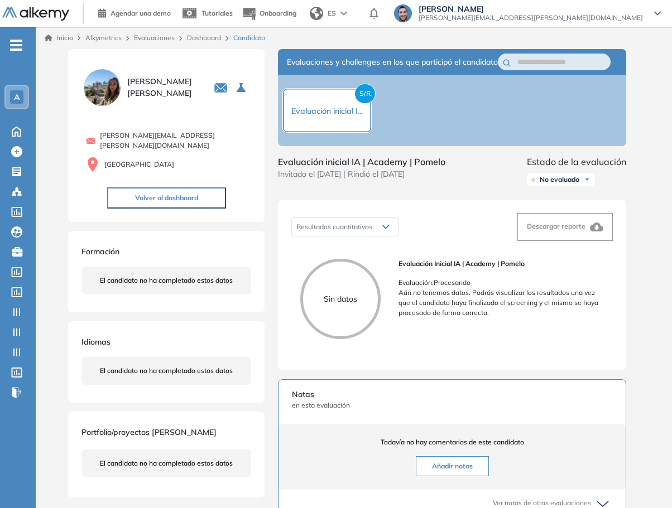
click at [646, 307] on div "Inicio Alkymetrics Evaluaciones Dashboard Candidato Duración : 00:00:00 Cantida…" at bounding box center [354, 356] width 636 height 658
click at [646, 310] on div "Inicio Alkymetrics Evaluaciones Dashboard Candidato Duración : 00:00:00 Cantida…" at bounding box center [354, 356] width 636 height 658
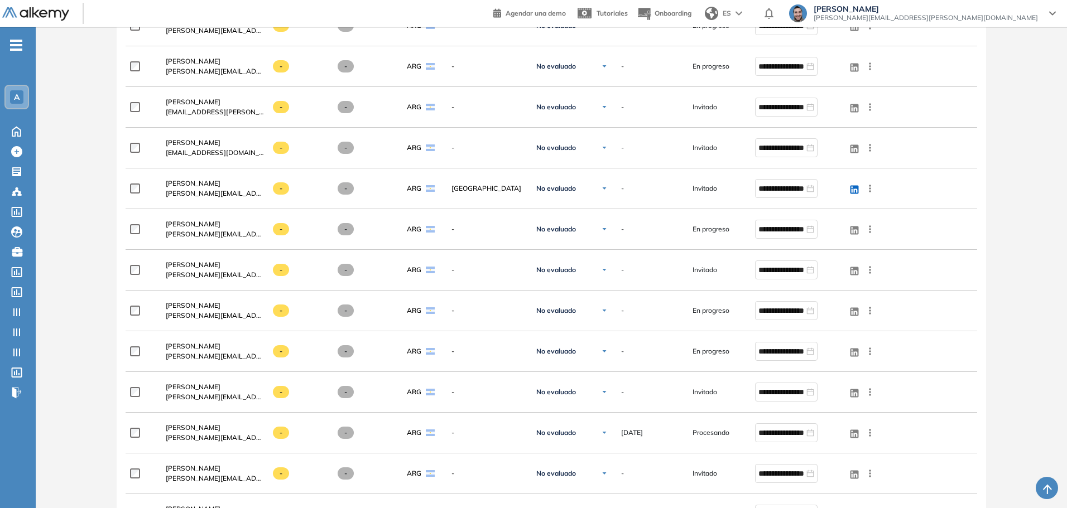
scroll to position [1507, 0]
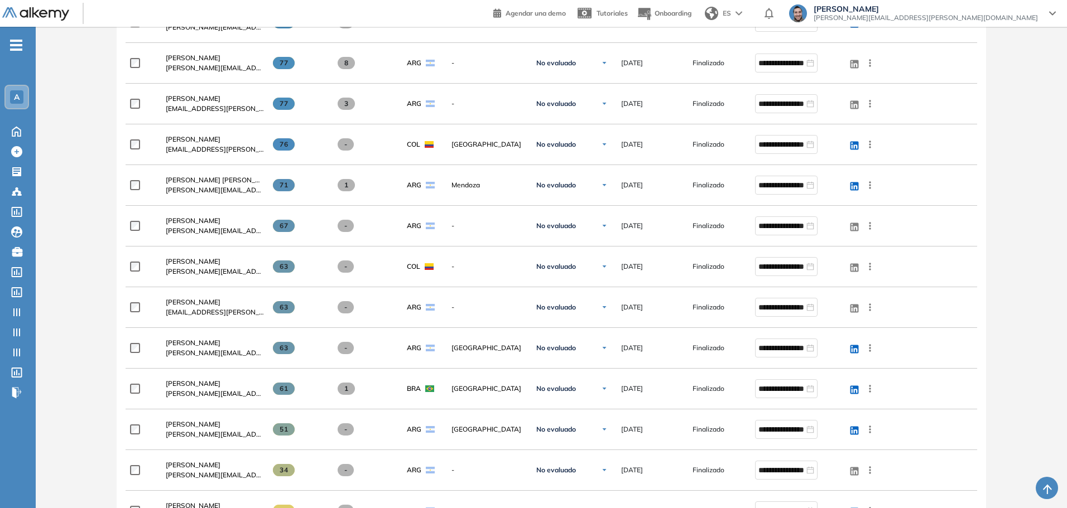
scroll to position [223, 0]
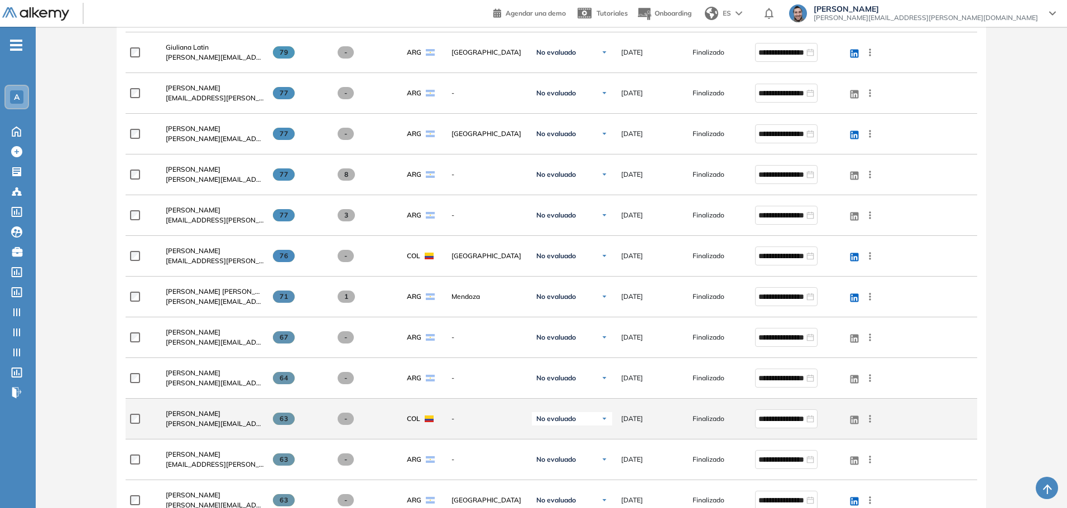
scroll to position [502, 0]
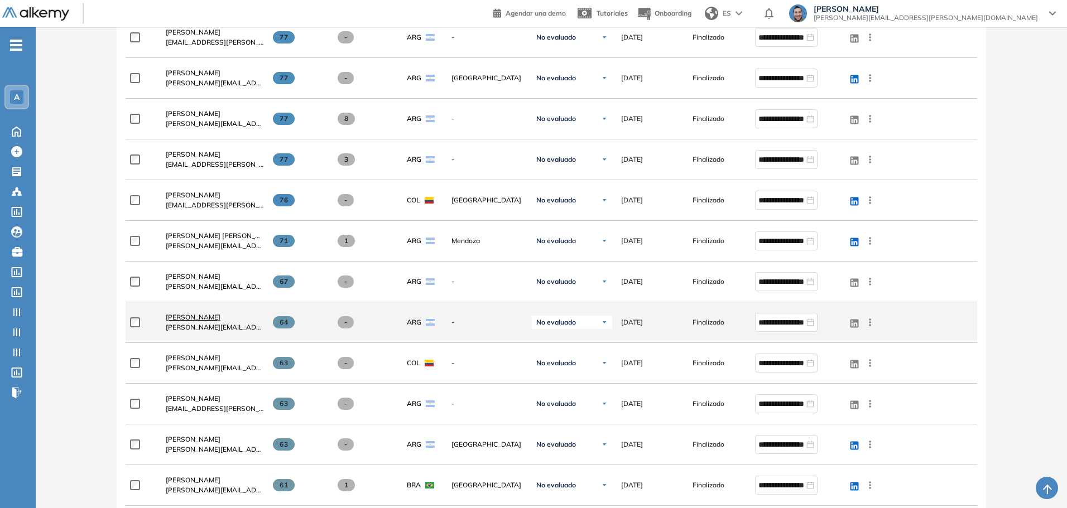
click at [181, 316] on span "[PERSON_NAME]" at bounding box center [193, 317] width 55 height 8
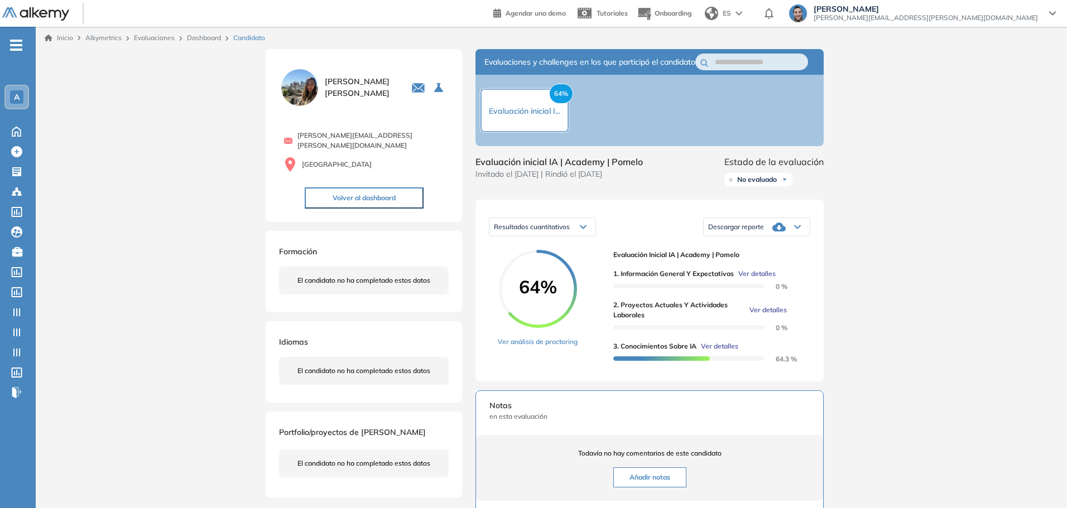
click at [771, 279] on span "Ver detalles" at bounding box center [756, 274] width 37 height 10
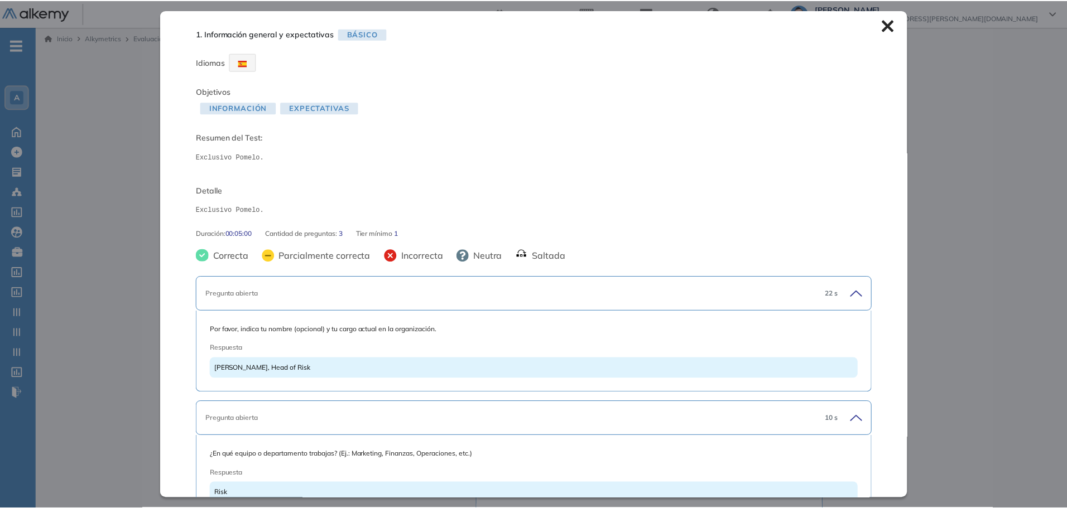
scroll to position [108, 0]
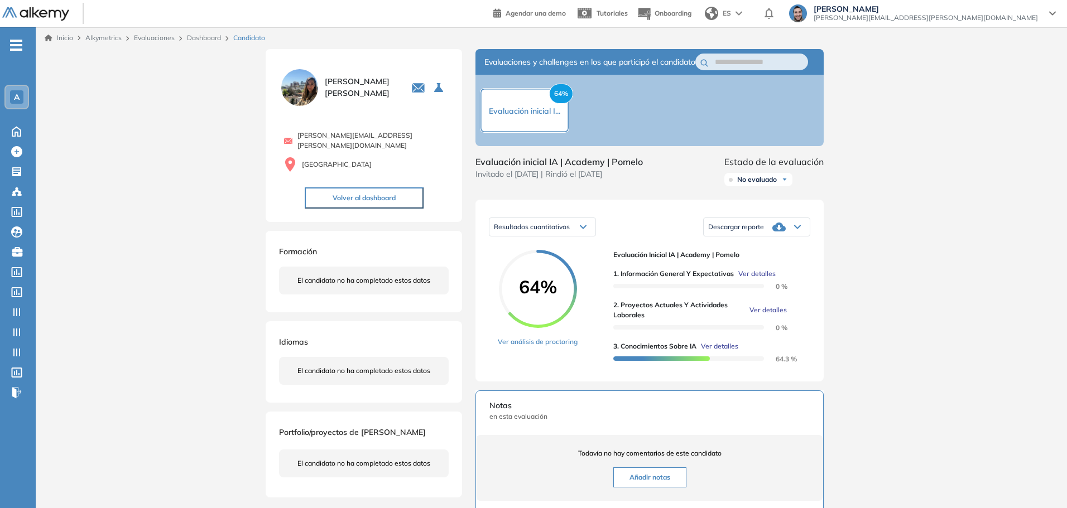
click at [985, 161] on div "Inicio Alkymetrics Evaluaciones Dashboard Candidato 1. Información general y ex…" at bounding box center [551, 366] width 1031 height 678
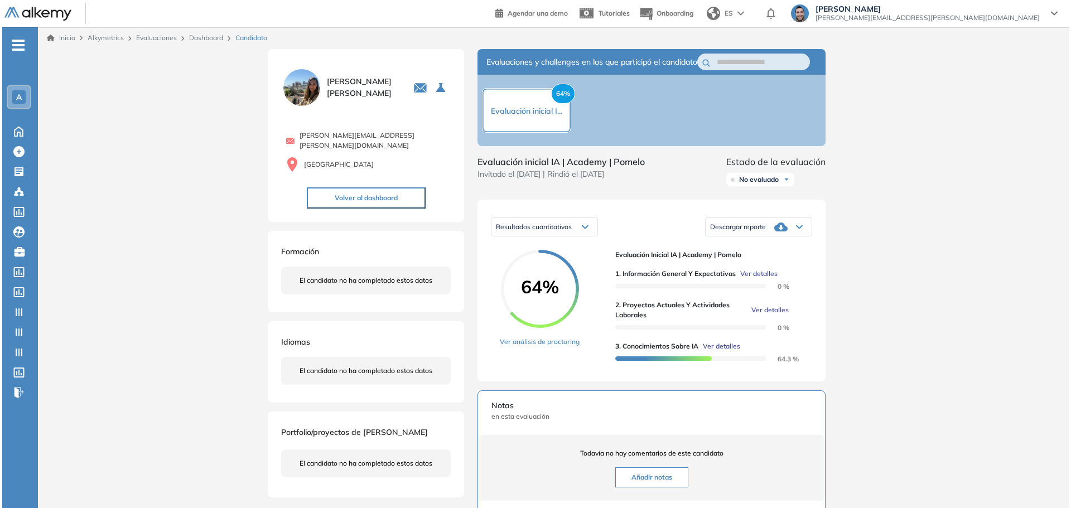
scroll to position [0, 0]
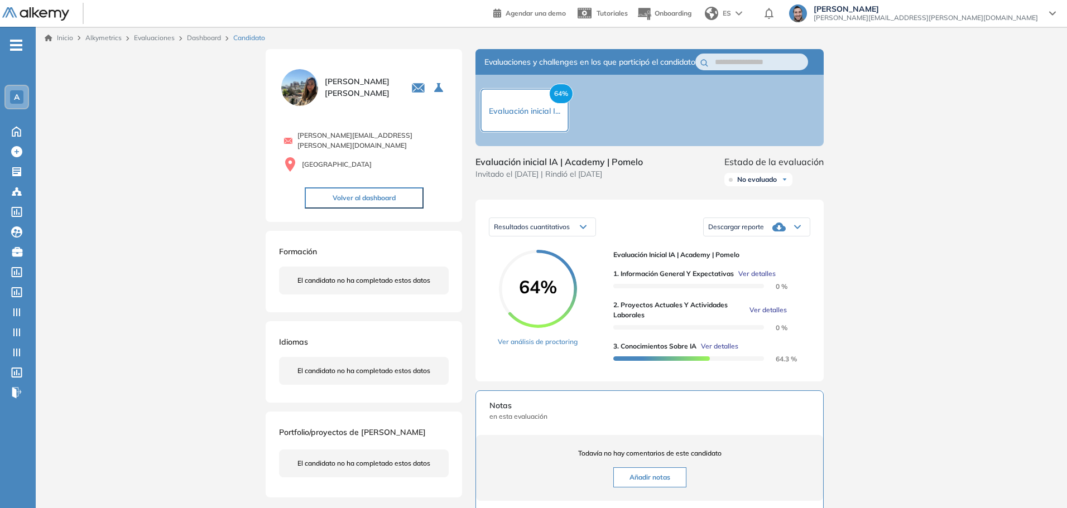
click at [774, 315] on span "Ver detalles" at bounding box center [767, 310] width 37 height 10
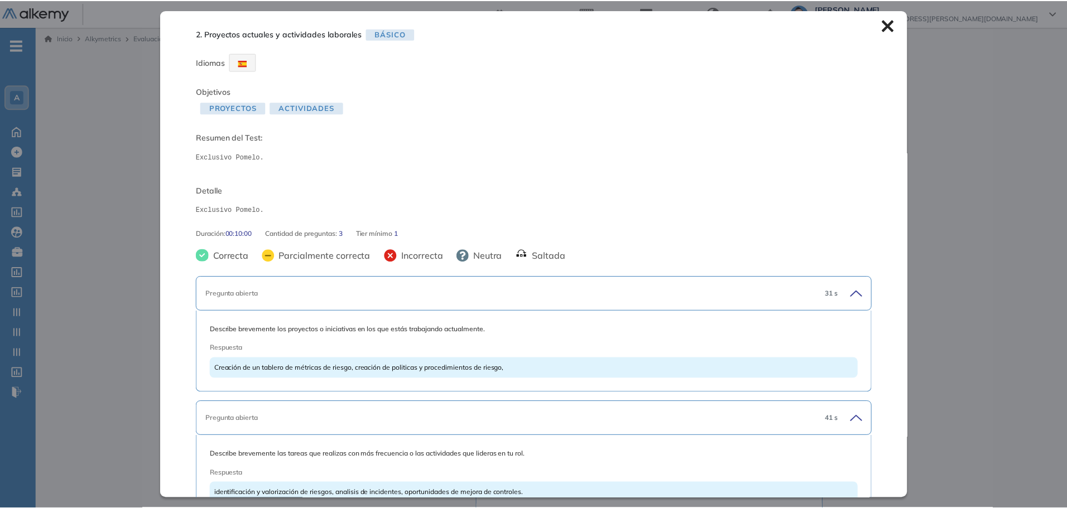
scroll to position [194, 0]
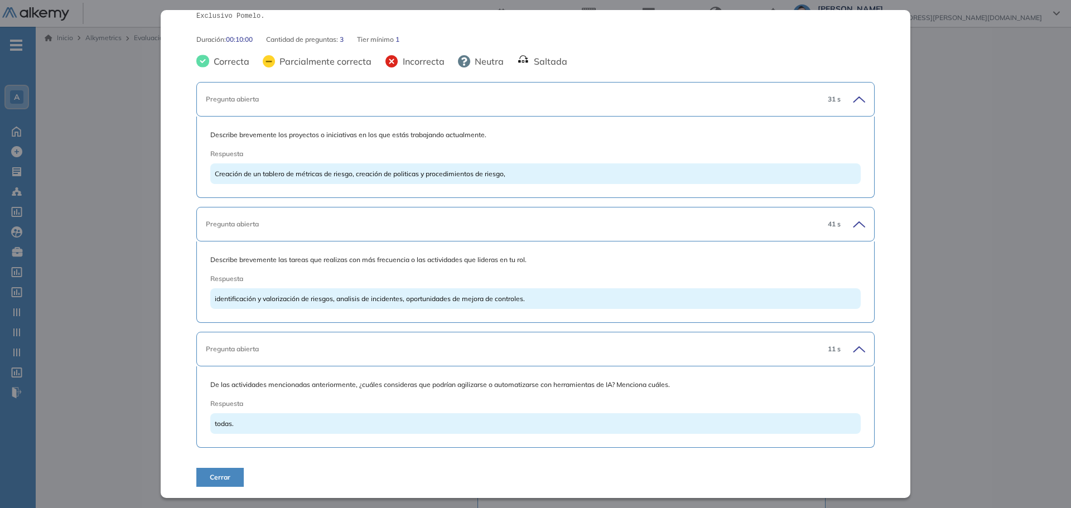
click at [922, 315] on div "Inicio Alkymetrics Evaluaciones Dashboard Candidato 2. Proyectos actuales y act…" at bounding box center [554, 366] width 1036 height 678
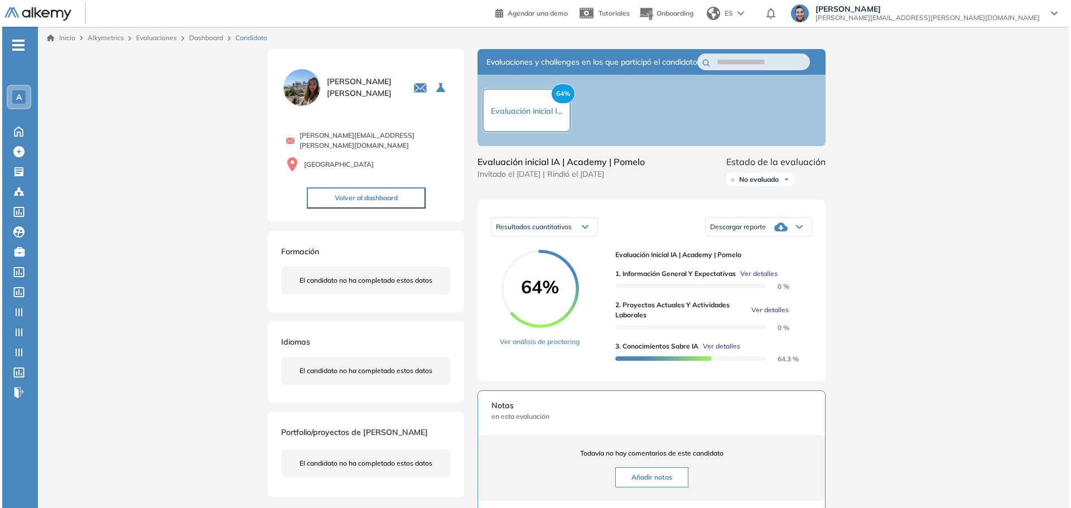
scroll to position [0, 0]
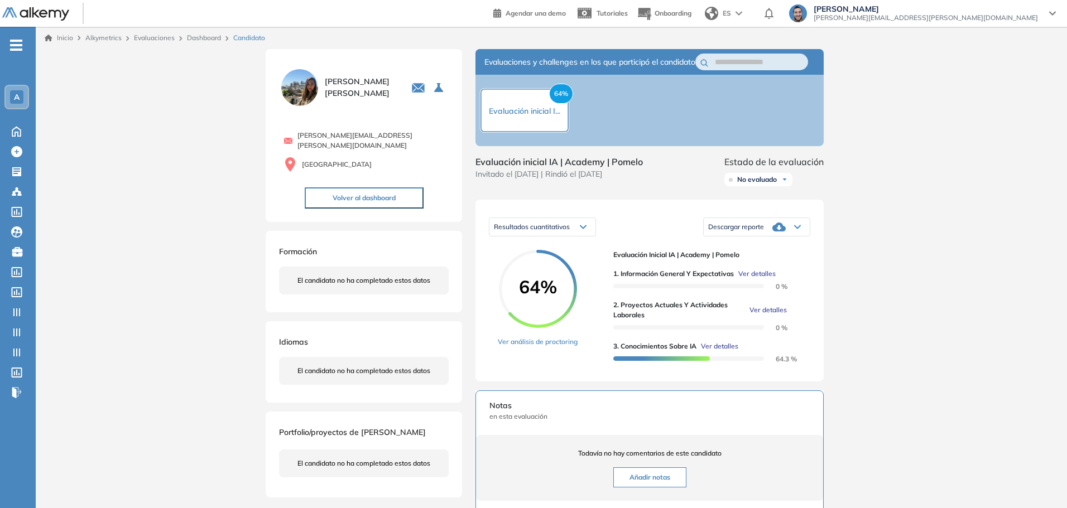
click at [723, 352] on span "Ver detalles" at bounding box center [719, 347] width 37 height 10
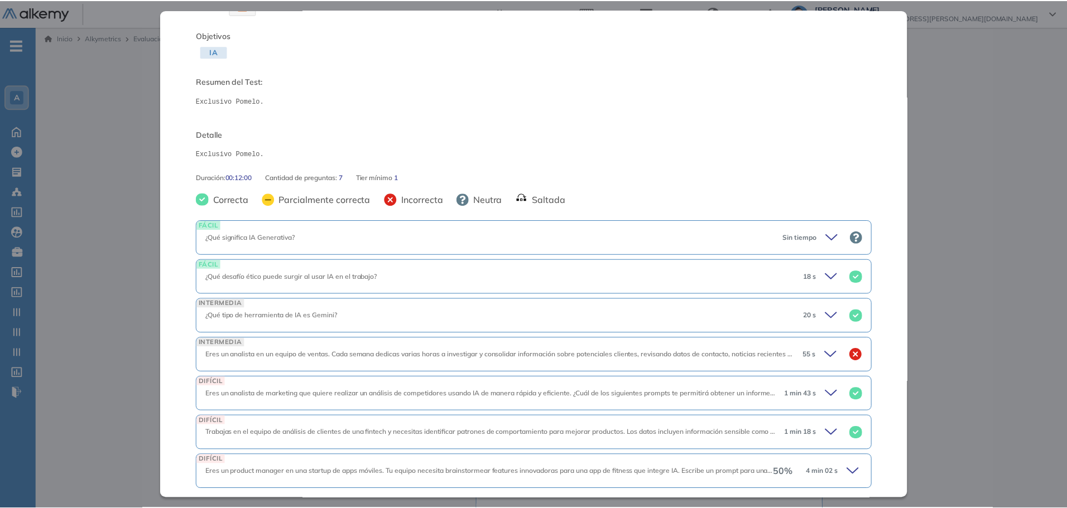
scroll to position [93, 0]
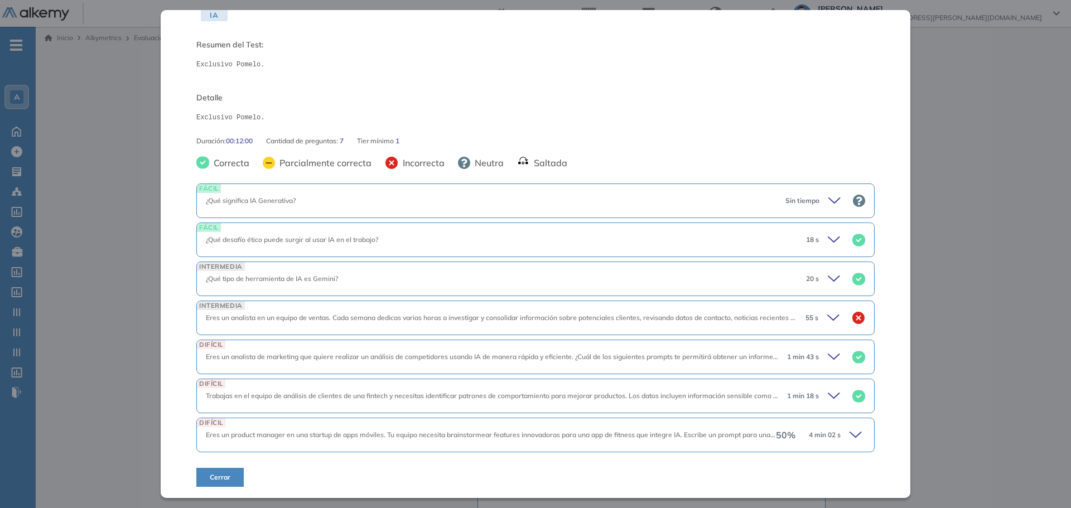
click at [967, 304] on div "Inicio Alkymetrics Evaluaciones Dashboard Candidato 3. Conocimientos sobre IA B…" at bounding box center [554, 362] width 1036 height 670
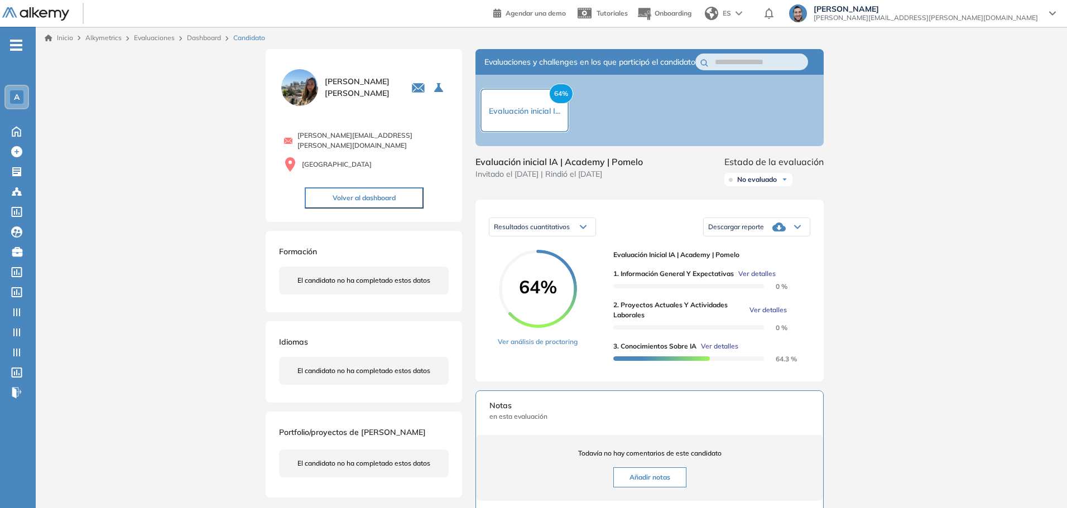
scroll to position [0, 0]
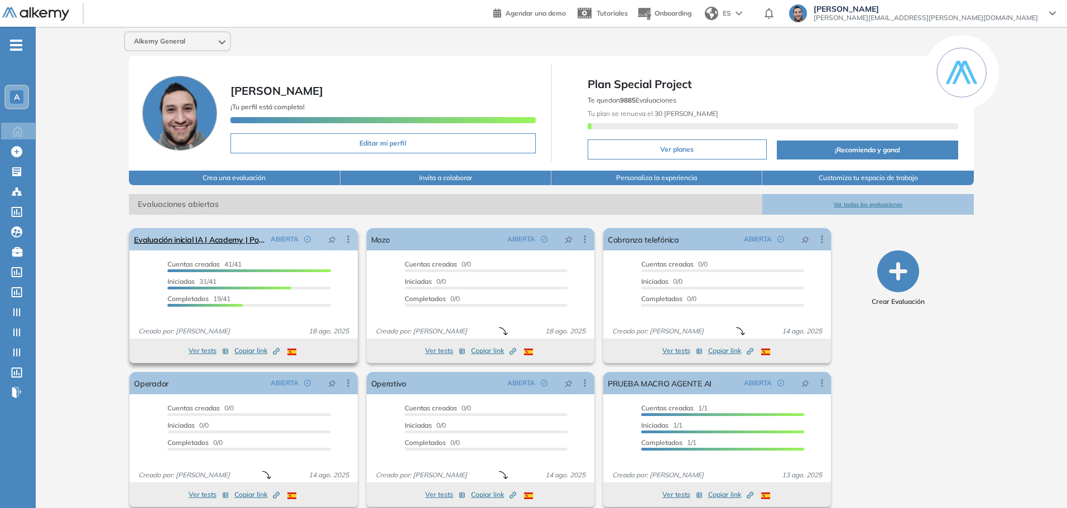
click at [346, 242] on icon at bounding box center [348, 239] width 11 height 11
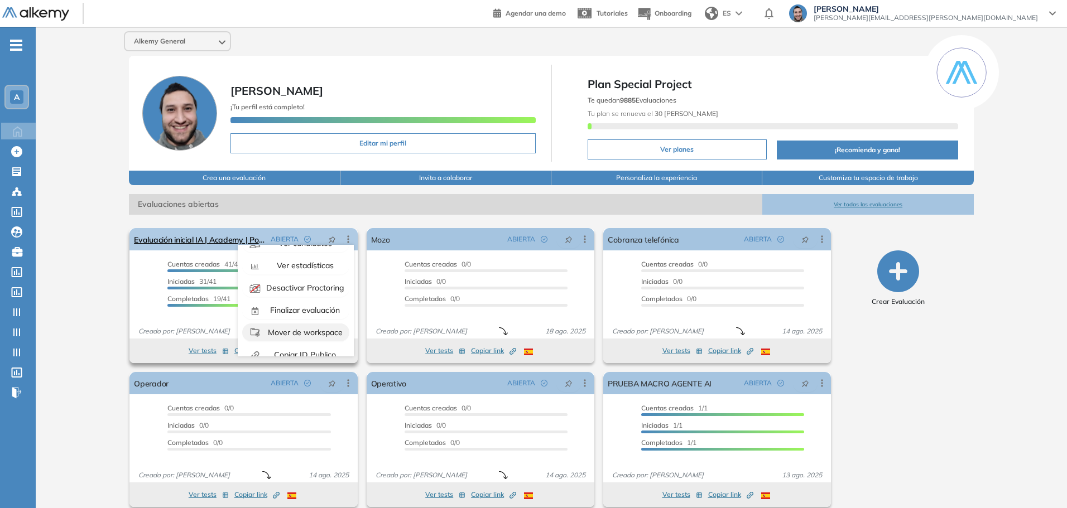
scroll to position [70, 0]
click at [307, 318] on span "Mover de workspace" at bounding box center [304, 319] width 77 height 10
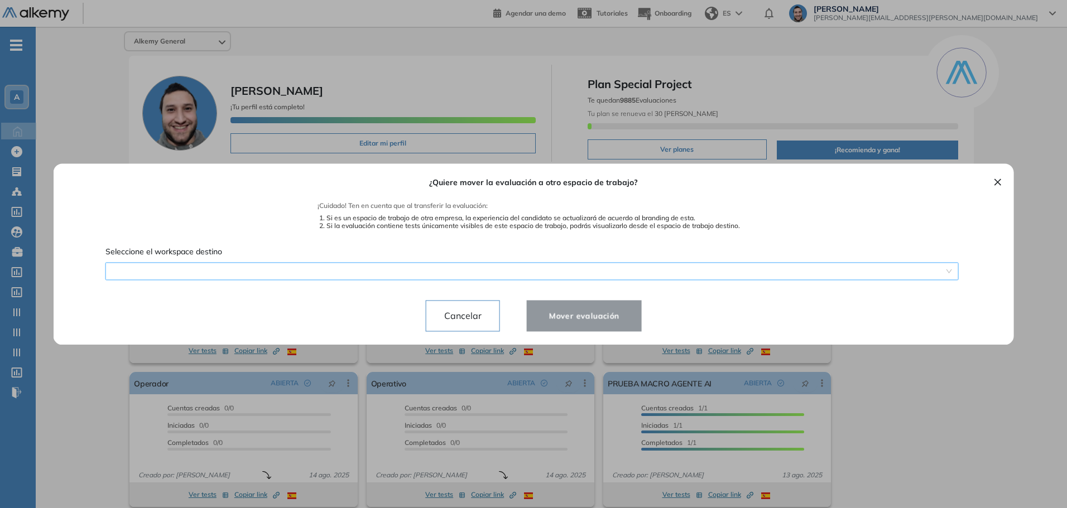
click at [475, 271] on span at bounding box center [532, 271] width 840 height 17
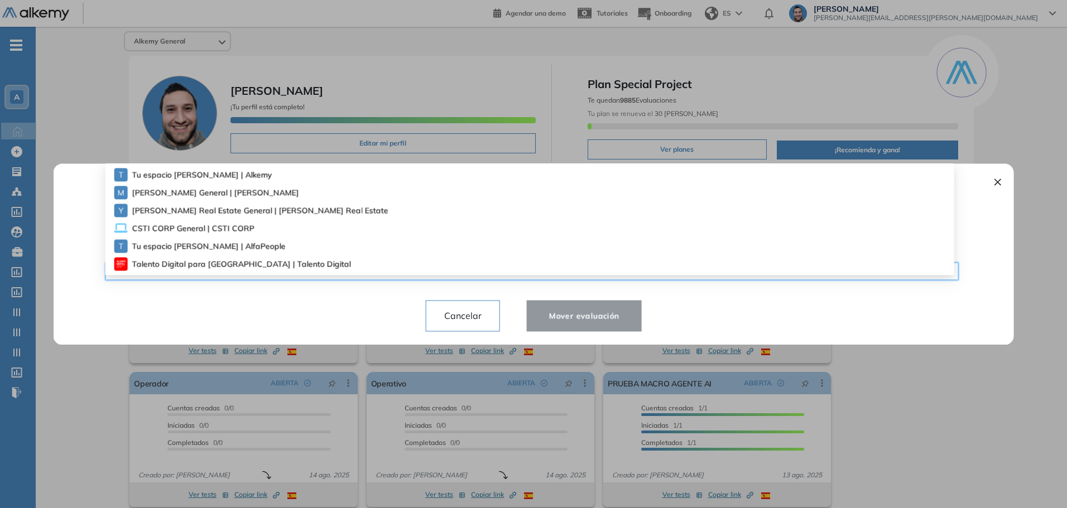
scroll to position [12, 0]
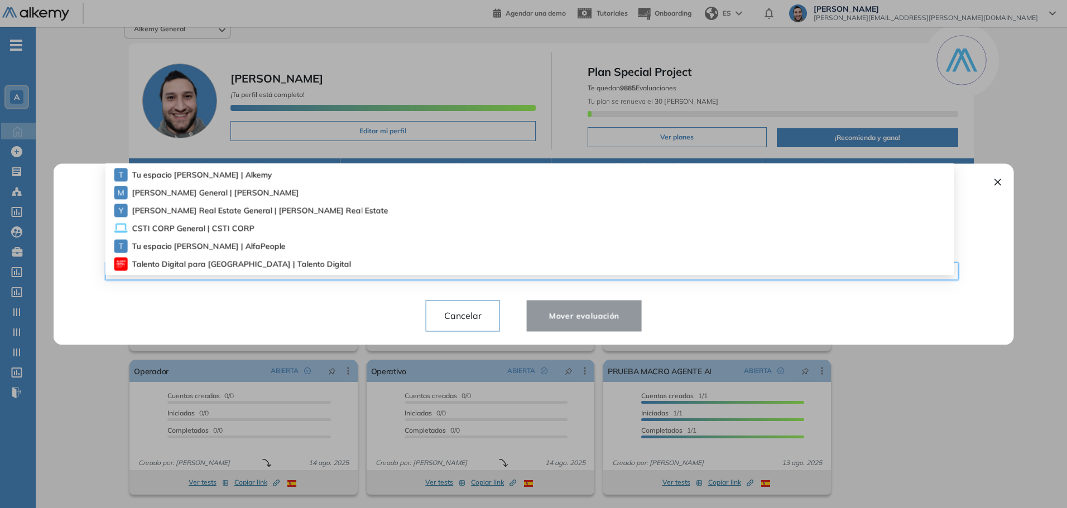
click at [993, 179] on button "×" at bounding box center [997, 181] width 9 height 13
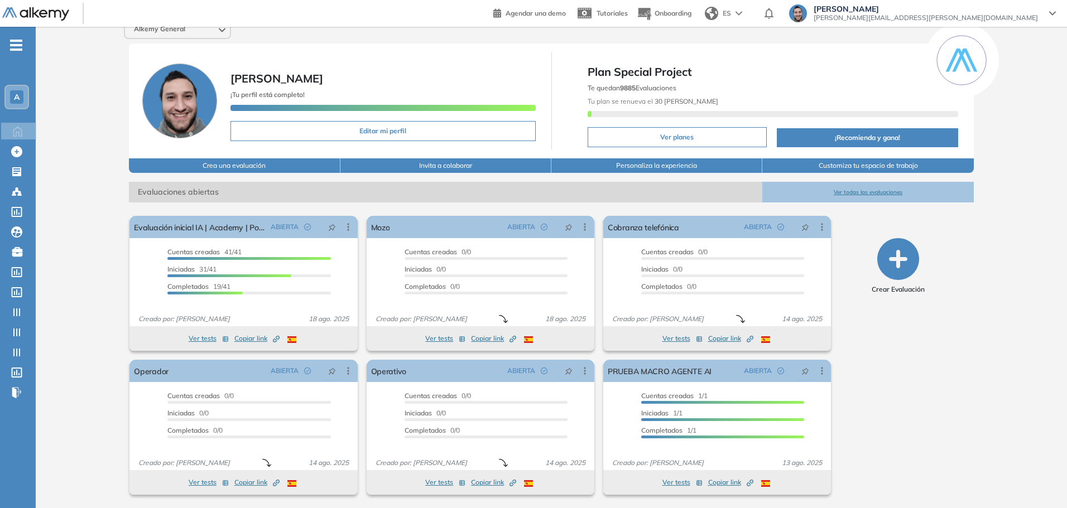
click at [1024, 18] on span "[PERSON_NAME][EMAIL_ADDRESS][PERSON_NAME][DOMAIN_NAME]" at bounding box center [926, 17] width 224 height 9
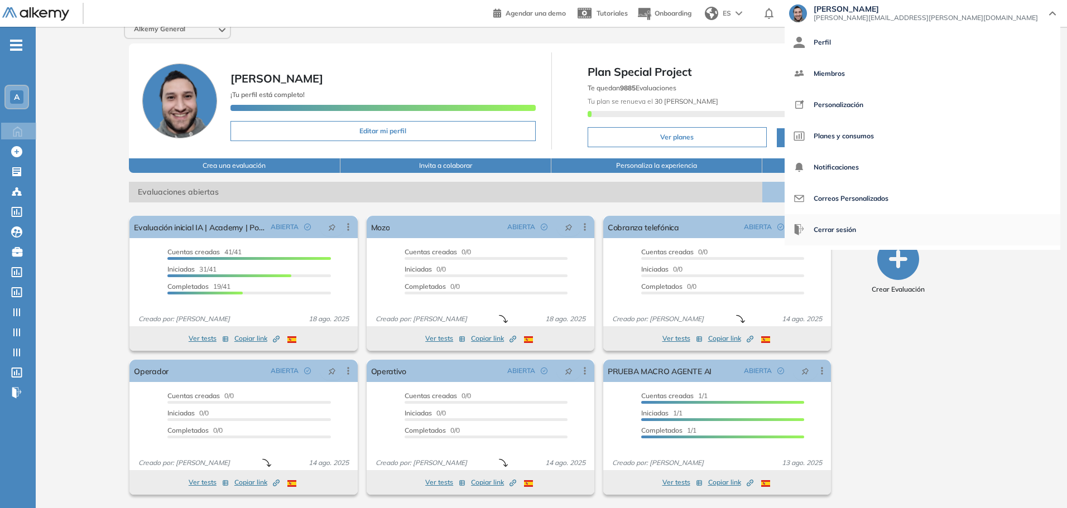
click at [856, 224] on span "Cerrar sesión" at bounding box center [835, 230] width 42 height 27
